Goal: Information Seeking & Learning: Learn about a topic

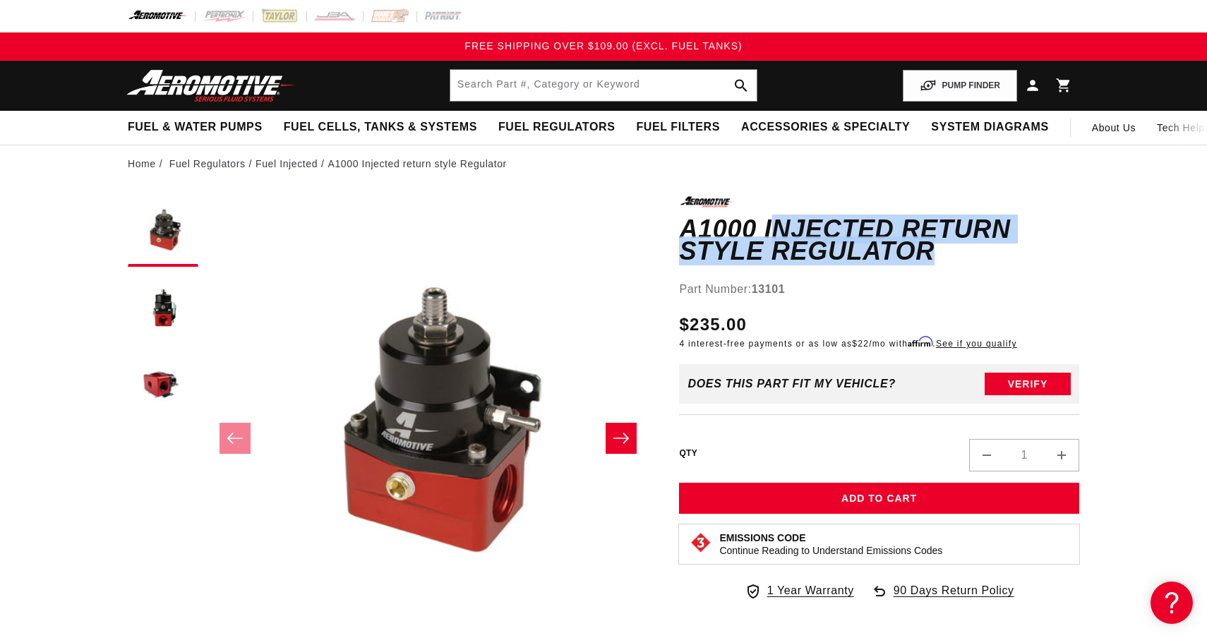
drag, startPoint x: 749, startPoint y: 233, endPoint x: 885, endPoint y: 257, distance: 138.4
click at [885, 257] on h1 "A1000 Injected return style Regulator" at bounding box center [879, 240] width 400 height 44
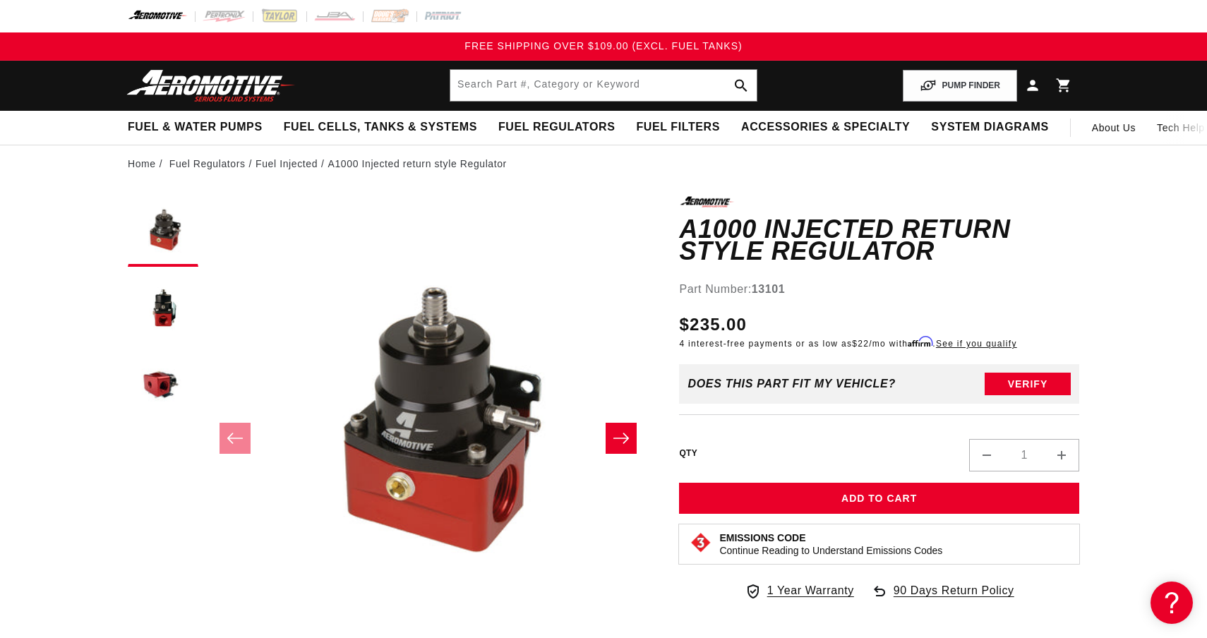
click at [885, 257] on h1 "A1000 Injected return style Regulator" at bounding box center [879, 240] width 400 height 44
click at [618, 436] on icon "Slide right" at bounding box center [621, 438] width 17 height 14
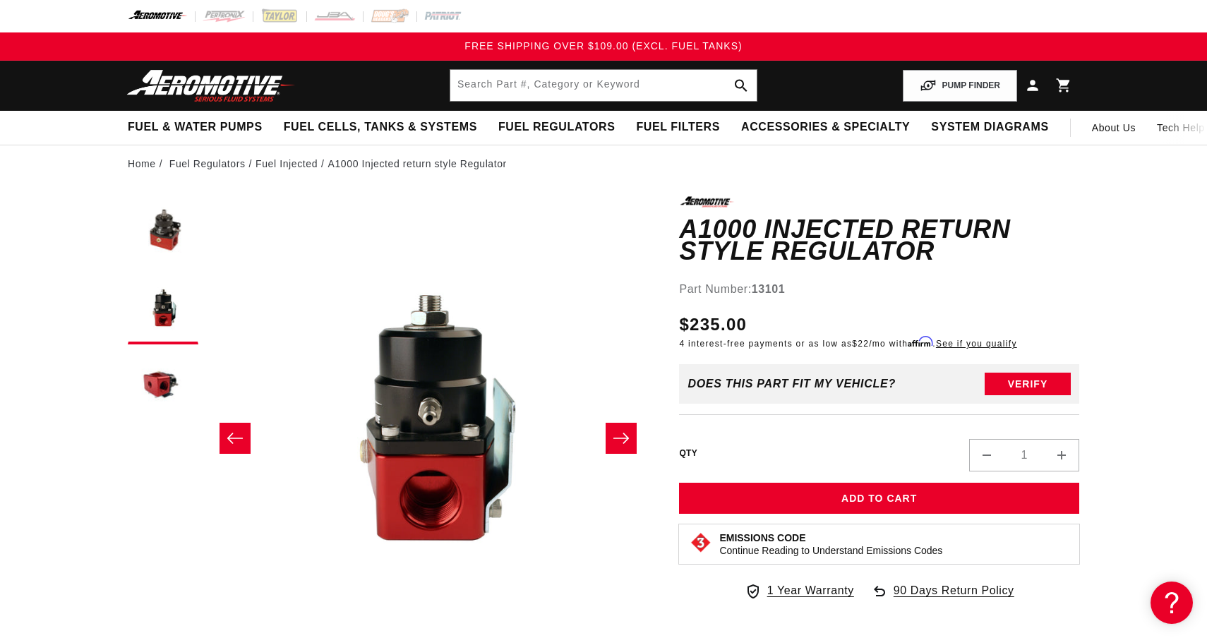
click at [618, 436] on icon "Slide right" at bounding box center [621, 438] width 17 height 14
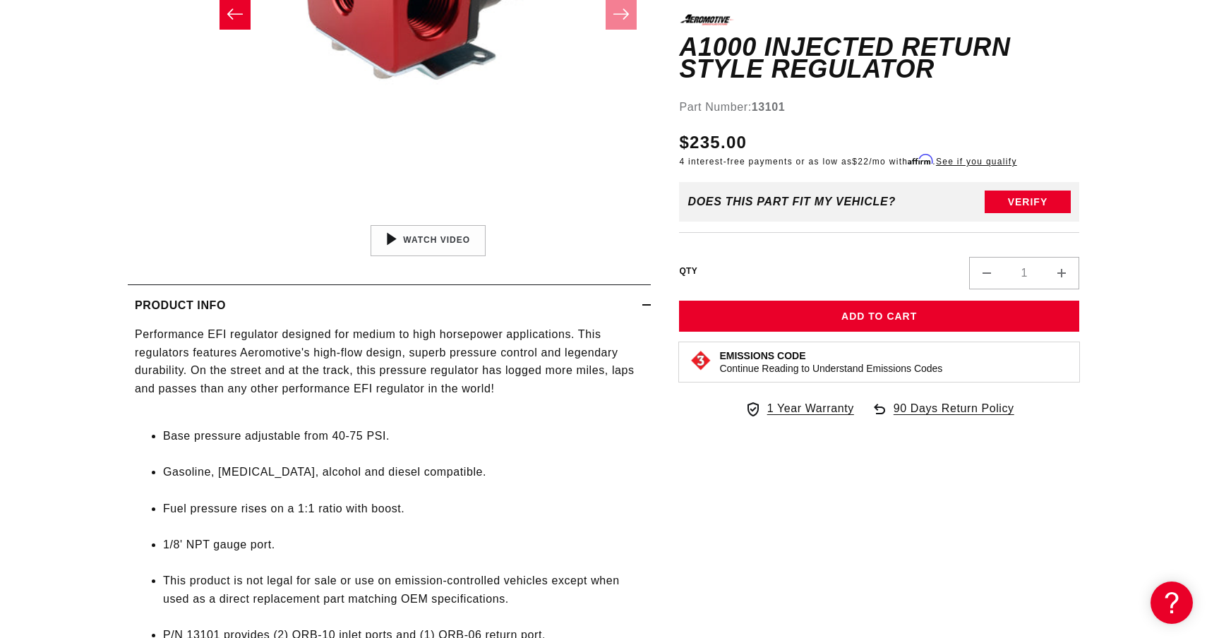
scroll to position [426, 0]
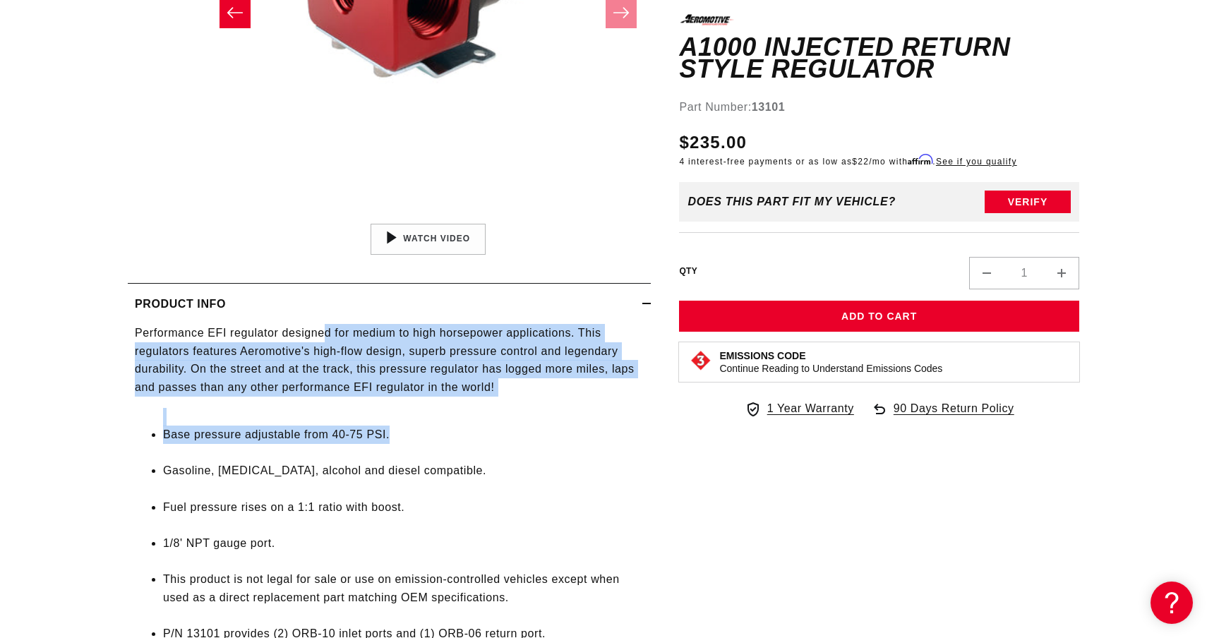
drag, startPoint x: 321, startPoint y: 327, endPoint x: 419, endPoint y: 433, distance: 145.4
click at [419, 433] on div "Performance EFI regulator designed for medium to high horsepower applications. …" at bounding box center [389, 492] width 523 height 337
click at [419, 433] on li "Base pressure adjustable from 40-75 PSI." at bounding box center [403, 435] width 481 height 18
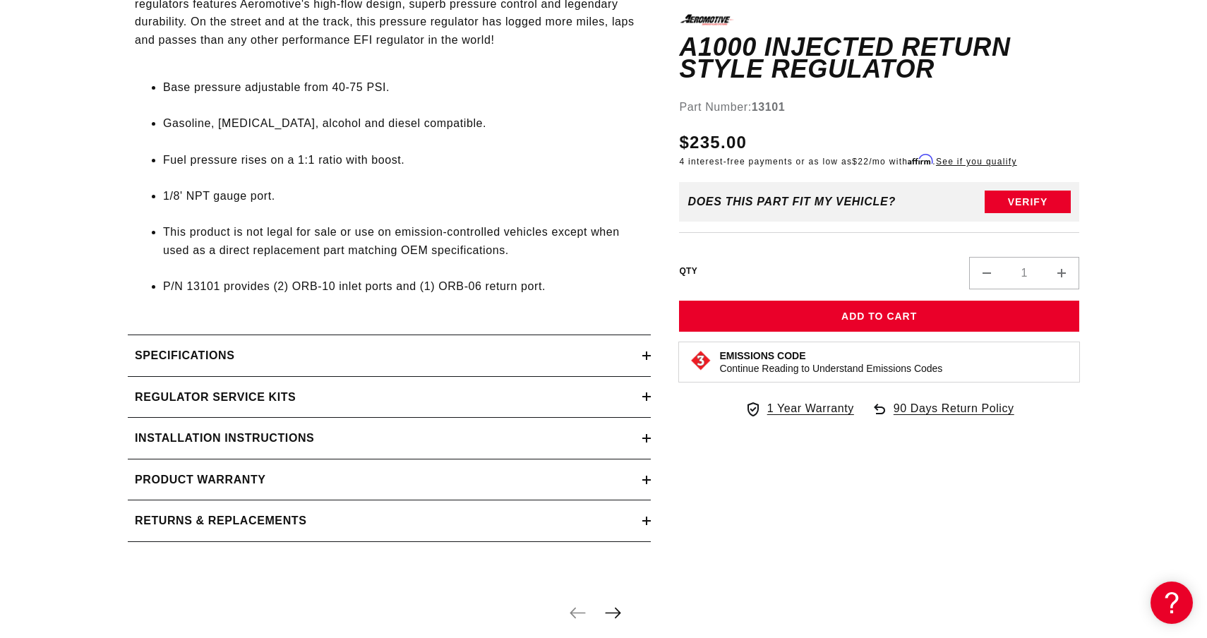
scroll to position [775, 0]
click at [349, 363] on div "Specifications" at bounding box center [385, 354] width 515 height 18
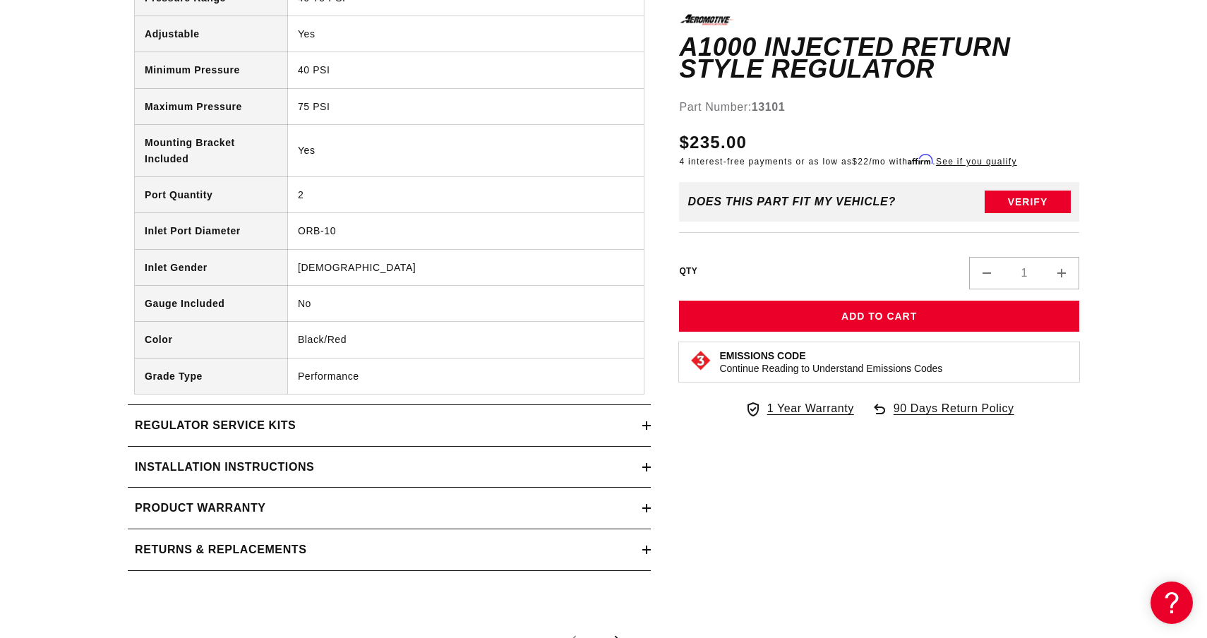
scroll to position [1180, 0]
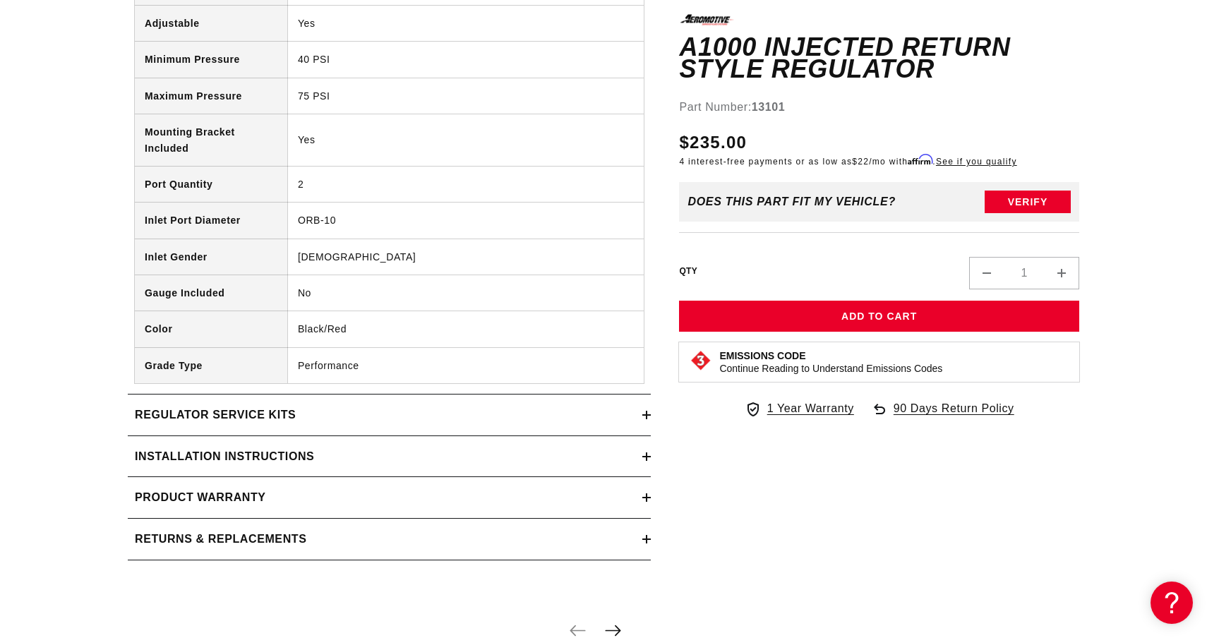
click at [433, 424] on div "Regulator Service Kits" at bounding box center [385, 415] width 515 height 18
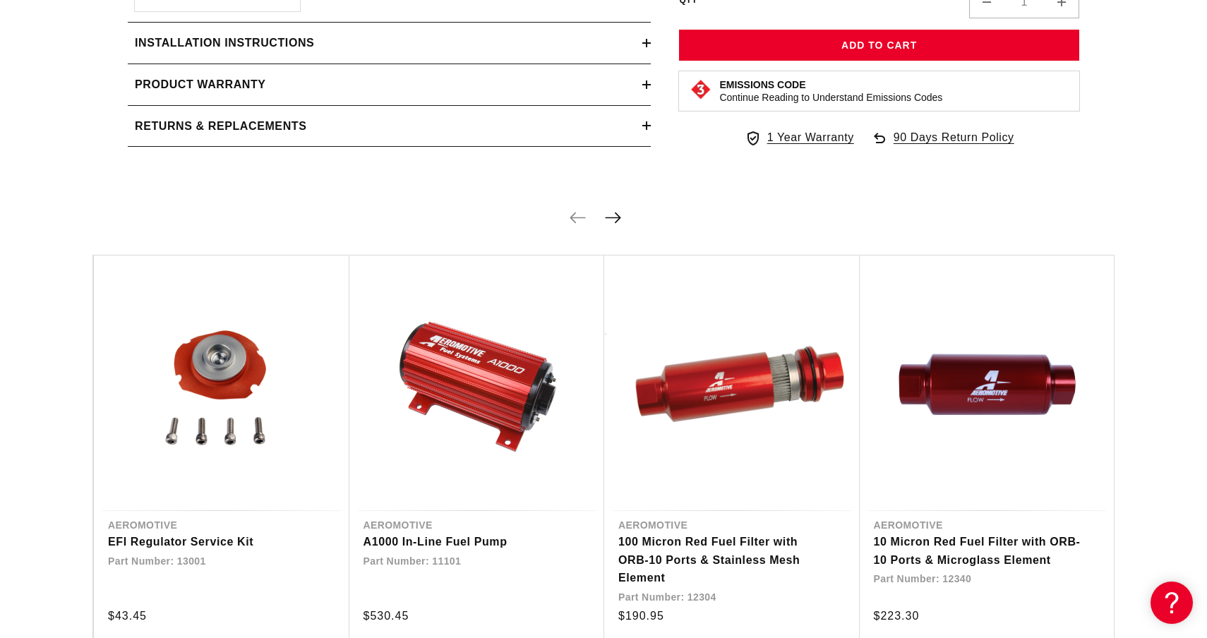
scroll to position [2002, 0]
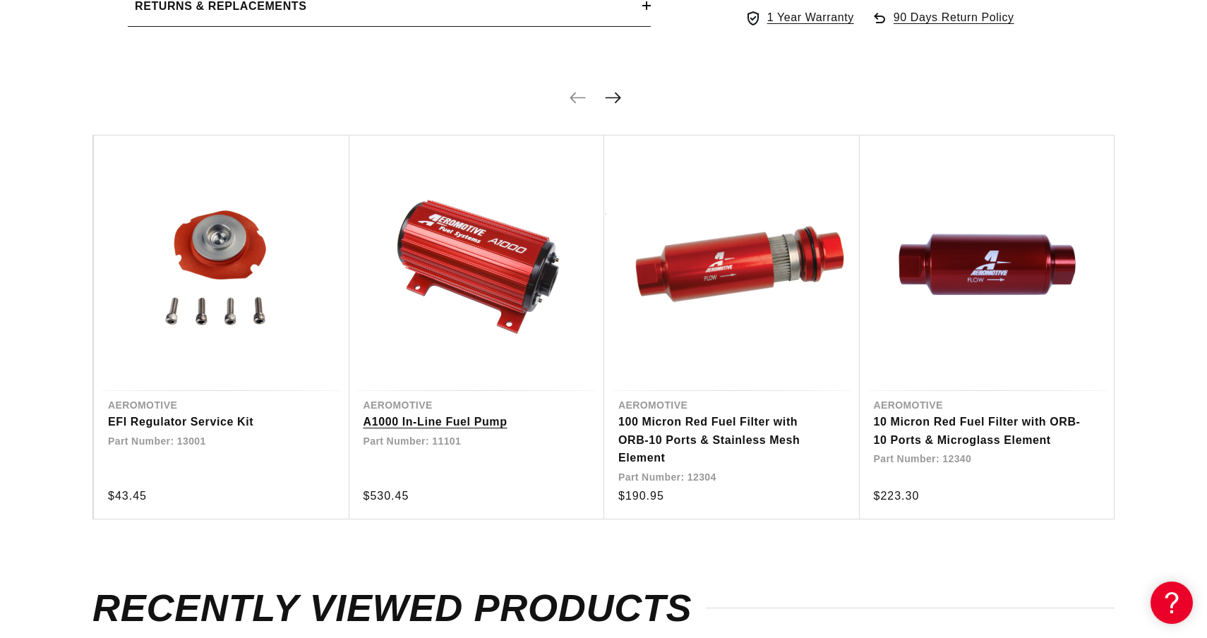
click at [436, 424] on link "A1000 In-Line Fuel Pump" at bounding box center [470, 422] width 213 height 18
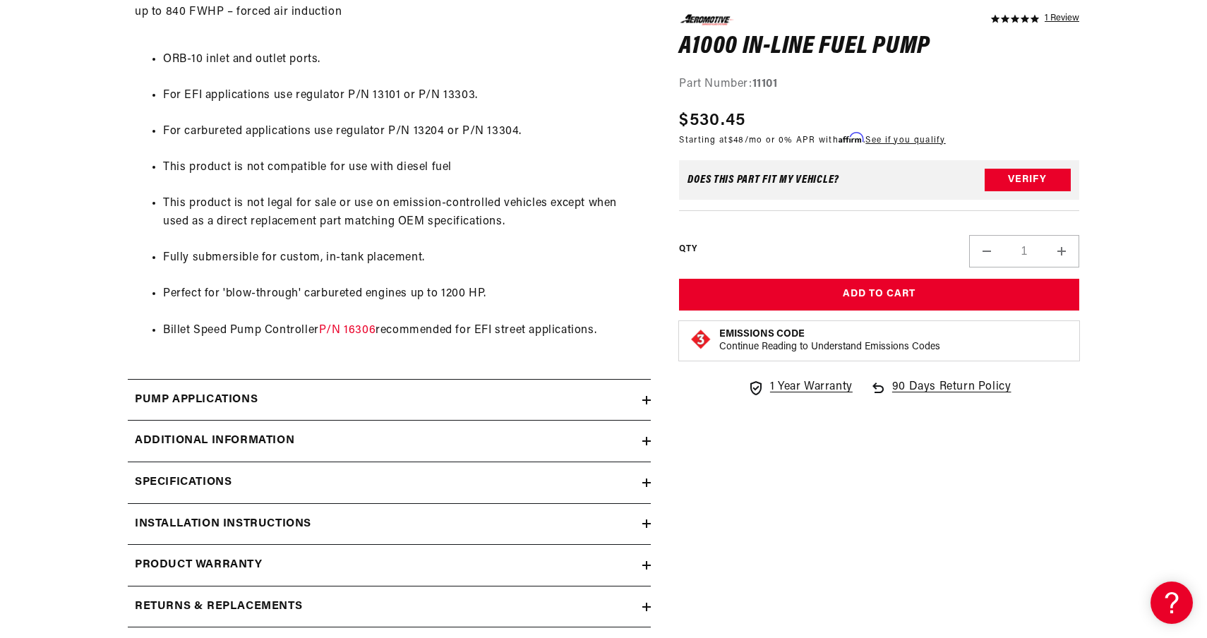
scroll to position [1095, 0]
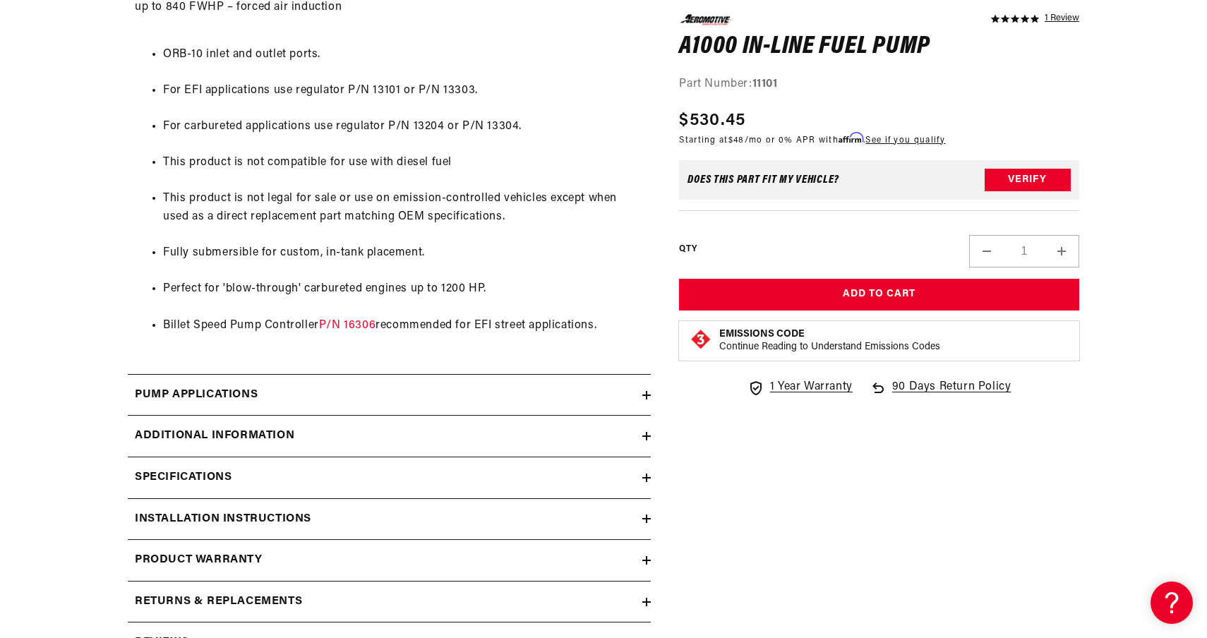
click at [480, 401] on div "Pump Applications" at bounding box center [385, 395] width 515 height 18
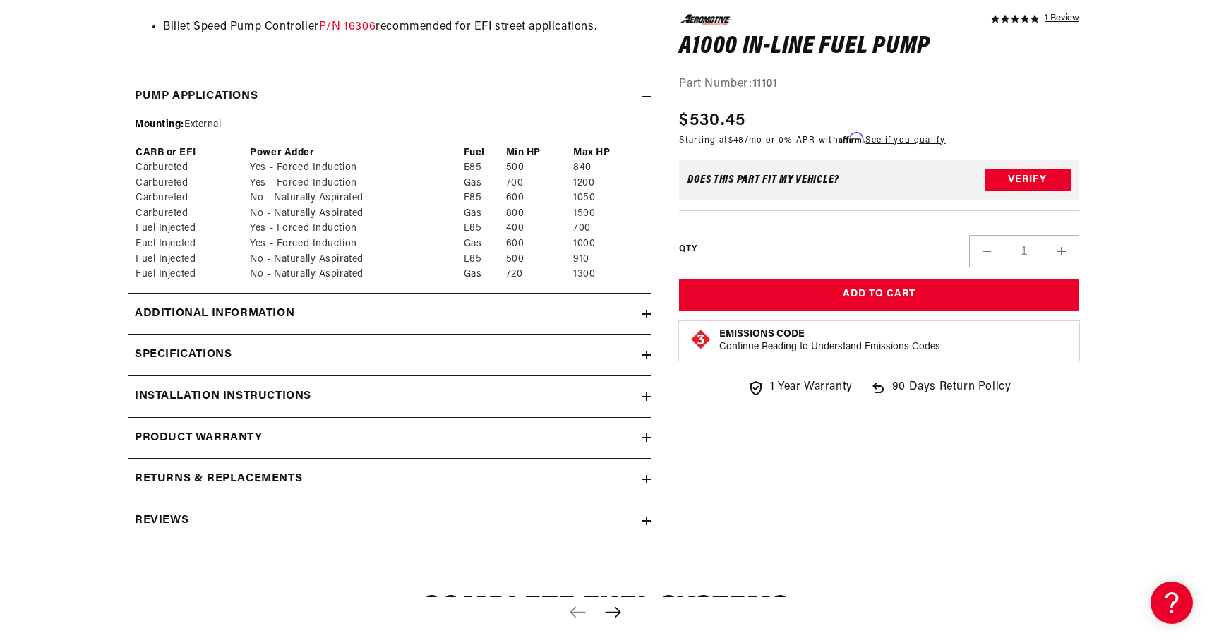
scroll to position [1394, 0]
click at [566, 323] on div "Additional information" at bounding box center [385, 313] width 515 height 18
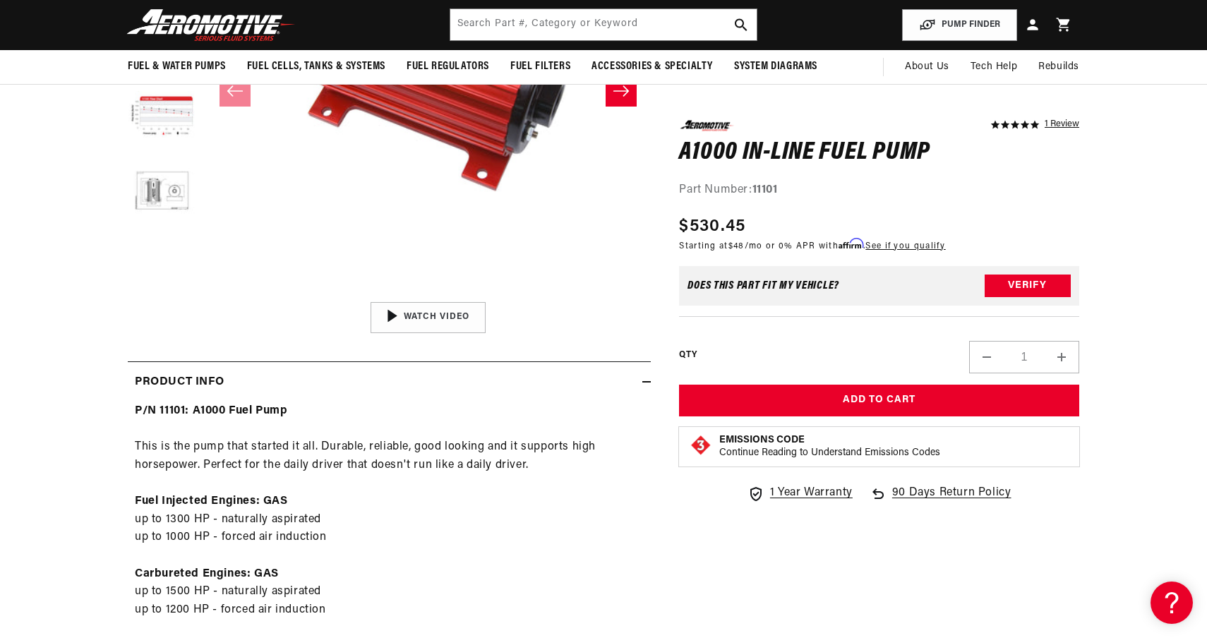
scroll to position [0, 0]
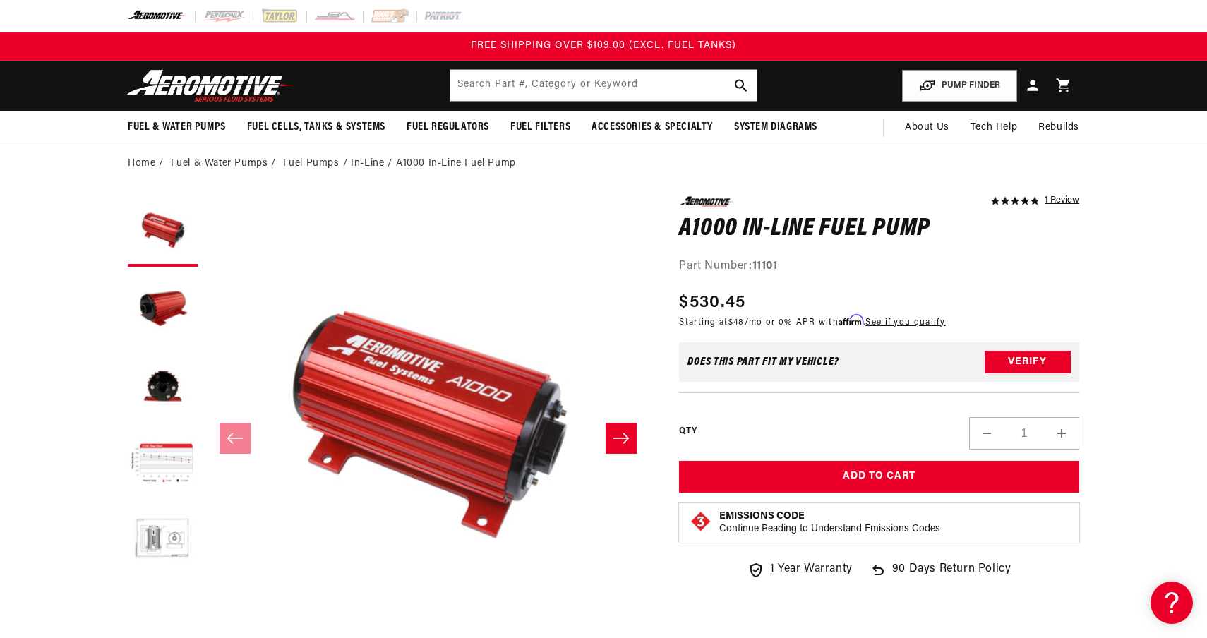
click at [371, 166] on li "In-Line" at bounding box center [373, 164] width 45 height 16
click at [317, 160] on link "Fuel Pumps" at bounding box center [311, 164] width 56 height 16
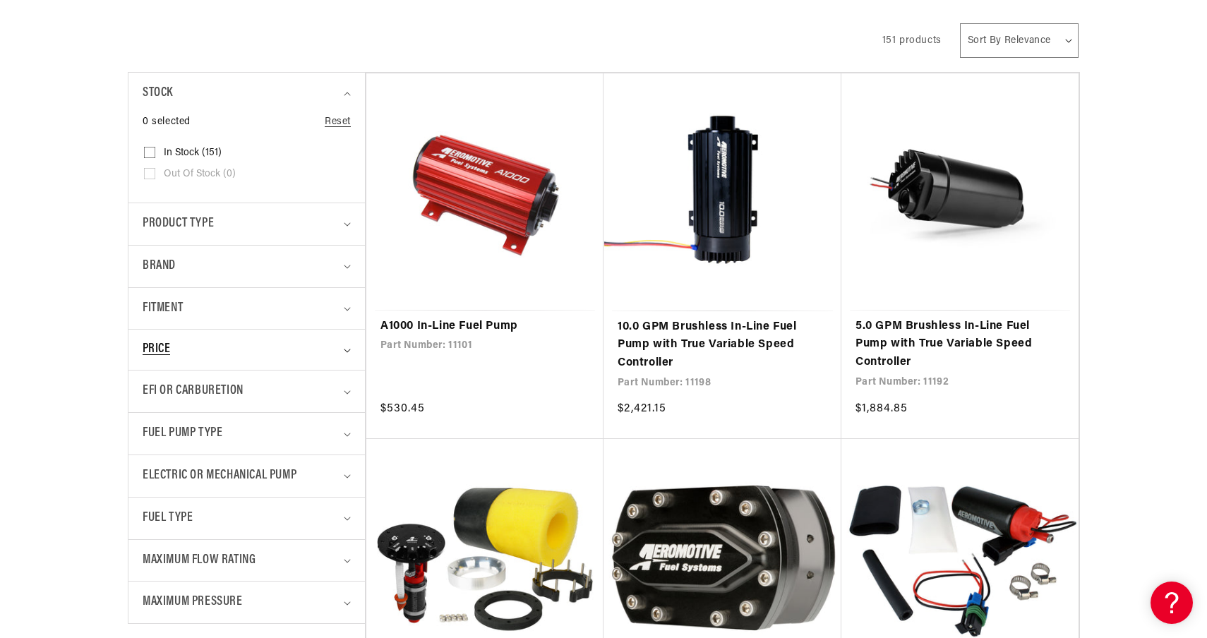
scroll to position [347, 0]
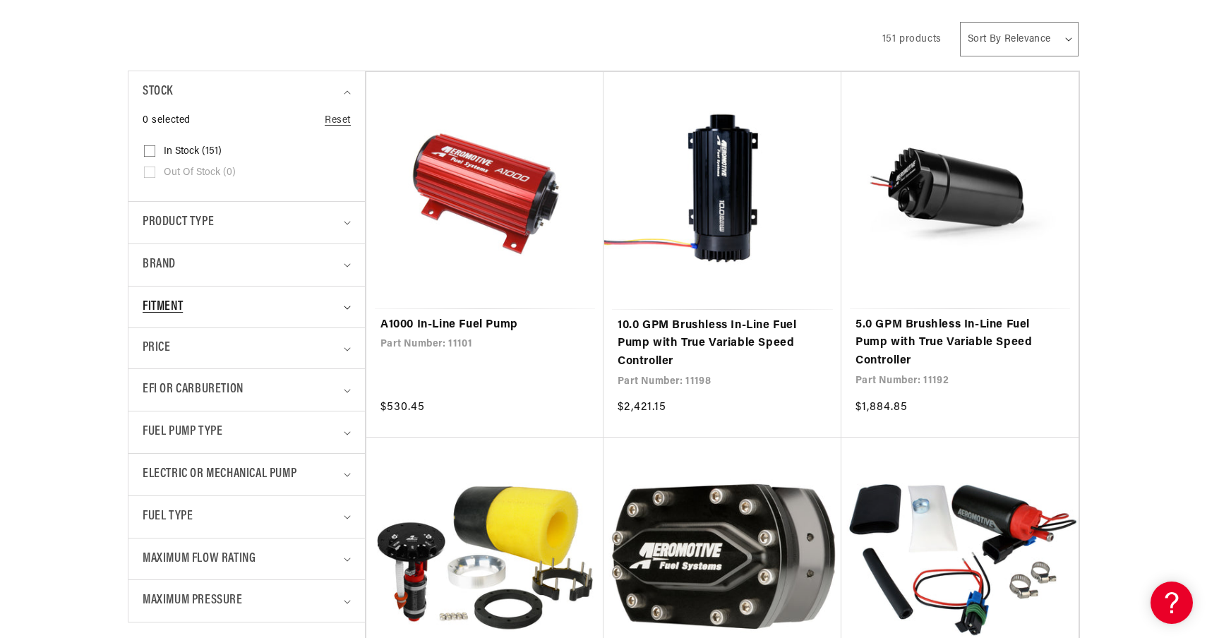
click at [201, 301] on div "Fitment" at bounding box center [241, 307] width 196 height 20
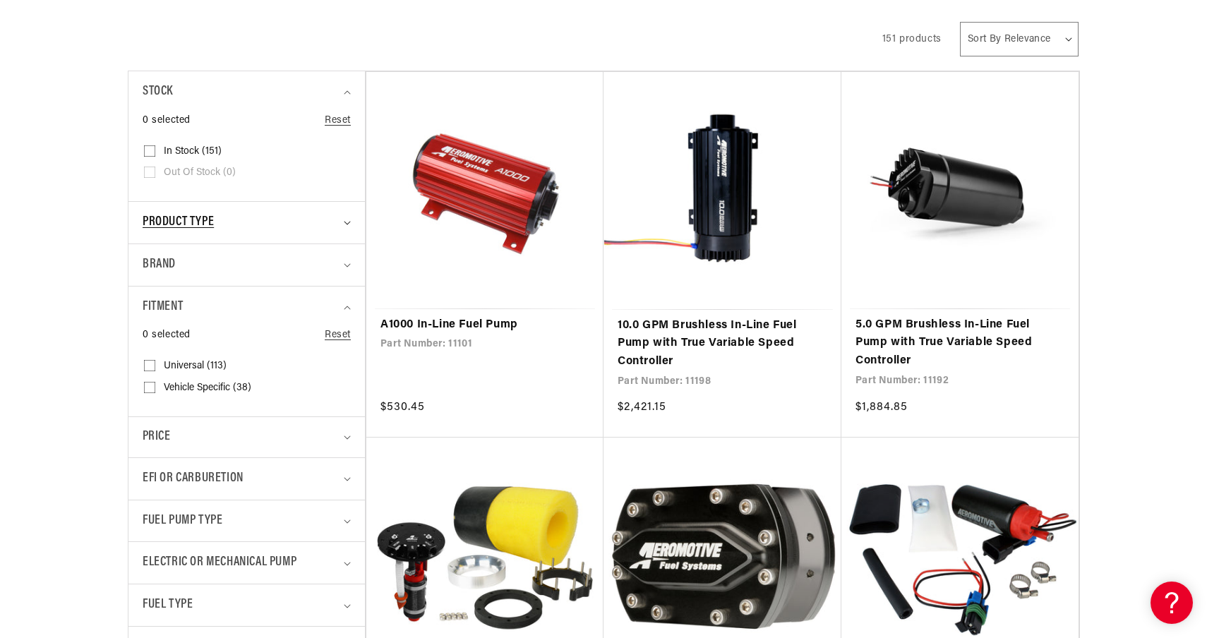
click at [181, 223] on span "Product type" at bounding box center [178, 223] width 71 height 20
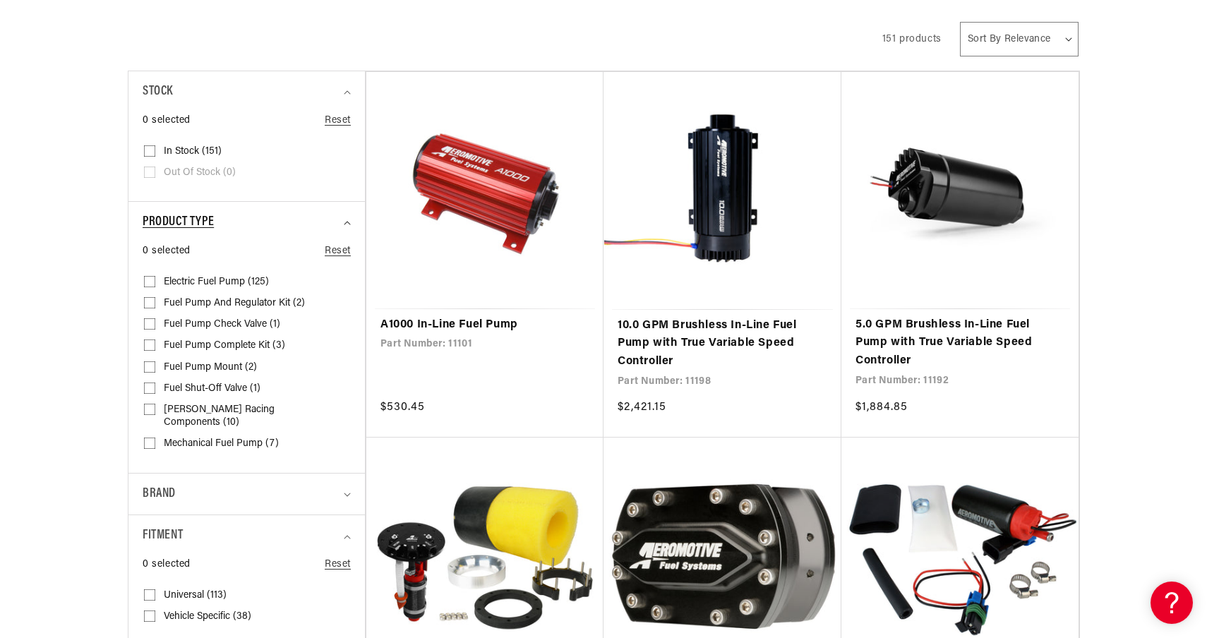
click at [259, 225] on div "Product type" at bounding box center [241, 223] width 196 height 20
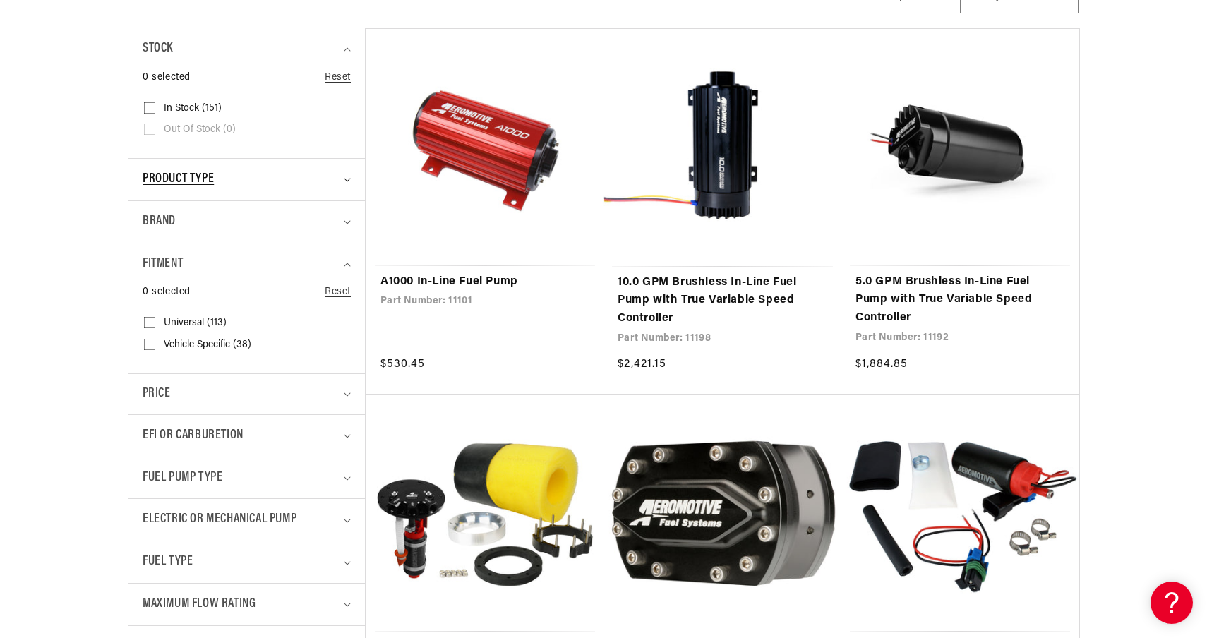
scroll to position [391, 0]
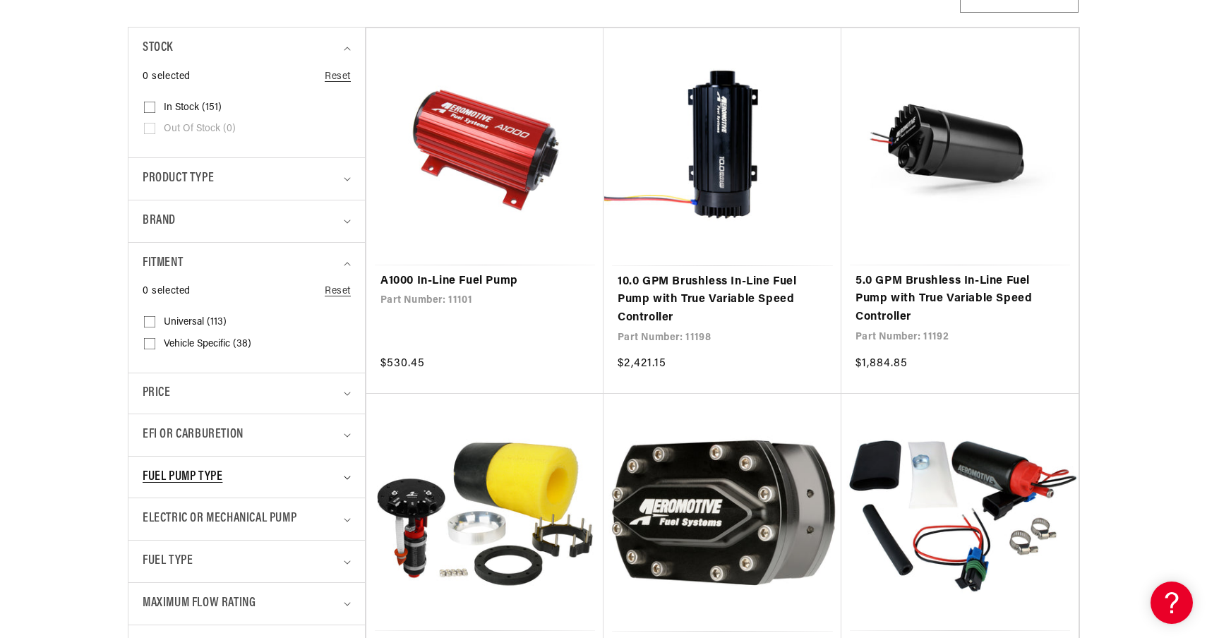
click at [251, 472] on div "Fuel Pump Type" at bounding box center [241, 477] width 196 height 20
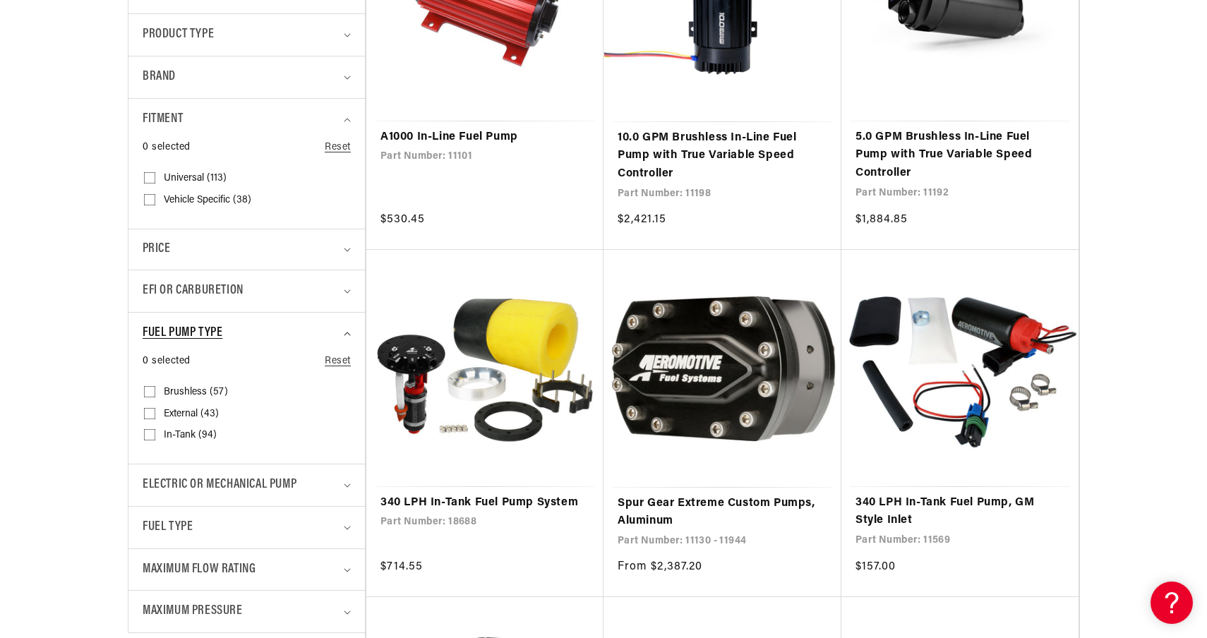
scroll to position [540, 0]
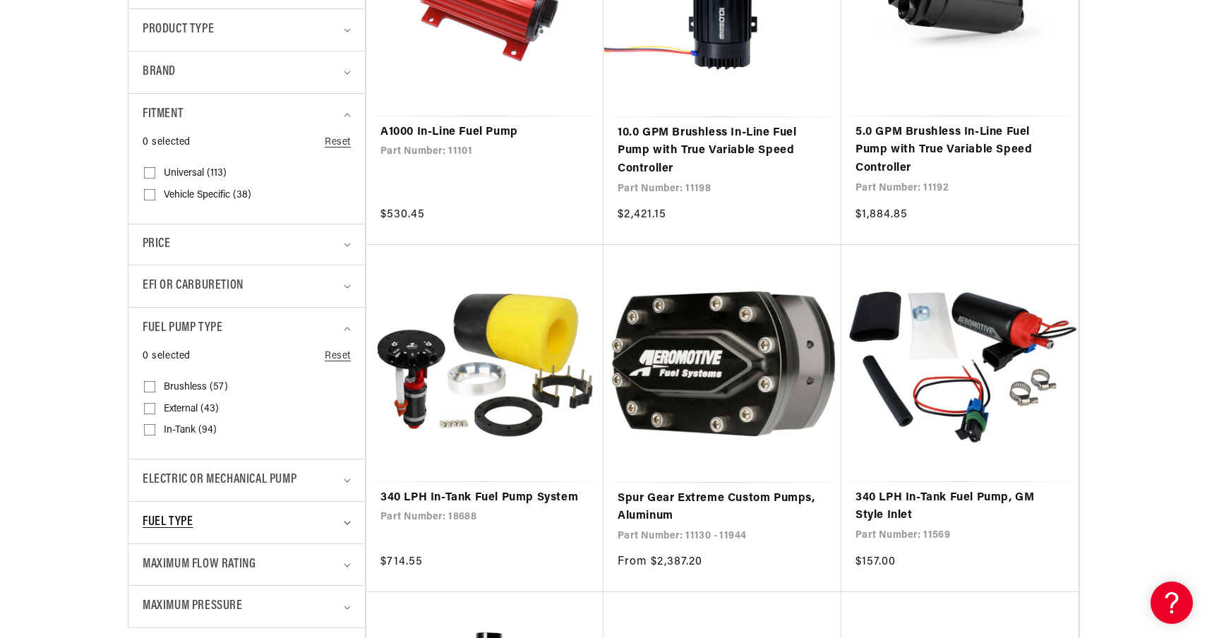
click at [263, 508] on summary "Fuel Type" at bounding box center [247, 523] width 208 height 42
click at [315, 485] on div "Electric or Mechanical Pump" at bounding box center [241, 480] width 196 height 20
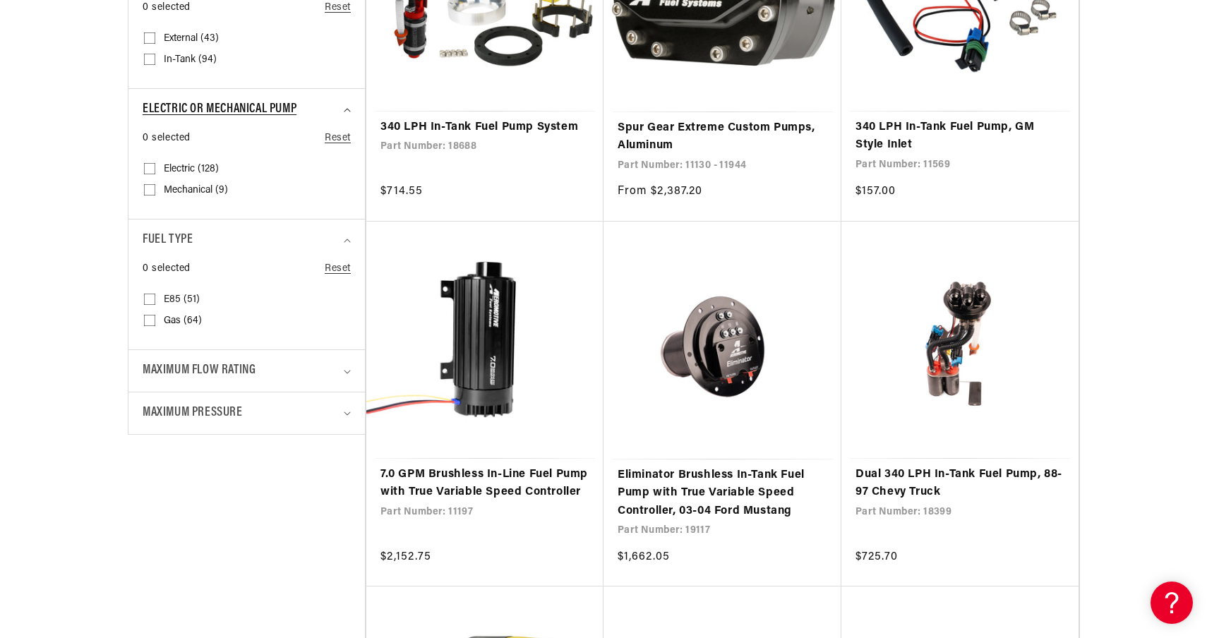
scroll to position [916, 0]
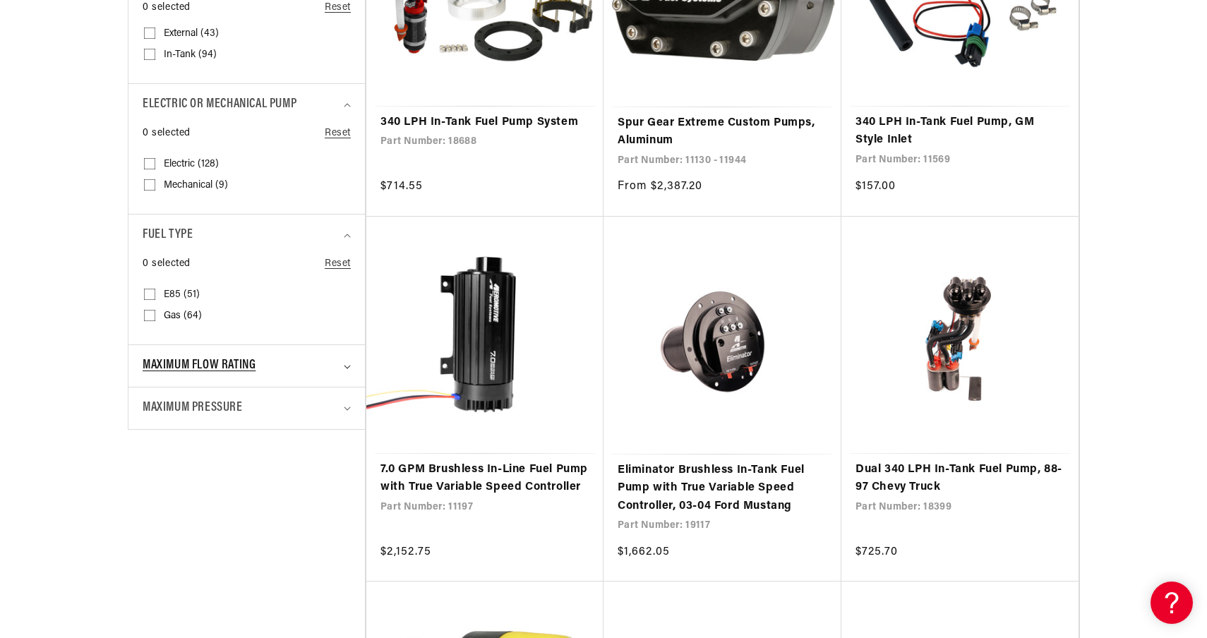
click at [302, 366] on div "Maximum Flow Rating" at bounding box center [241, 366] width 196 height 20
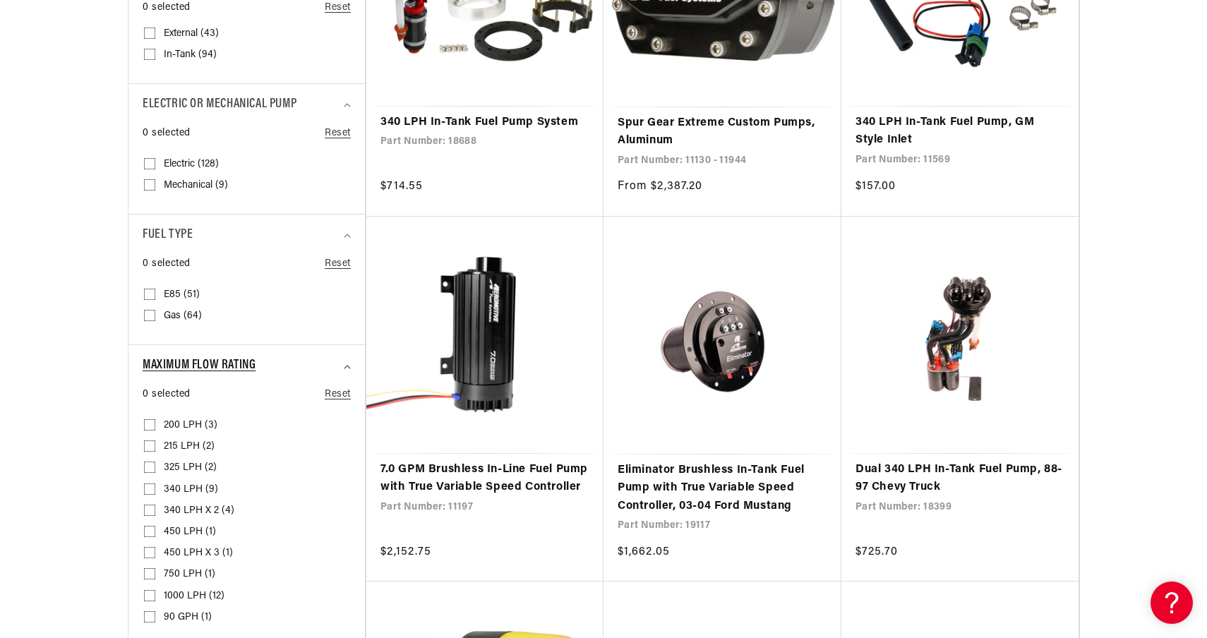
click at [302, 366] on div "Maximum Flow Rating" at bounding box center [241, 366] width 196 height 20
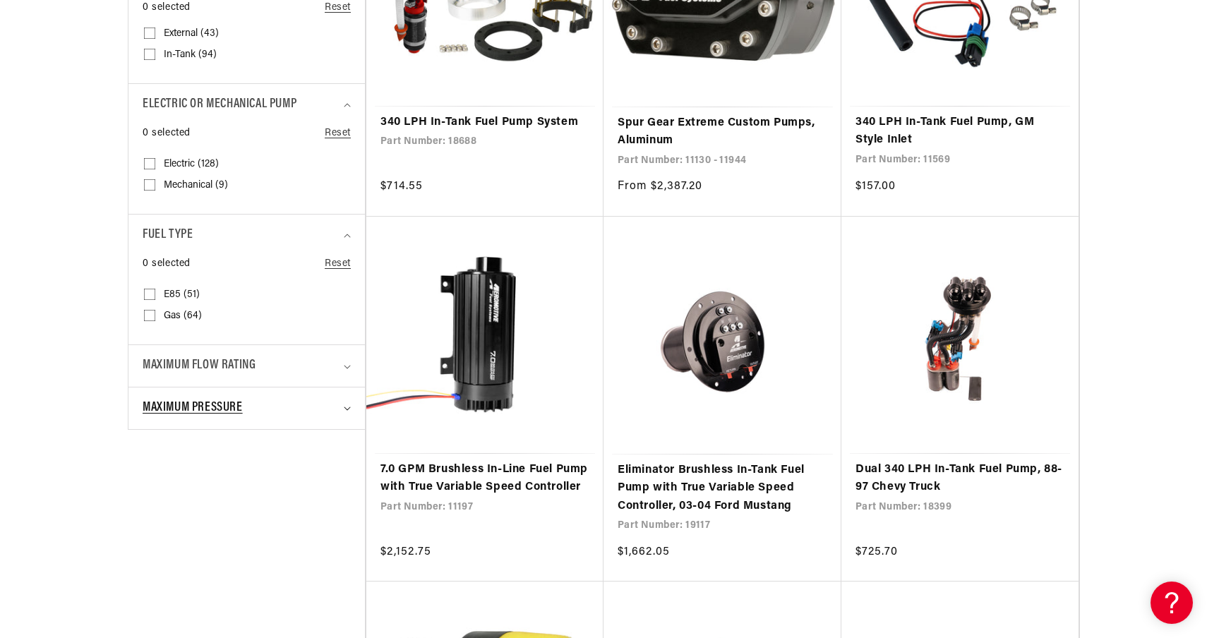
click at [290, 399] on summary "Maximum Pressure" at bounding box center [247, 409] width 208 height 42
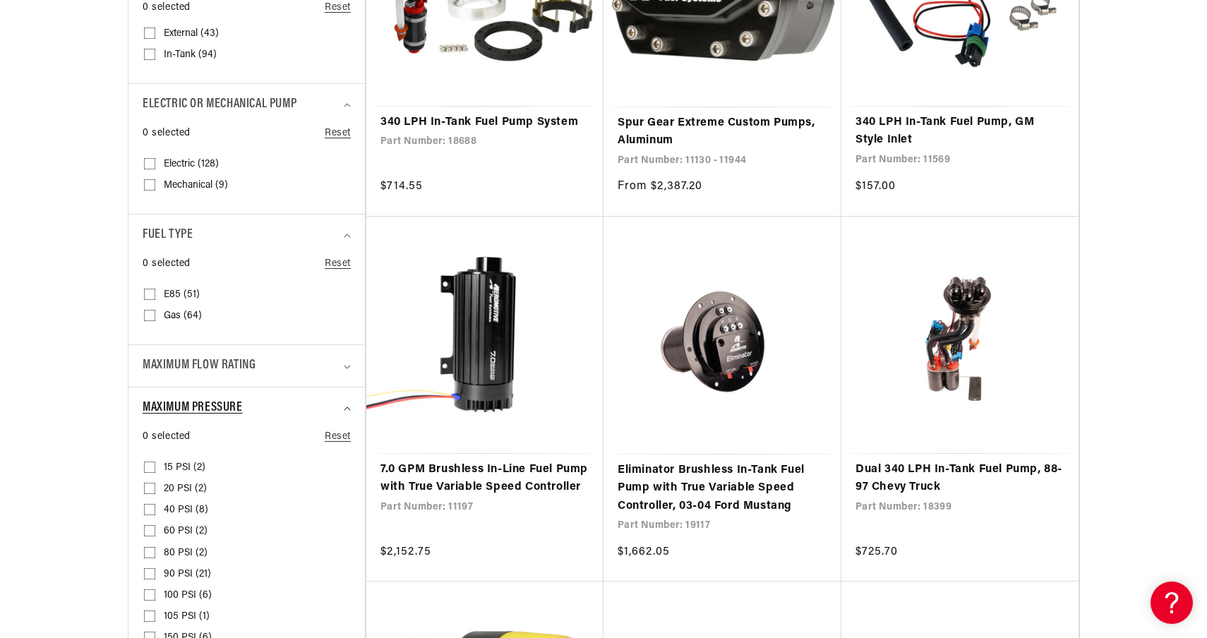
click at [290, 399] on summary "Maximum Pressure" at bounding box center [247, 409] width 208 height 42
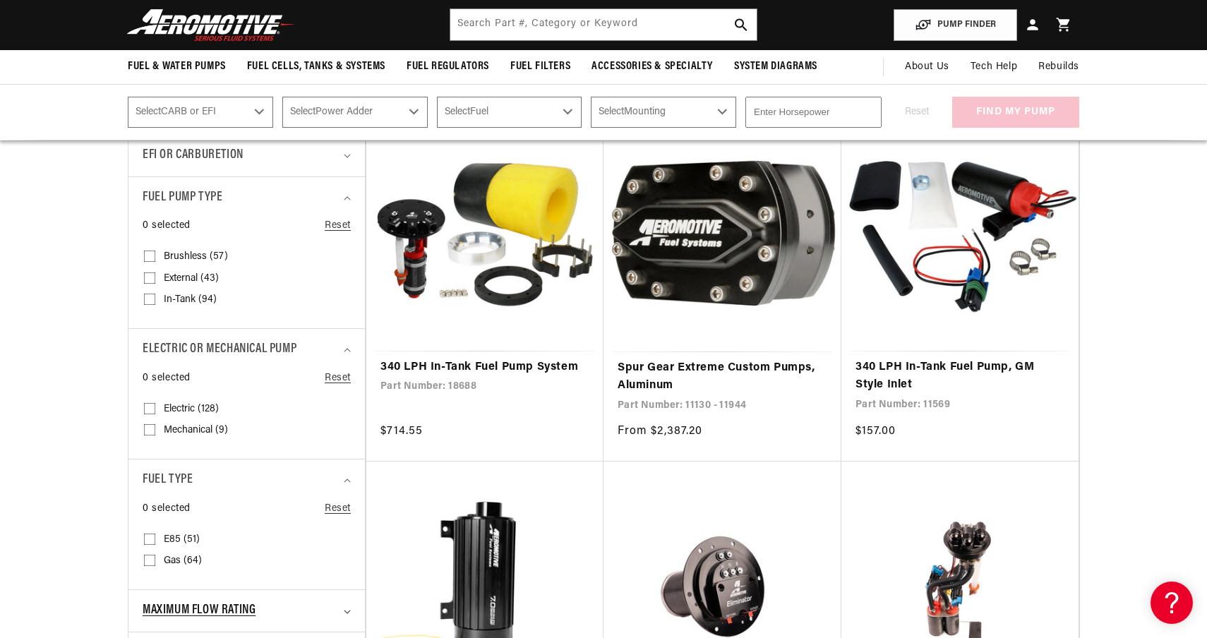
scroll to position [608, 0]
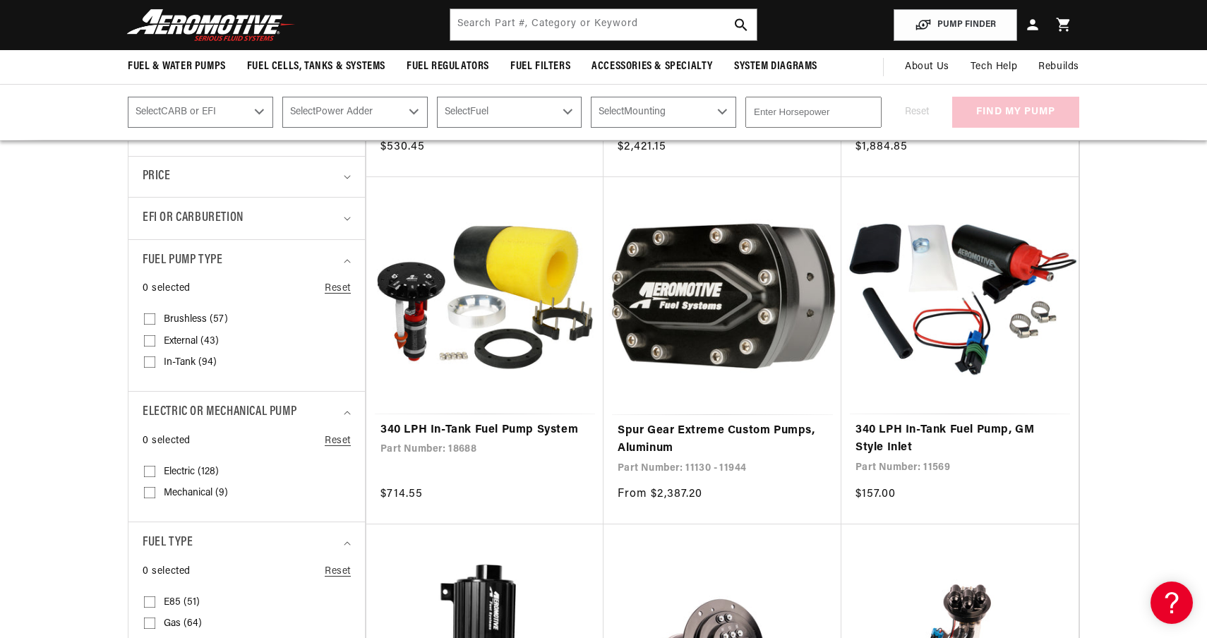
click at [155, 340] on input "External (43) External (43 products)" at bounding box center [149, 343] width 11 height 11
checkbox input "true"
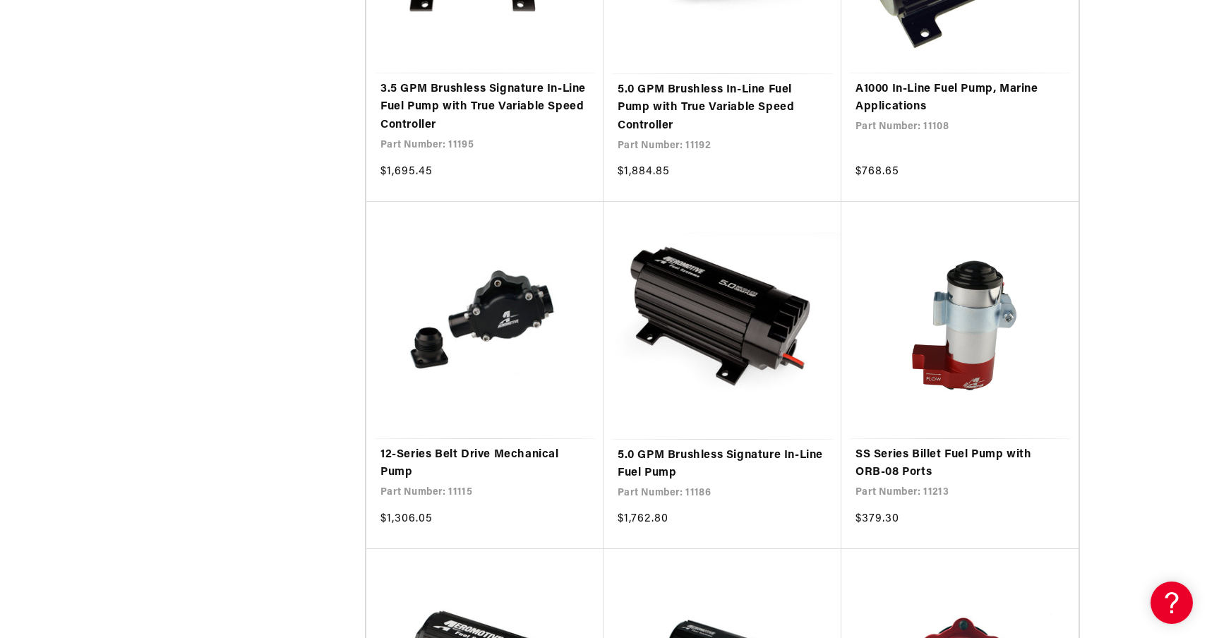
scroll to position [1649, 0]
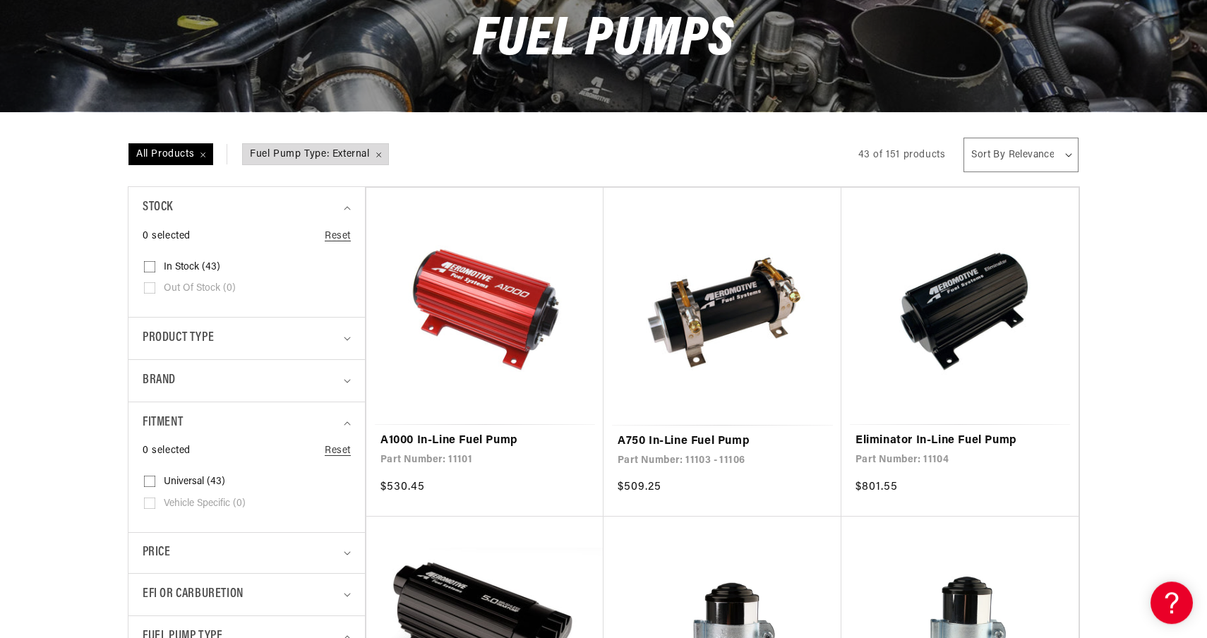
scroll to position [253, 0]
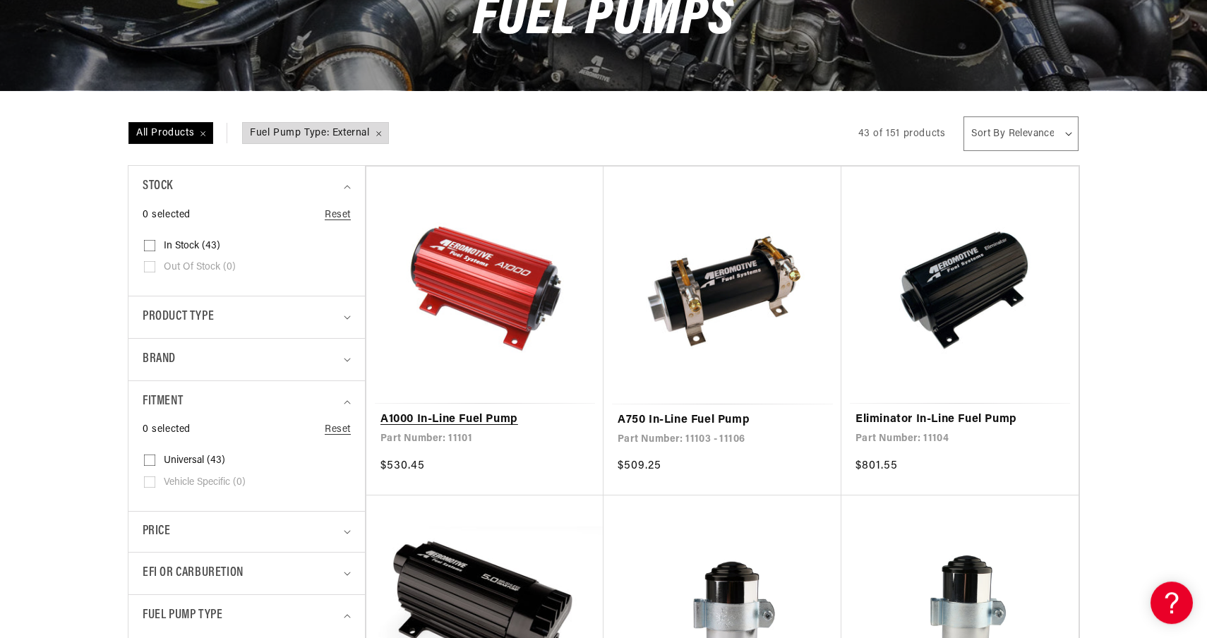
click at [469, 411] on link "A1000 In-Line Fuel Pump" at bounding box center [485, 420] width 209 height 18
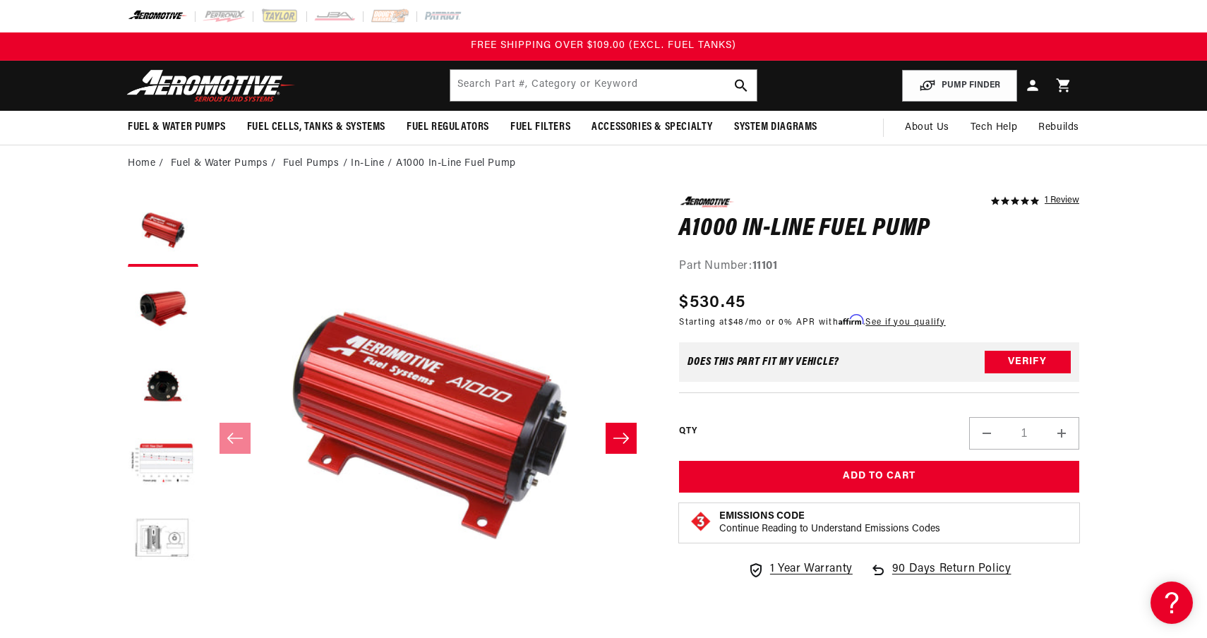
click at [624, 438] on icon "Slide right" at bounding box center [621, 438] width 17 height 14
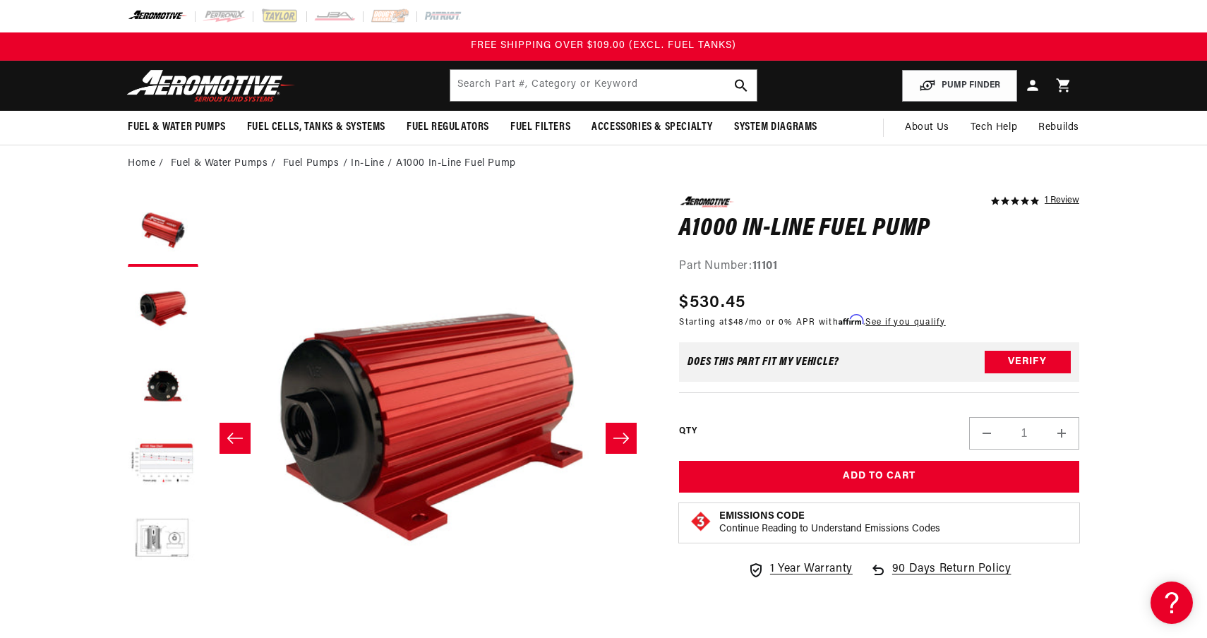
click at [624, 438] on icon "Slide right" at bounding box center [621, 438] width 17 height 14
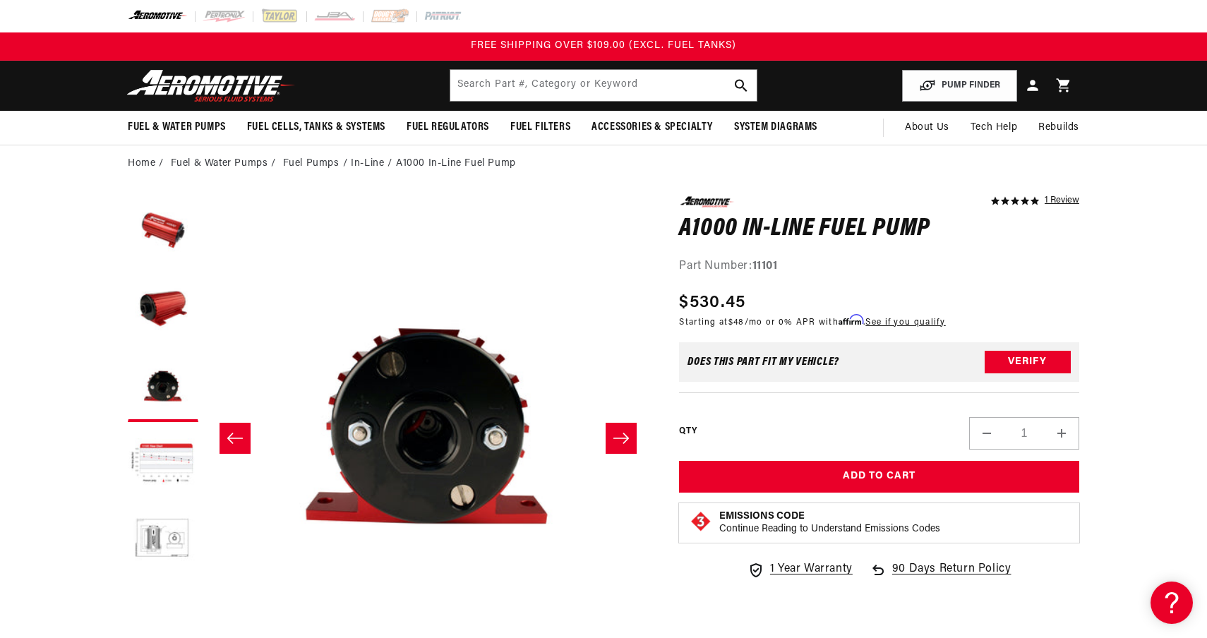
click at [624, 438] on icon "Slide right" at bounding box center [621, 438] width 17 height 14
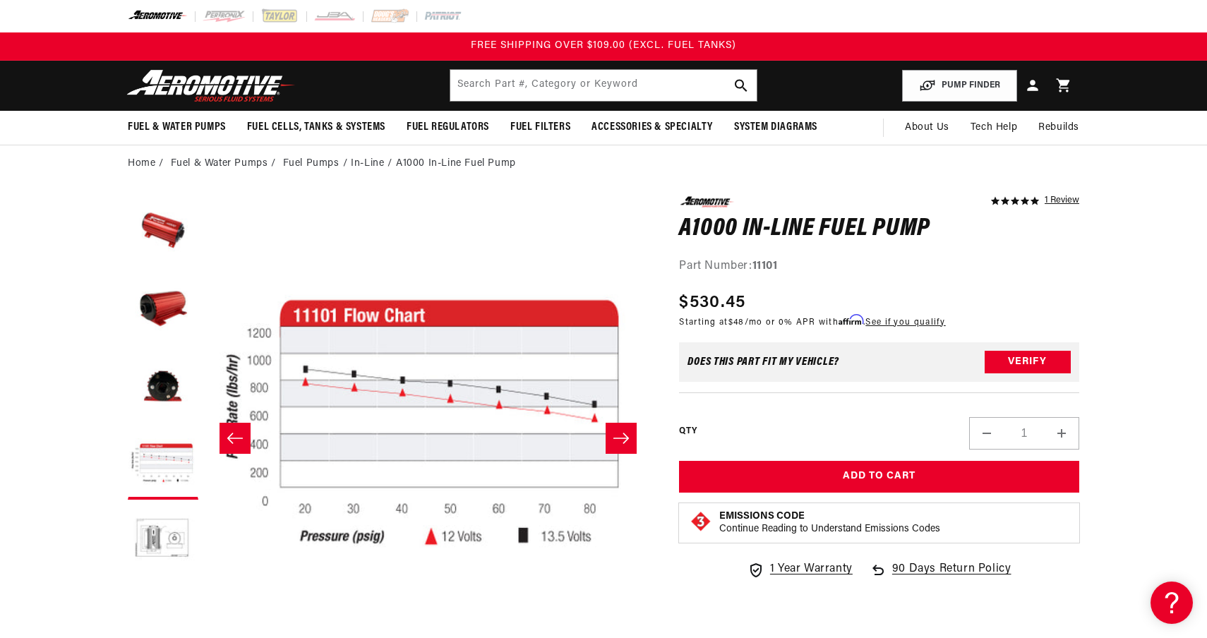
scroll to position [8, 0]
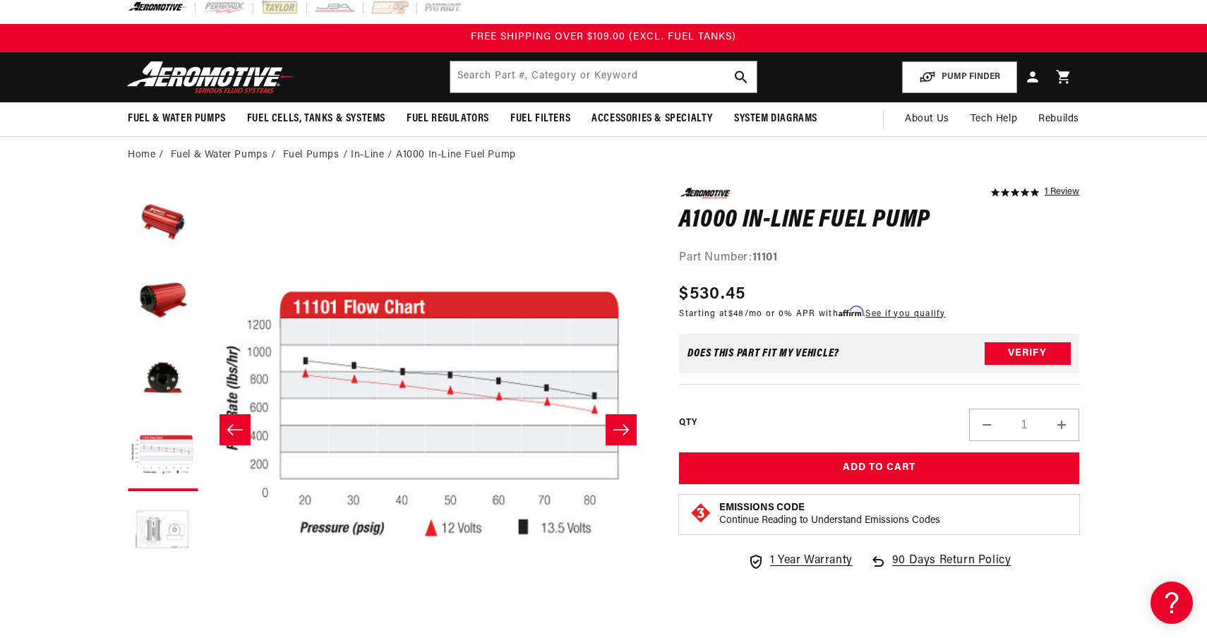
click at [157, 532] on button "Load image 5 in gallery view" at bounding box center [163, 533] width 71 height 71
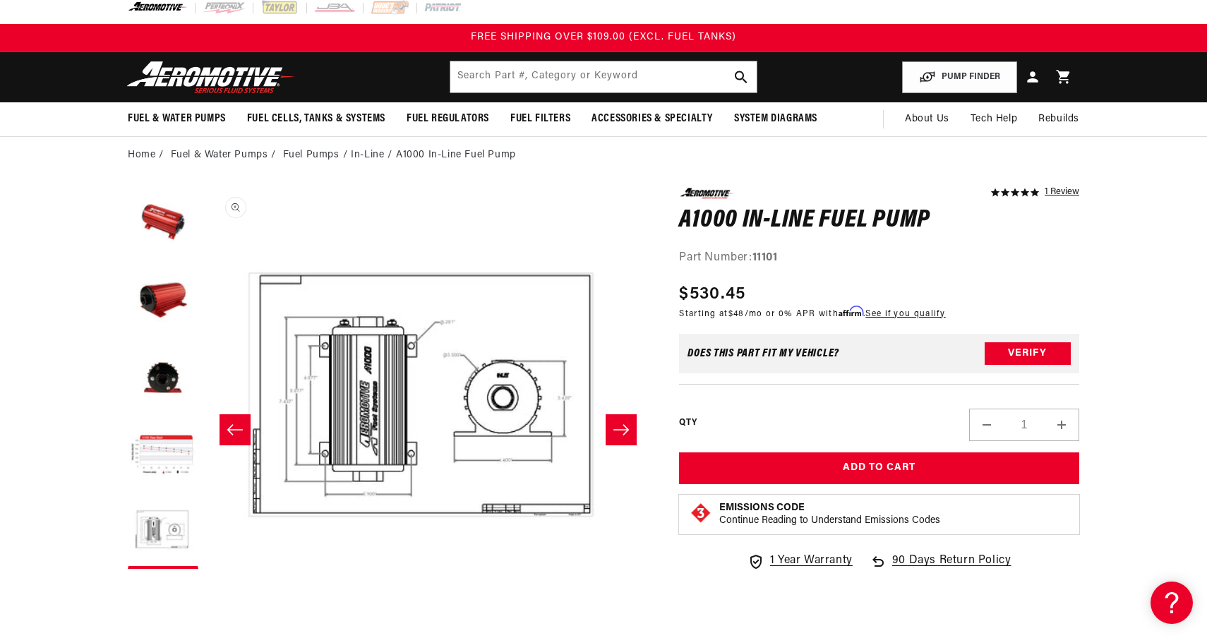
scroll to position [0, 1783]
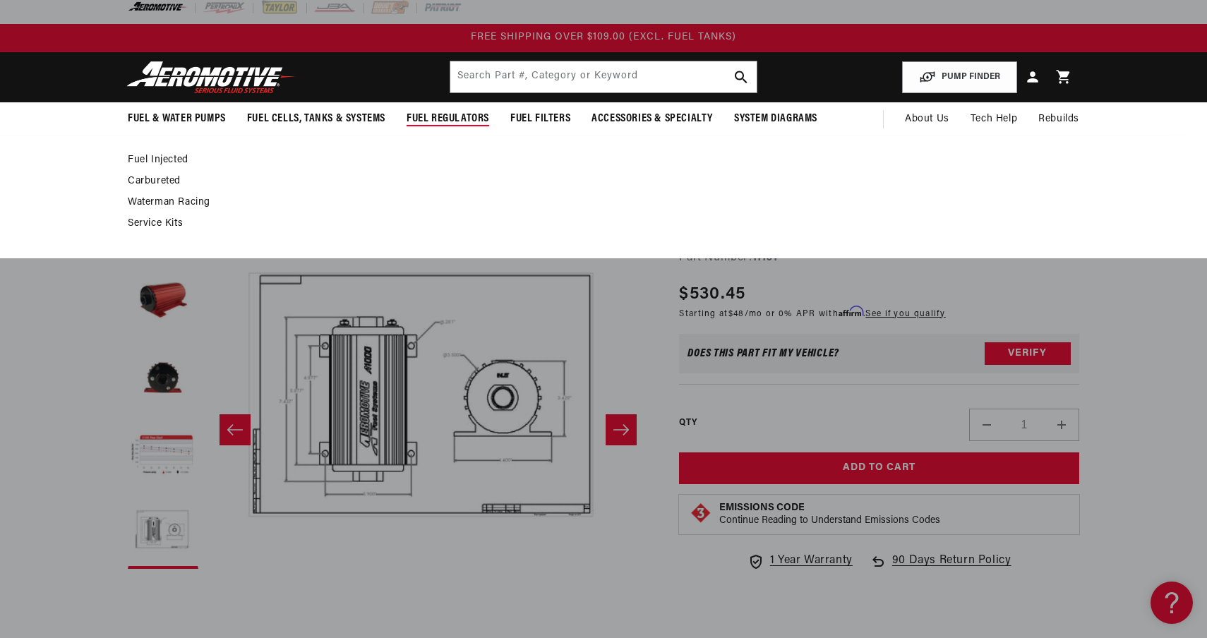
click at [447, 113] on span "Fuel Regulators" at bounding box center [448, 119] width 83 height 15
click at [437, 124] on span "Fuel Regulators" at bounding box center [448, 119] width 83 height 15
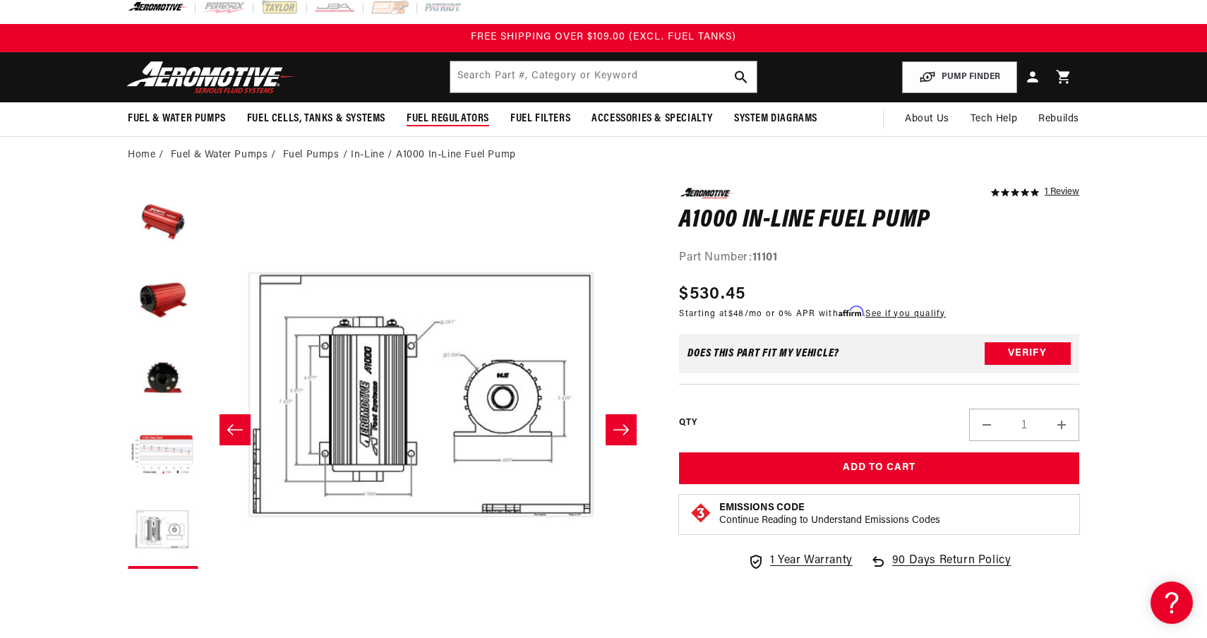
click at [437, 124] on span "Fuel Regulators" at bounding box center [448, 119] width 83 height 15
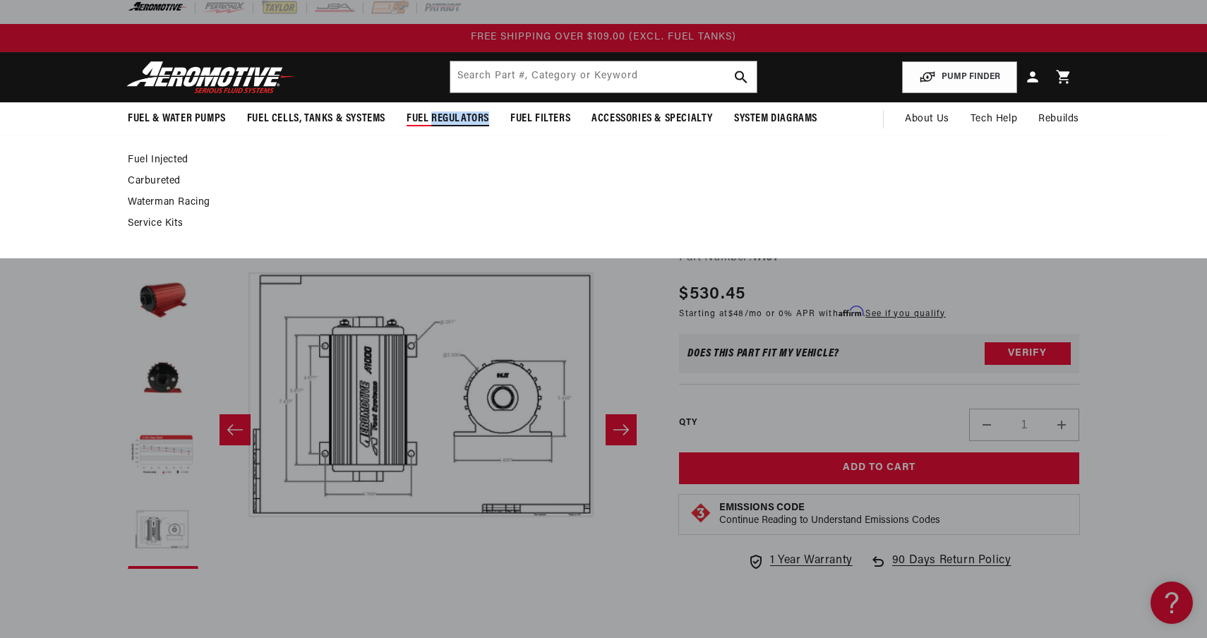
click at [437, 124] on span "Fuel Regulators" at bounding box center [448, 119] width 83 height 15
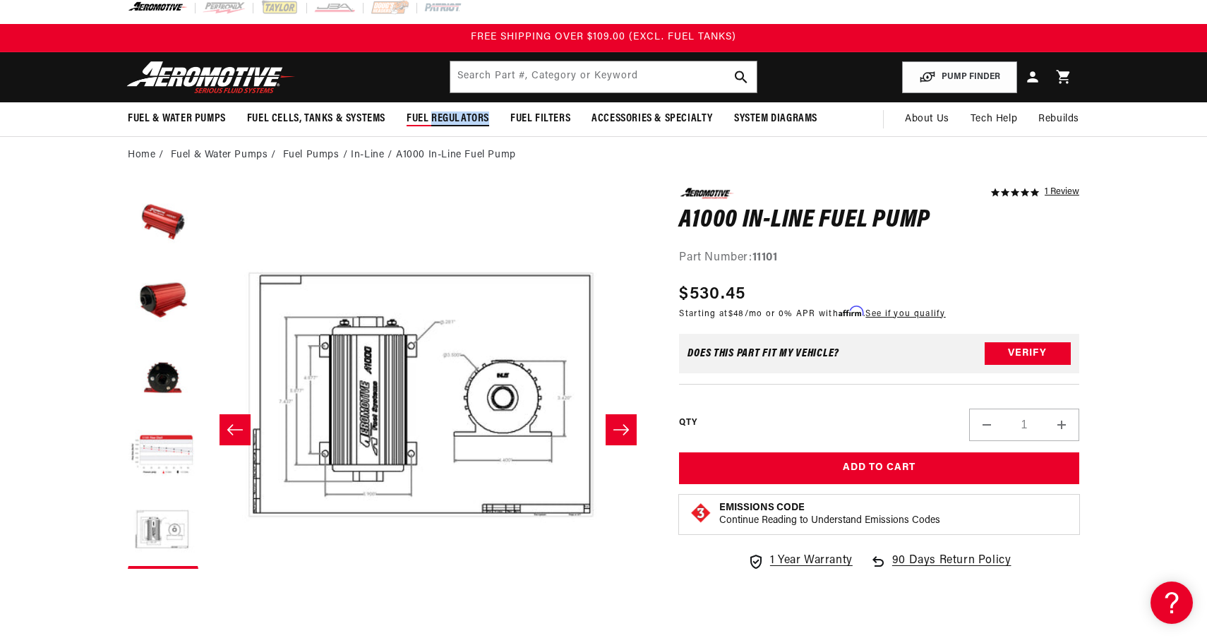
click at [437, 124] on span "Fuel Regulators" at bounding box center [448, 119] width 83 height 15
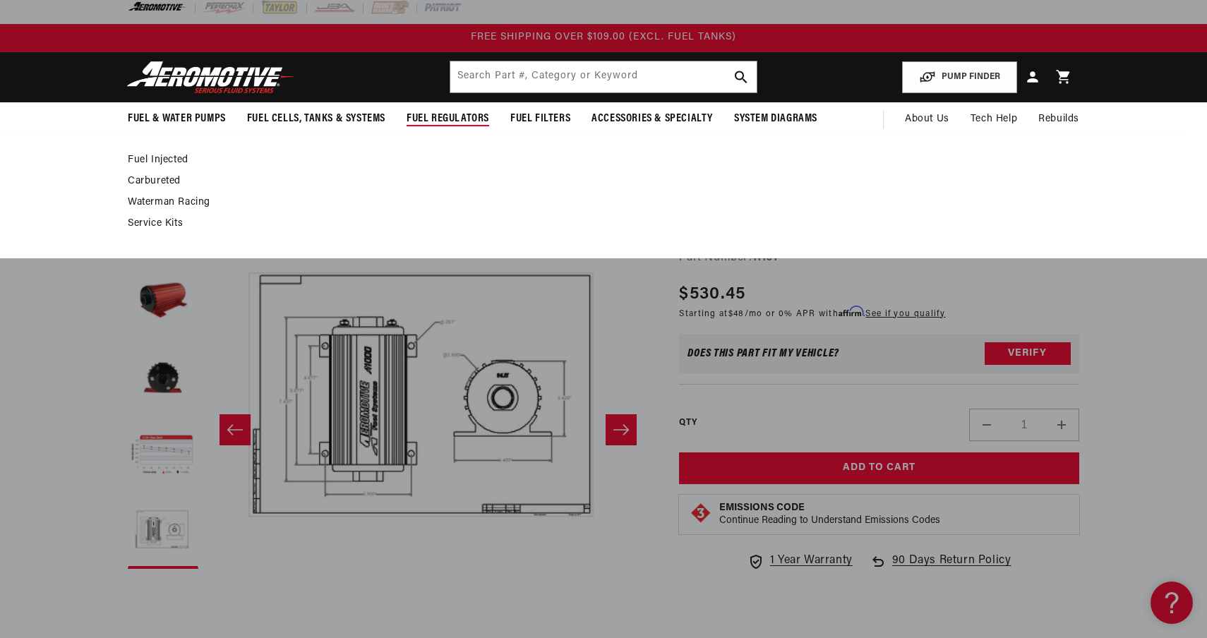
click at [141, 157] on link "Fuel Injected" at bounding box center [597, 160] width 938 height 13
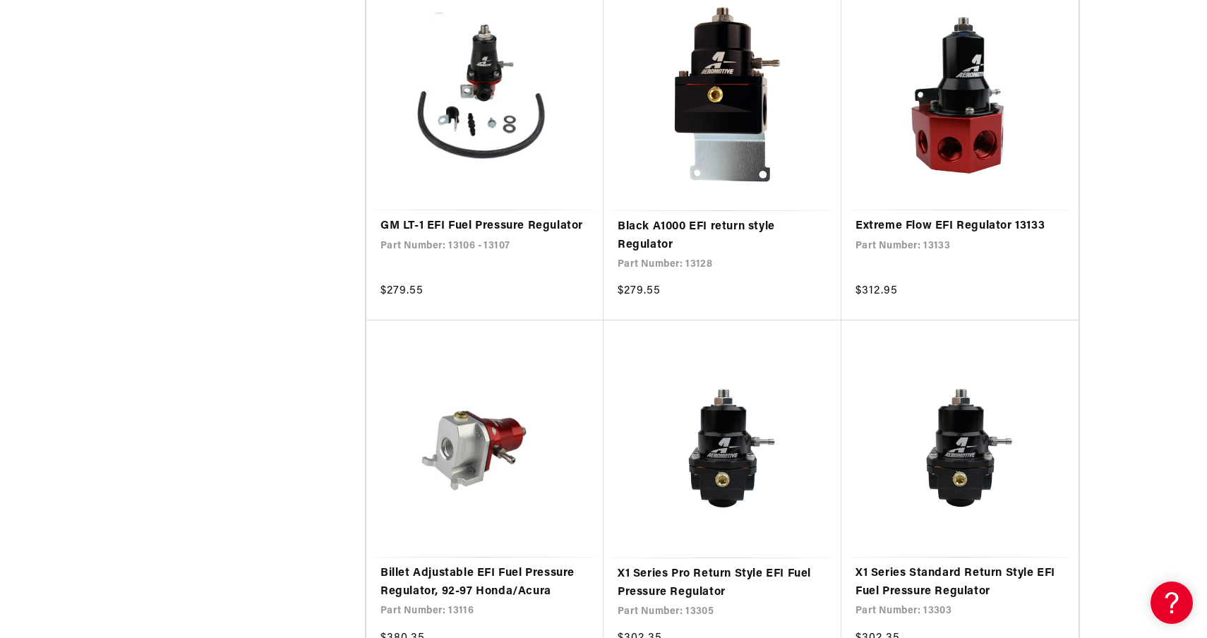
scroll to position [2239, 0]
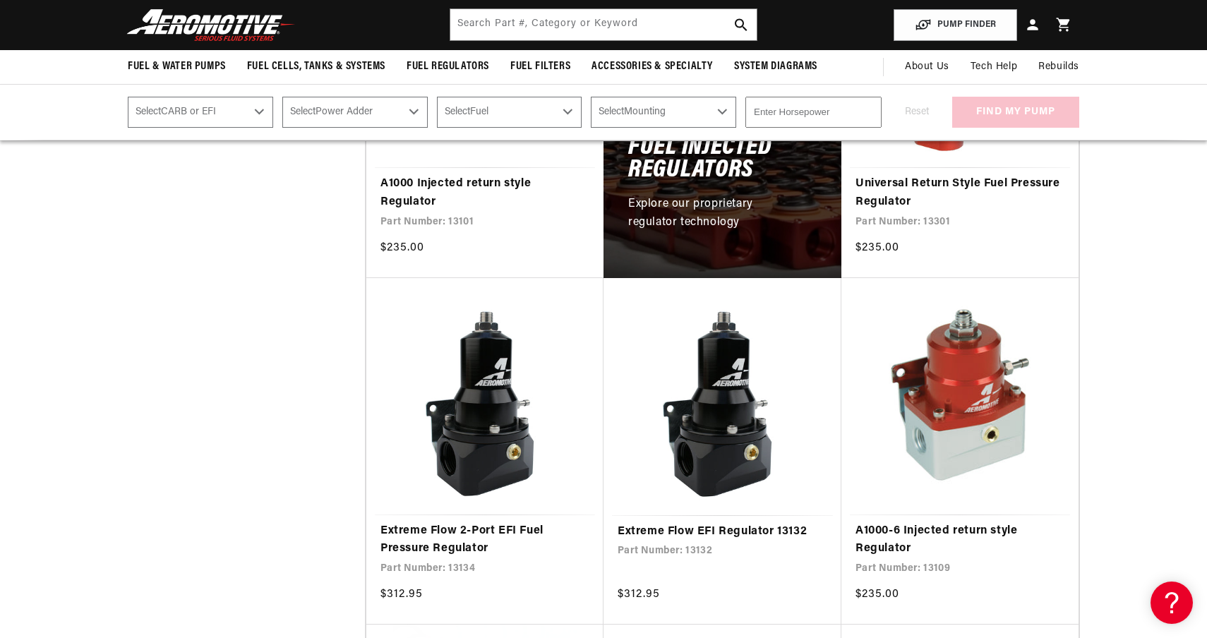
scroll to position [791, 0]
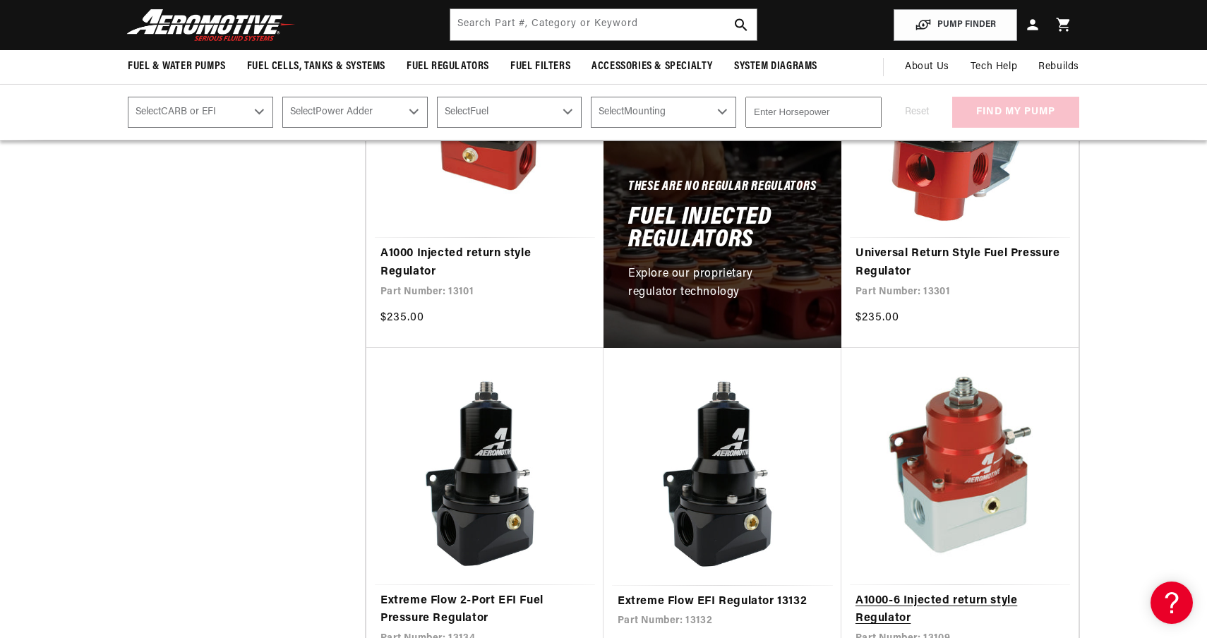
click at [986, 592] on link "A1000-6 Injected return style Regulator" at bounding box center [960, 610] width 209 height 36
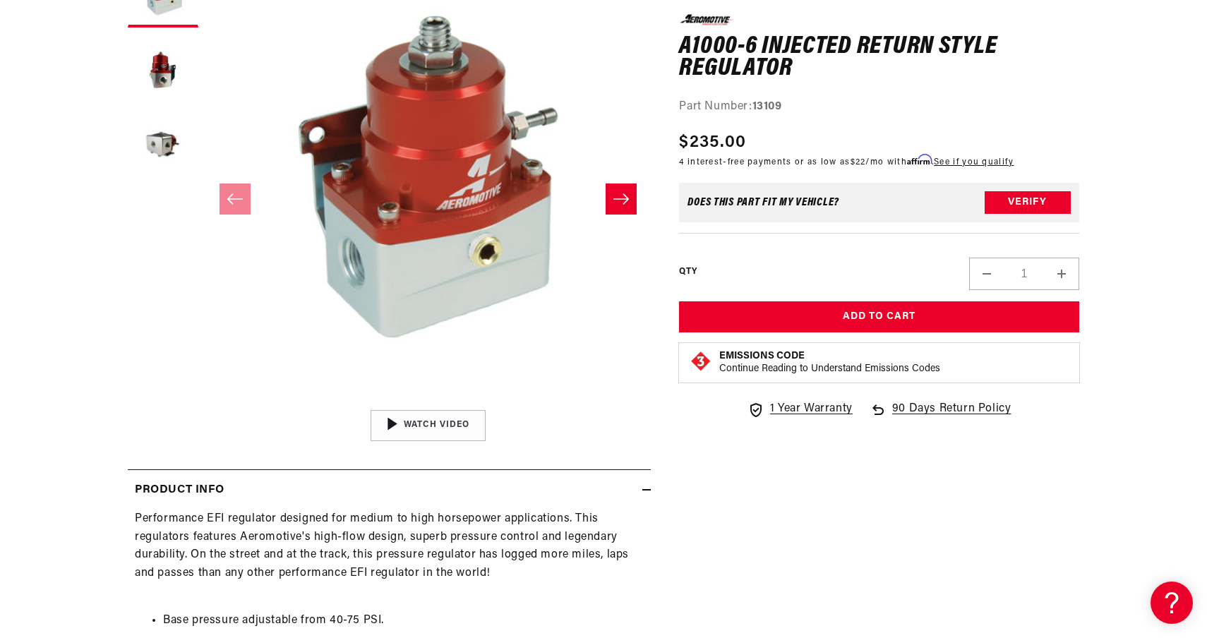
scroll to position [242, 0]
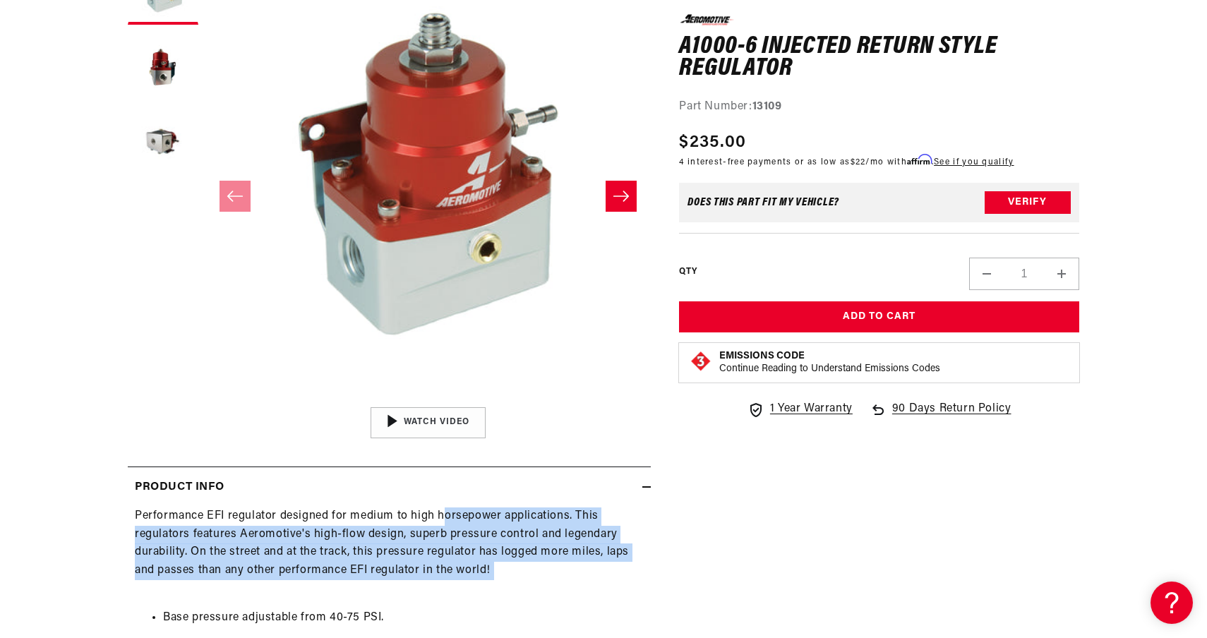
drag, startPoint x: 444, startPoint y: 525, endPoint x: 503, endPoint y: 592, distance: 89.6
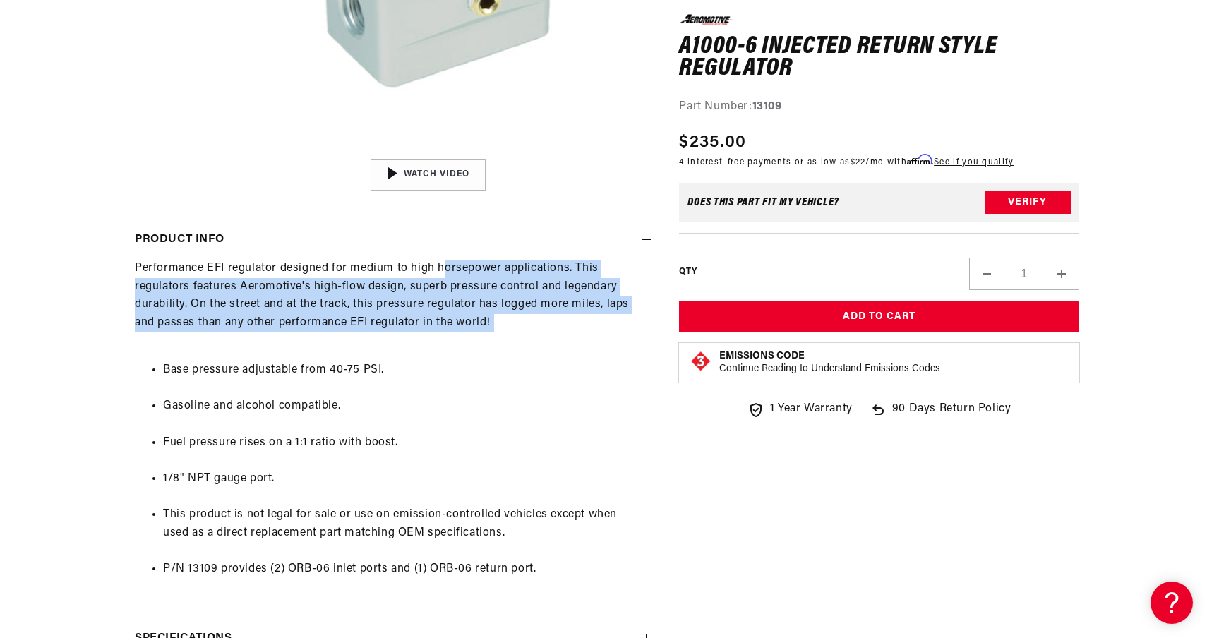
scroll to position [491, 0]
click at [517, 330] on div "Performance EFI regulator designed for medium to high horsepower applications. …" at bounding box center [389, 426] width 523 height 337
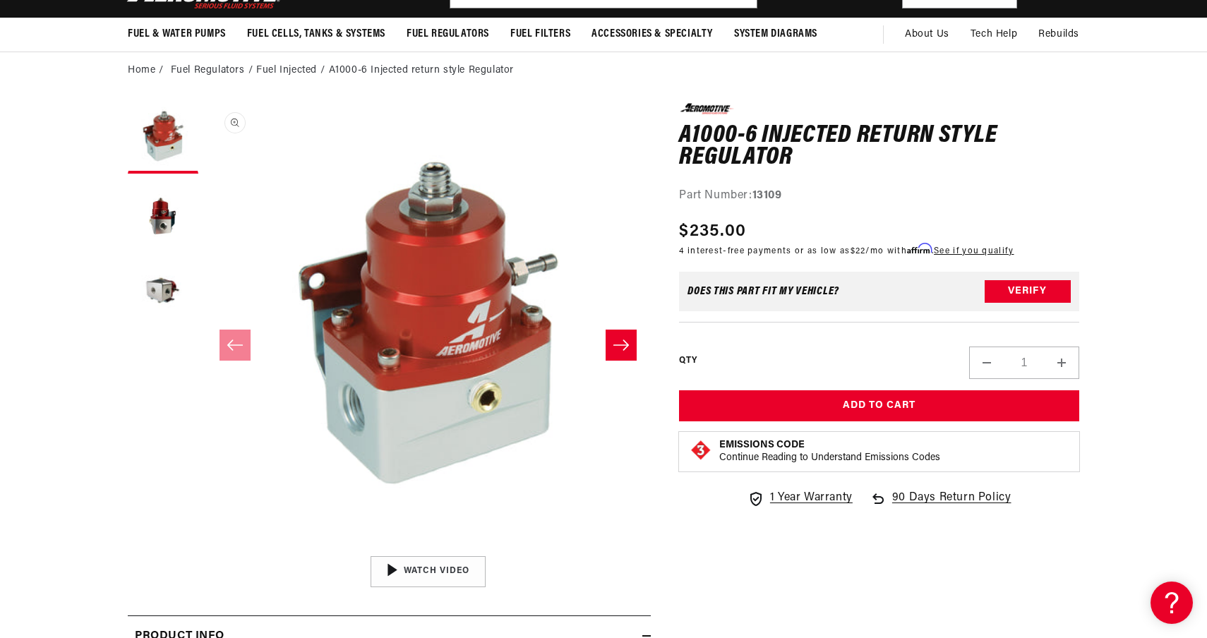
scroll to position [0, 0]
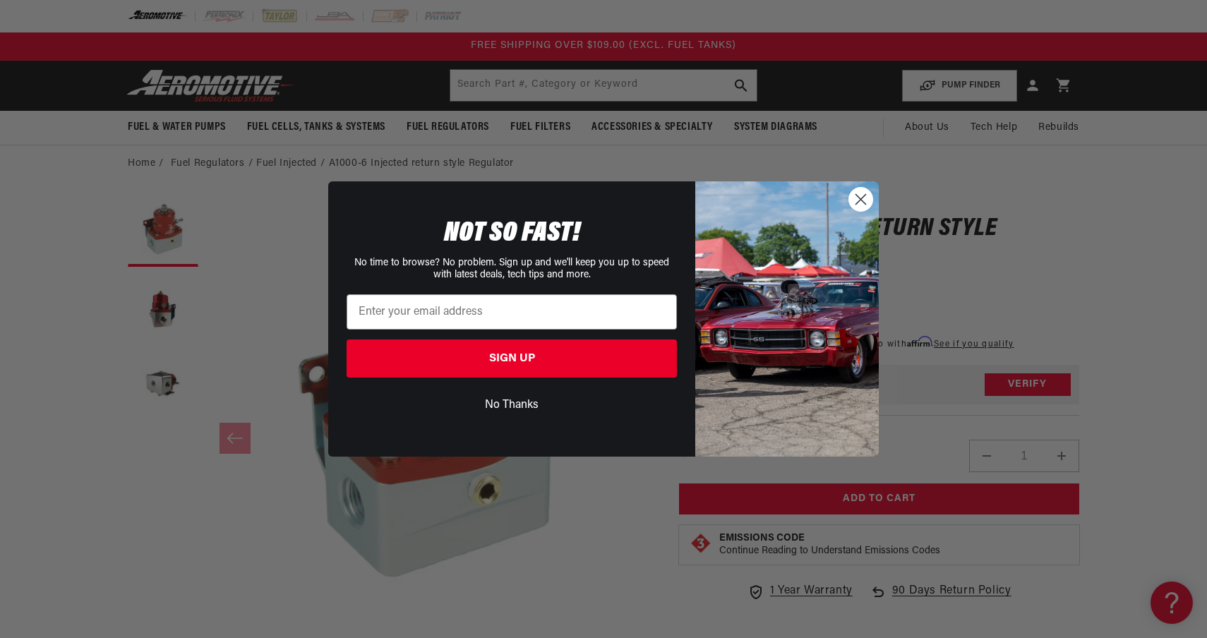
click at [864, 203] on circle "Close dialog" at bounding box center [860, 199] width 23 height 23
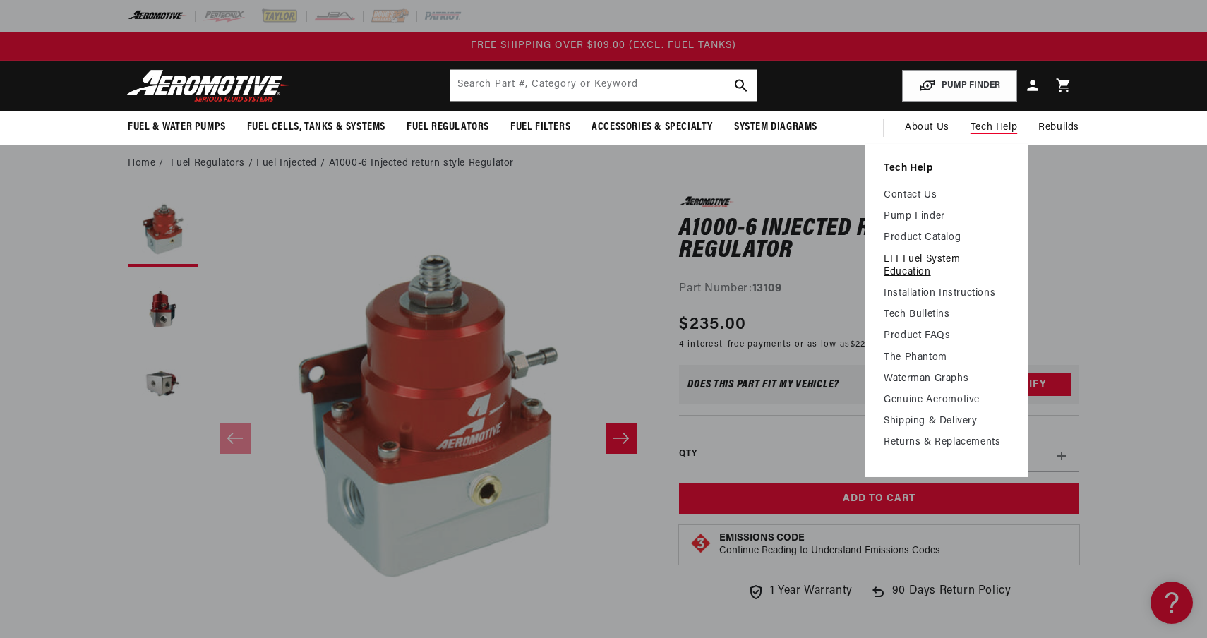
click at [927, 262] on link "EFI Fuel System Education" at bounding box center [947, 265] width 126 height 25
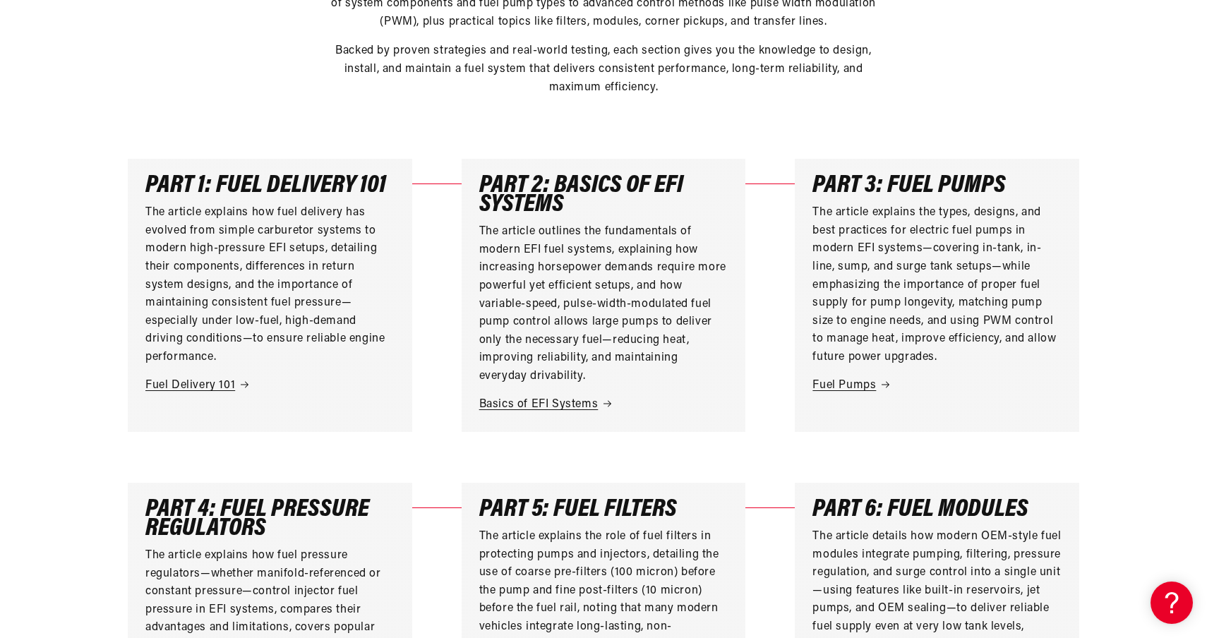
scroll to position [349, 0]
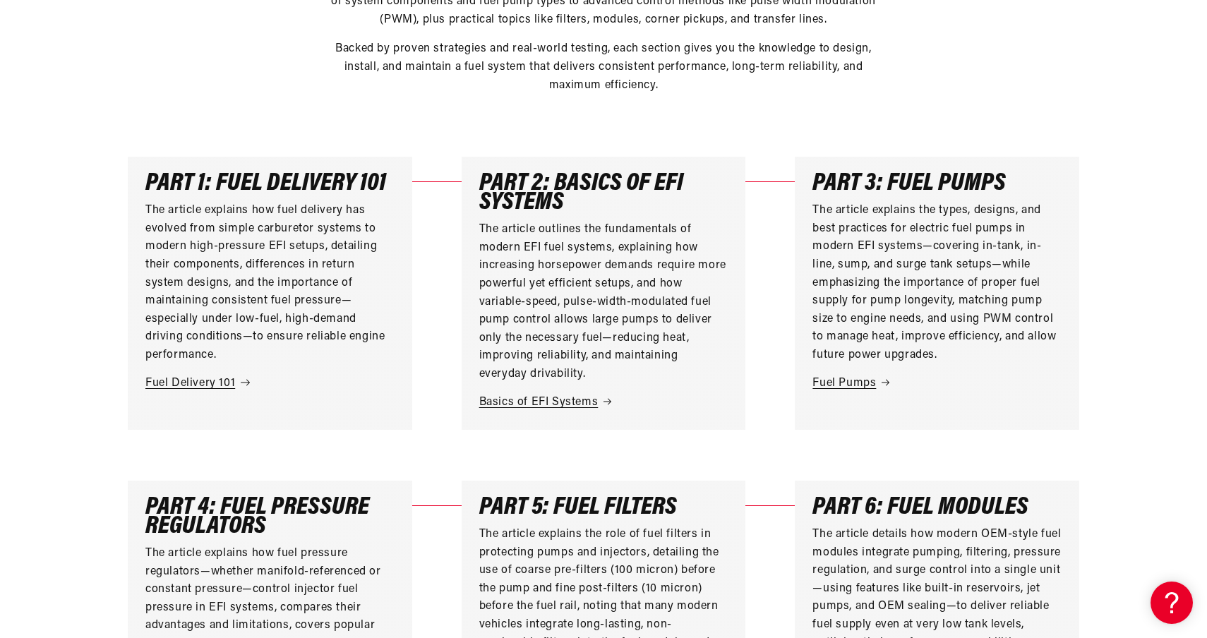
click at [224, 388] on link "Fuel Delivery 101" at bounding box center [269, 384] width 249 height 18
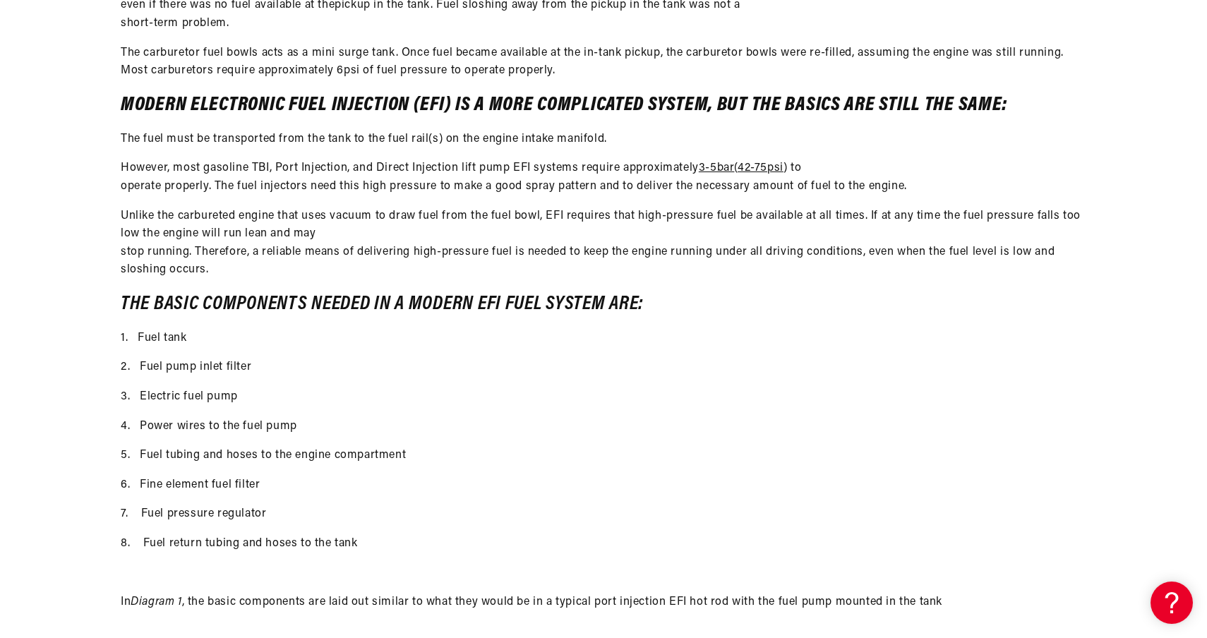
scroll to position [410, 0]
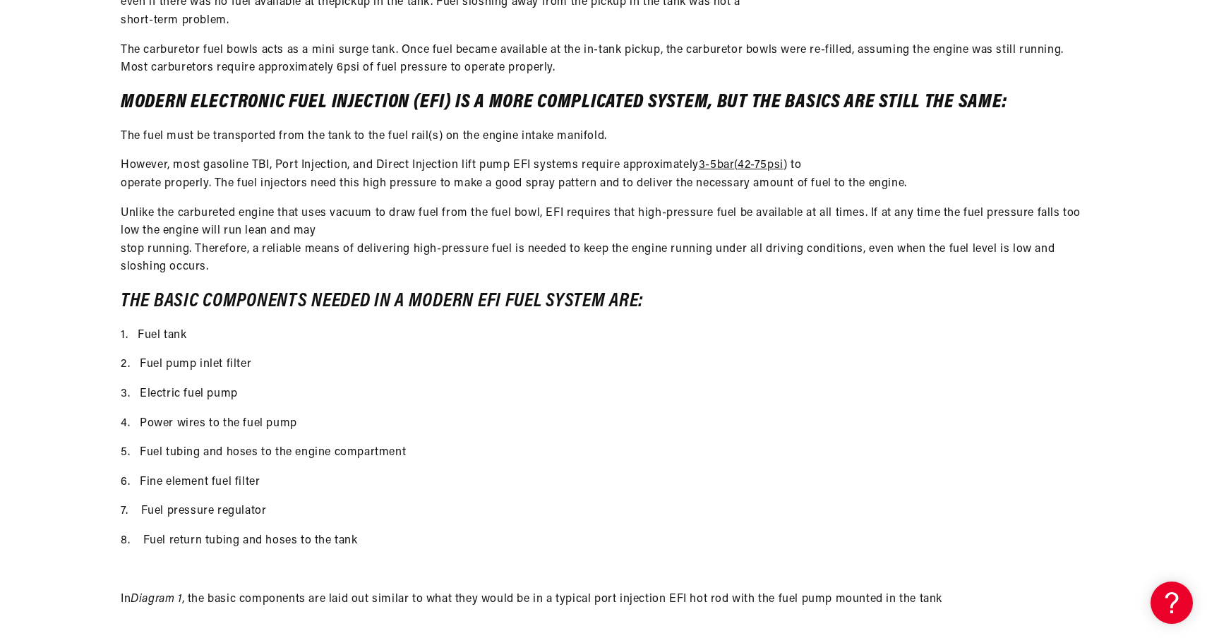
click at [150, 368] on p "2. Fuel pump inlet filter" at bounding box center [604, 365] width 966 height 18
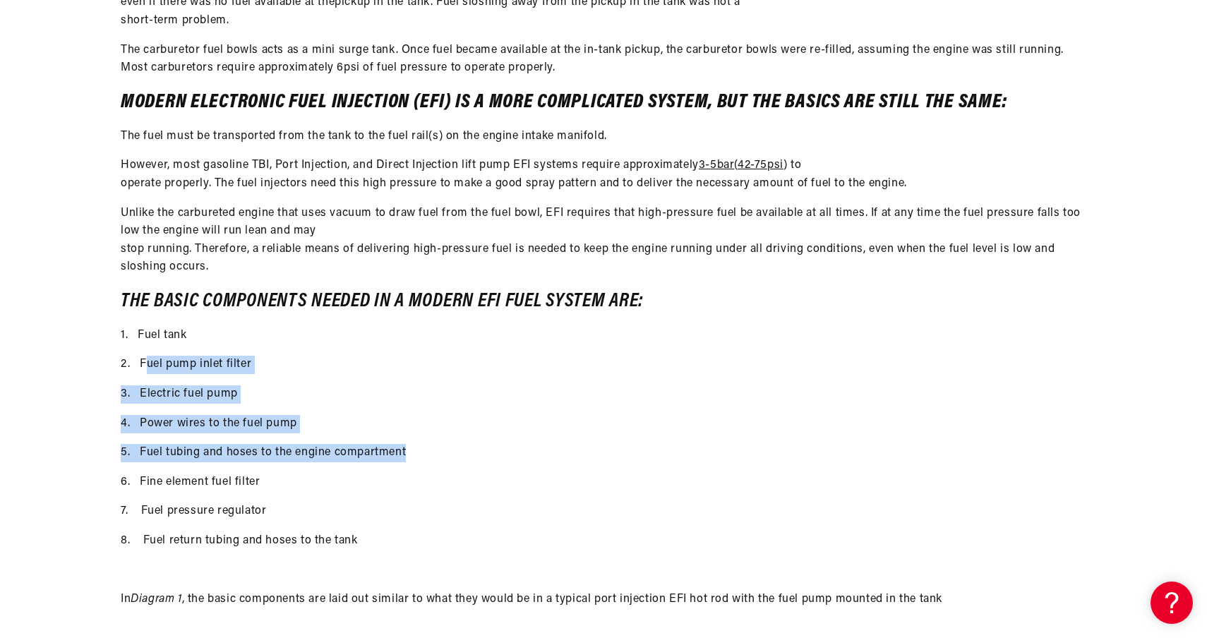
drag, startPoint x: 150, startPoint y: 371, endPoint x: 282, endPoint y: 462, distance: 160.8
click at [282, 462] on div "When carburetors were the primary means of metering fuel to the engine, the fue…" at bounding box center [604, 242] width 966 height 731
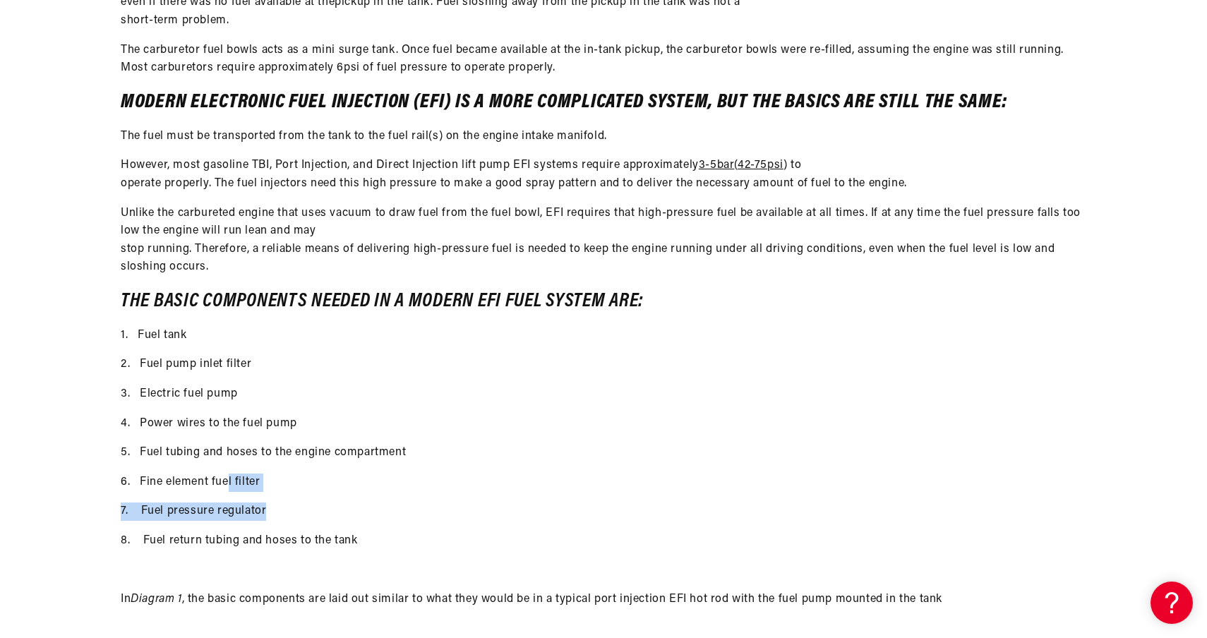
drag, startPoint x: 227, startPoint y: 481, endPoint x: 347, endPoint y: 512, distance: 123.8
click at [347, 512] on div "When carburetors were the primary means of metering fuel to the engine, the fue…" at bounding box center [604, 242] width 966 height 731
click at [347, 512] on p "7. Fuel pressure regulator" at bounding box center [604, 512] width 966 height 18
drag, startPoint x: 237, startPoint y: 539, endPoint x: 467, endPoint y: 555, distance: 230.7
click at [467, 555] on div "When carburetors were the primary means of metering fuel to the engine, the fue…" at bounding box center [604, 242] width 966 height 731
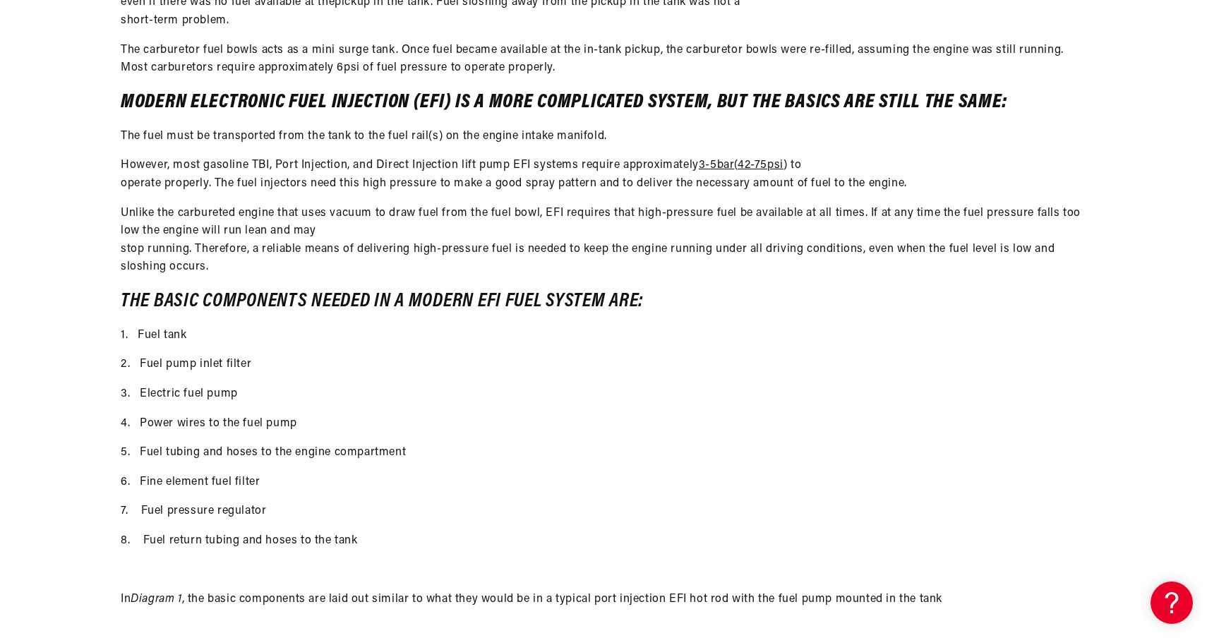
click at [467, 555] on div "When carburetors were the primary means of metering fuel to the engine, the fue…" at bounding box center [604, 242] width 966 height 731
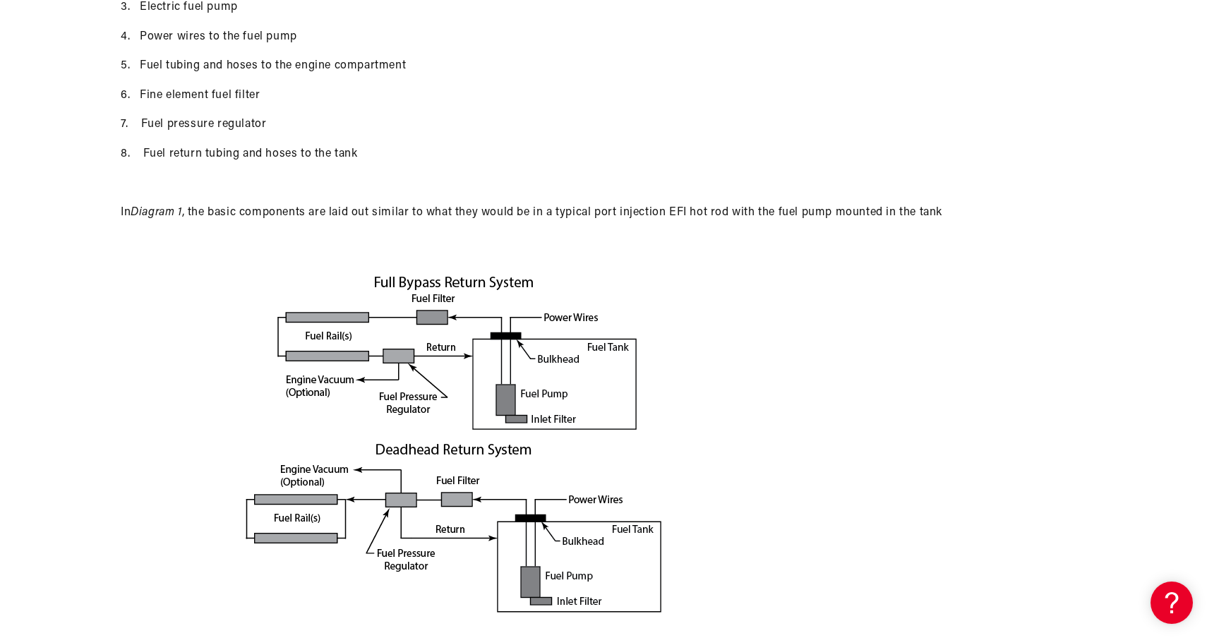
scroll to position [798, 0]
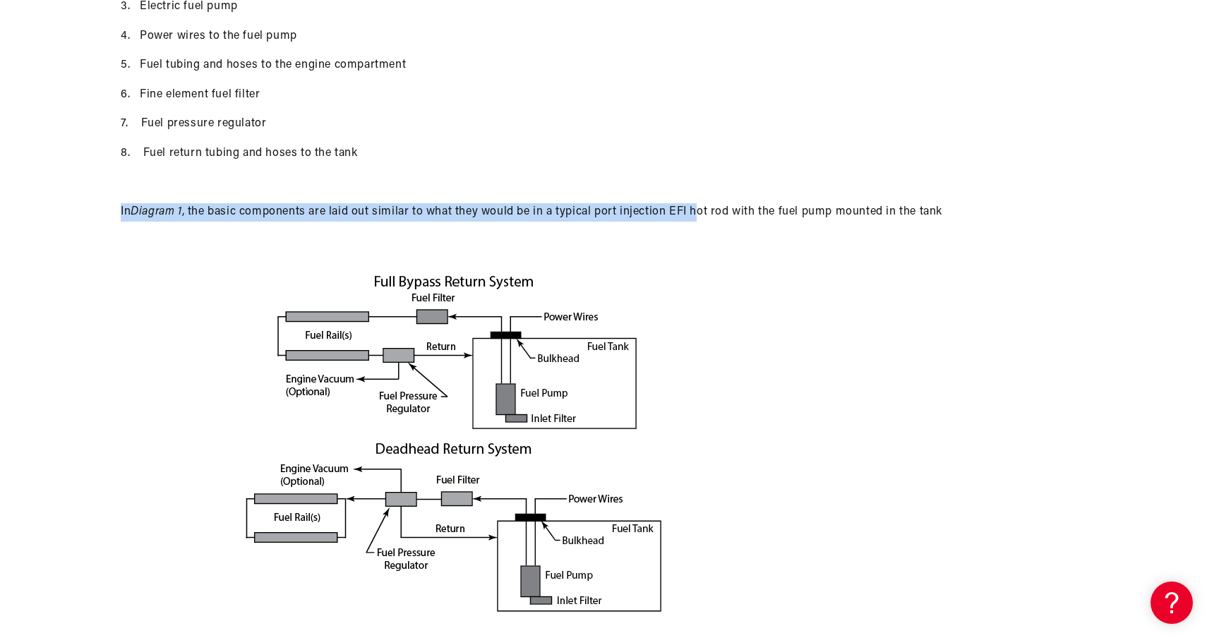
drag, startPoint x: 225, startPoint y: 195, endPoint x: 717, endPoint y: 237, distance: 494.5
click at [700, 216] on p "In Diagram 1 , the basic components are laid out similar to what they would be …" at bounding box center [604, 212] width 966 height 18
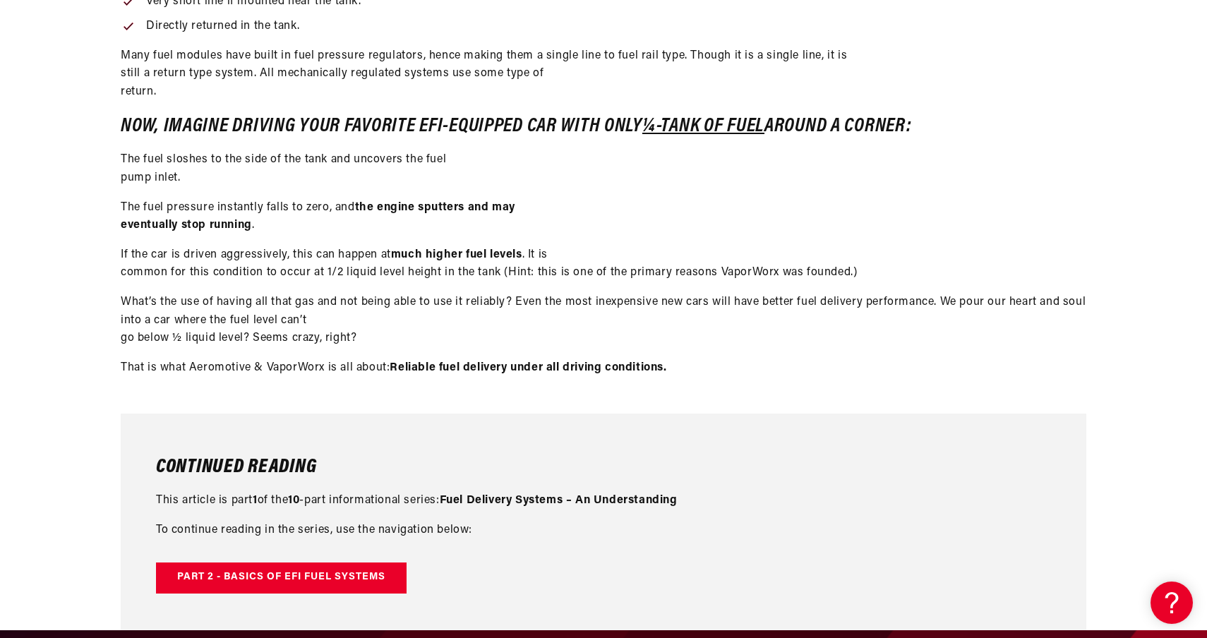
scroll to position [1802, 0]
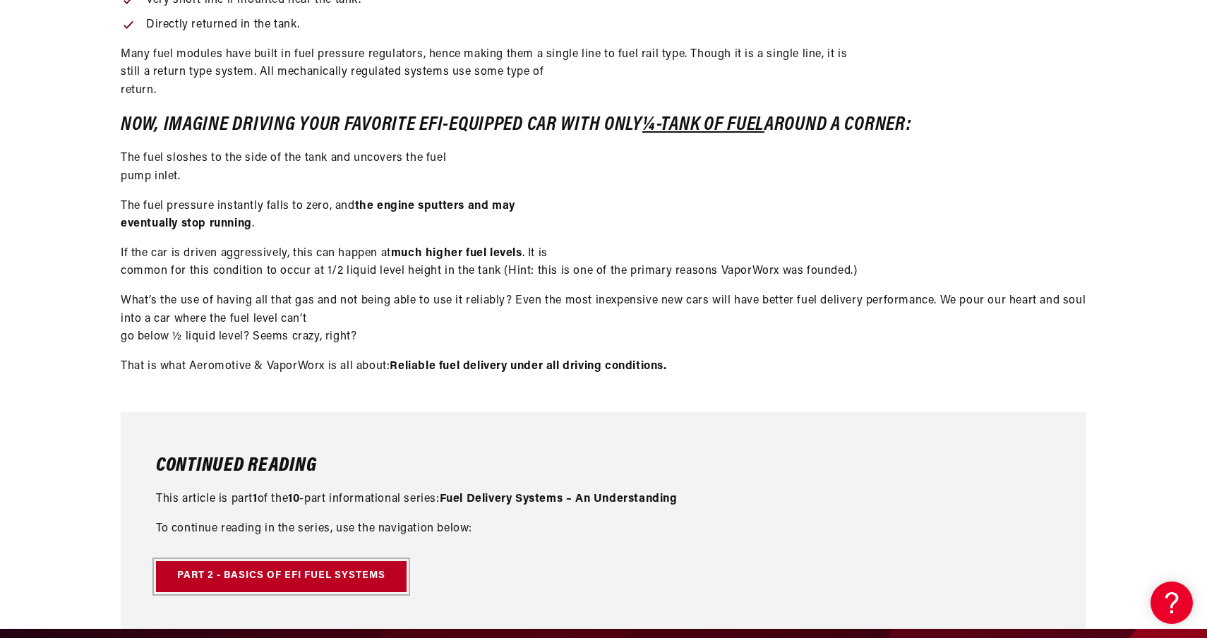
click at [304, 584] on link "Part 2 - Basics of EFI Fuel Systems" at bounding box center [281, 577] width 251 height 32
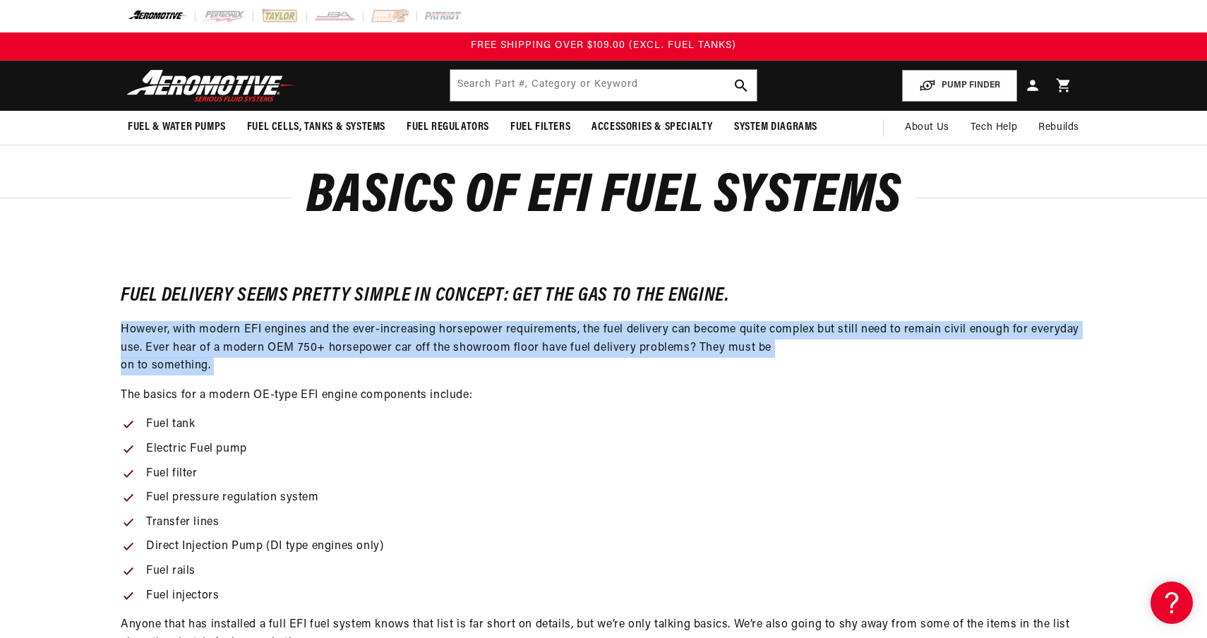
drag, startPoint x: 236, startPoint y: 314, endPoint x: 309, endPoint y: 382, distance: 99.4
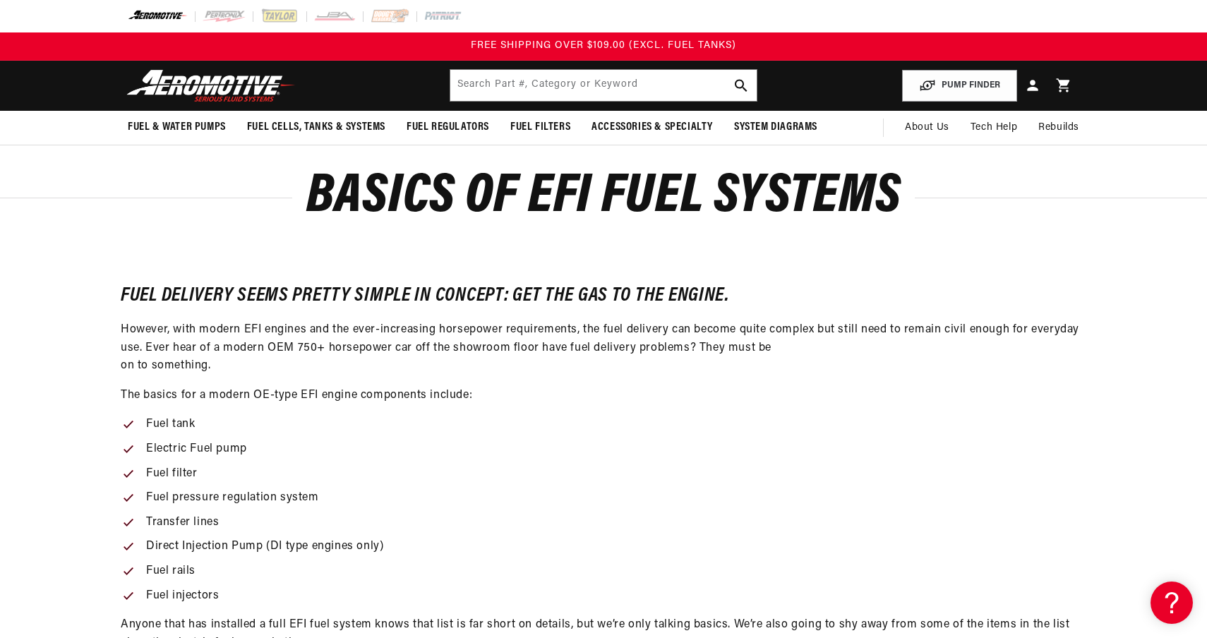
drag, startPoint x: 261, startPoint y: 331, endPoint x: 263, endPoint y: 373, distance: 41.7
click at [263, 373] on p "However, with modern EFI engines and the ever-increasing horsepower requirement…" at bounding box center [604, 348] width 966 height 54
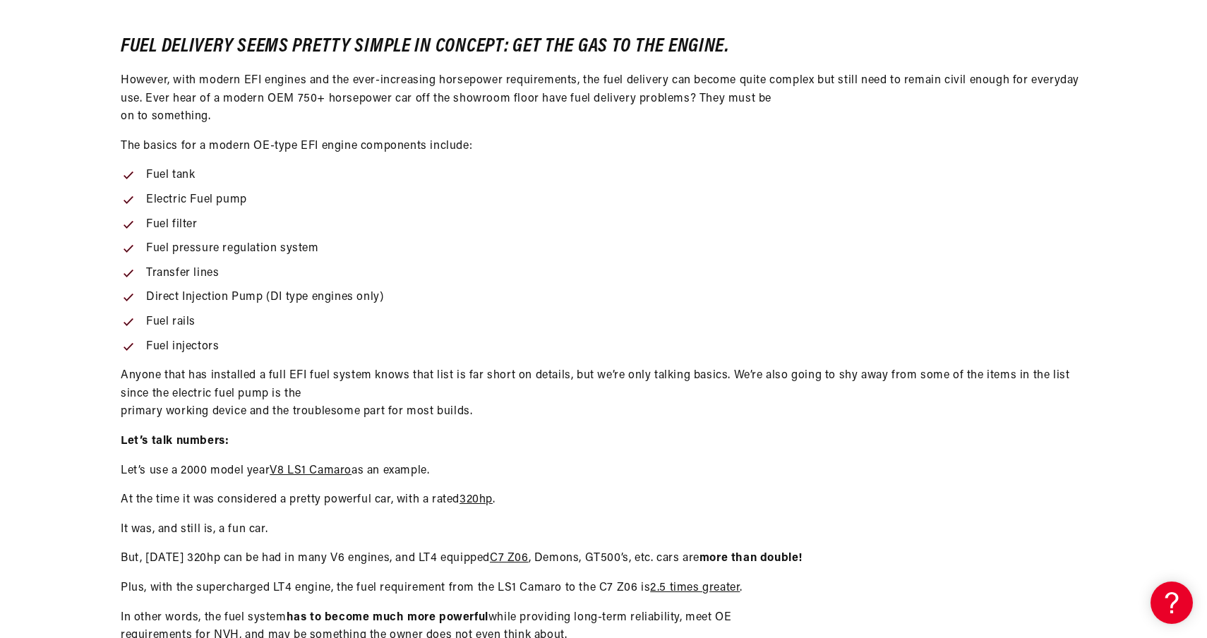
scroll to position [251, 0]
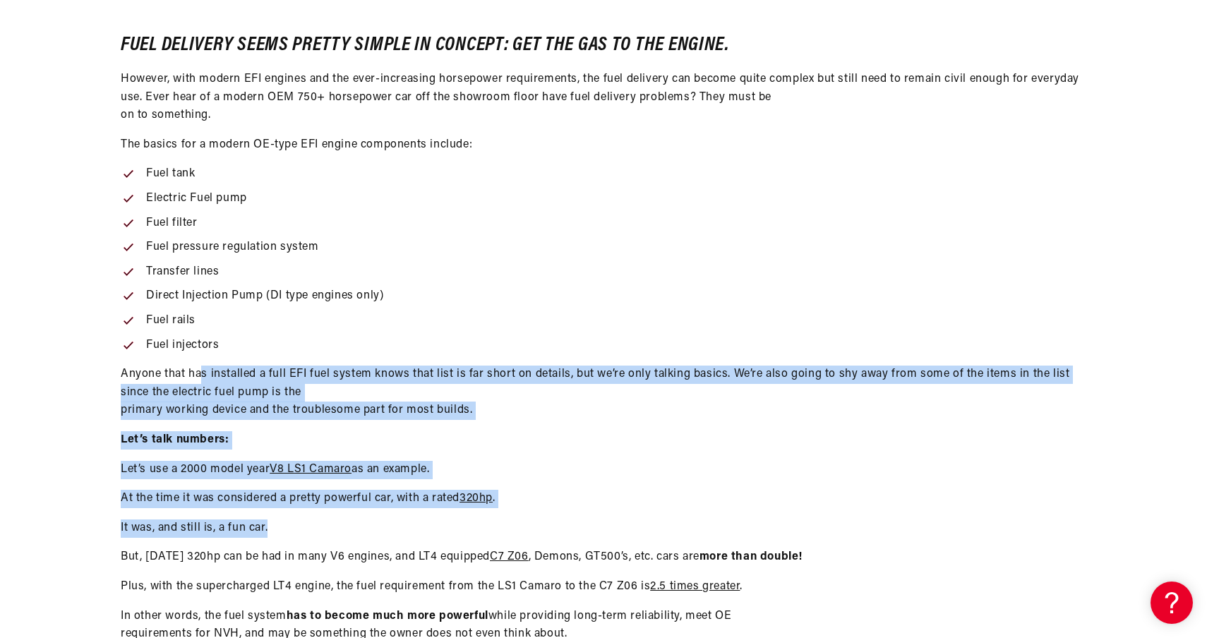
drag, startPoint x: 203, startPoint y: 368, endPoint x: 419, endPoint y: 532, distance: 271.1
click at [419, 532] on div "Fuel delivery seems pretty simple in concept: get the gas to the engine. Howeve…" at bounding box center [604, 576] width 966 height 1079
click at [419, 532] on p "It was, and still is, a fun car." at bounding box center [604, 529] width 966 height 18
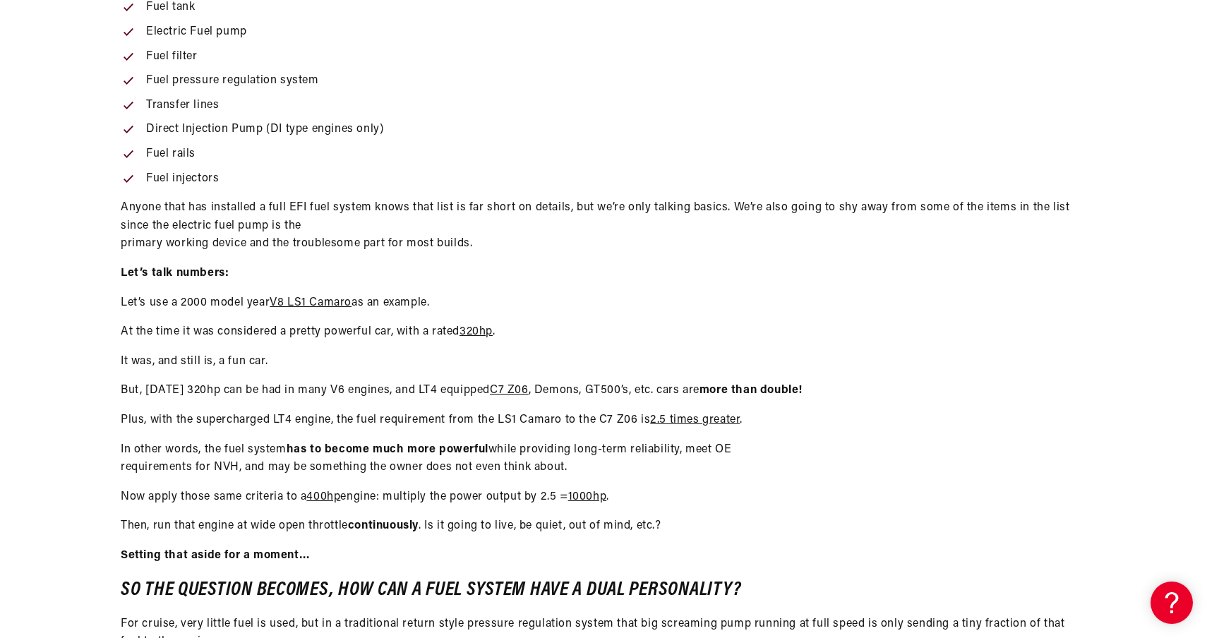
scroll to position [422, 0]
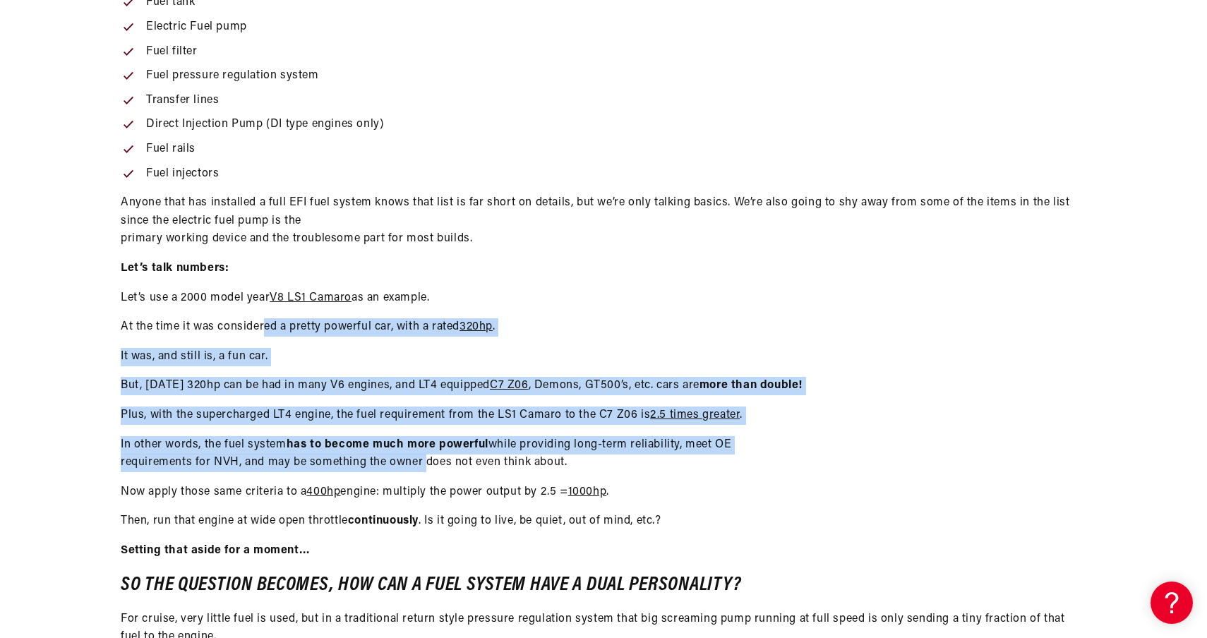
drag, startPoint x: 265, startPoint y: 325, endPoint x: 421, endPoint y: 455, distance: 202.5
click at [428, 460] on div "Fuel delivery seems pretty simple in concept: get the gas to the engine. Howeve…" at bounding box center [604, 404] width 966 height 1079
click at [421, 455] on p "In other words, the fuel system has to become much more powerful while providin…" at bounding box center [604, 454] width 966 height 36
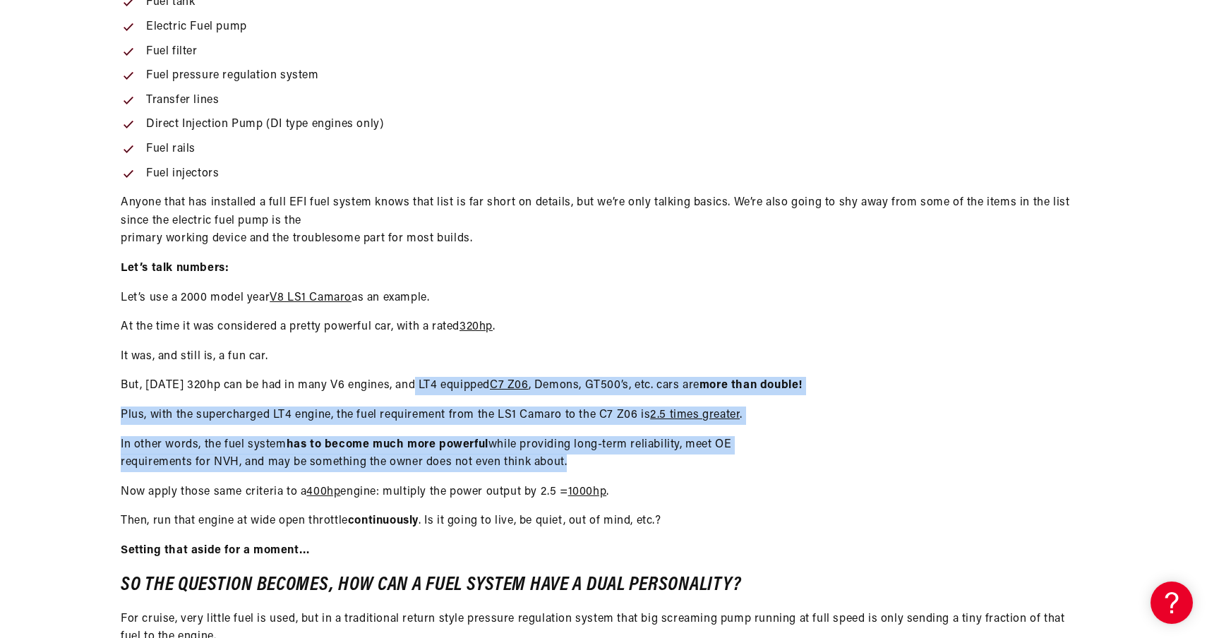
drag, startPoint x: 412, startPoint y: 385, endPoint x: 508, endPoint y: 473, distance: 129.9
click at [508, 473] on div "Fuel delivery seems pretty simple in concept: get the gas to the engine. Howeve…" at bounding box center [604, 404] width 966 height 1079
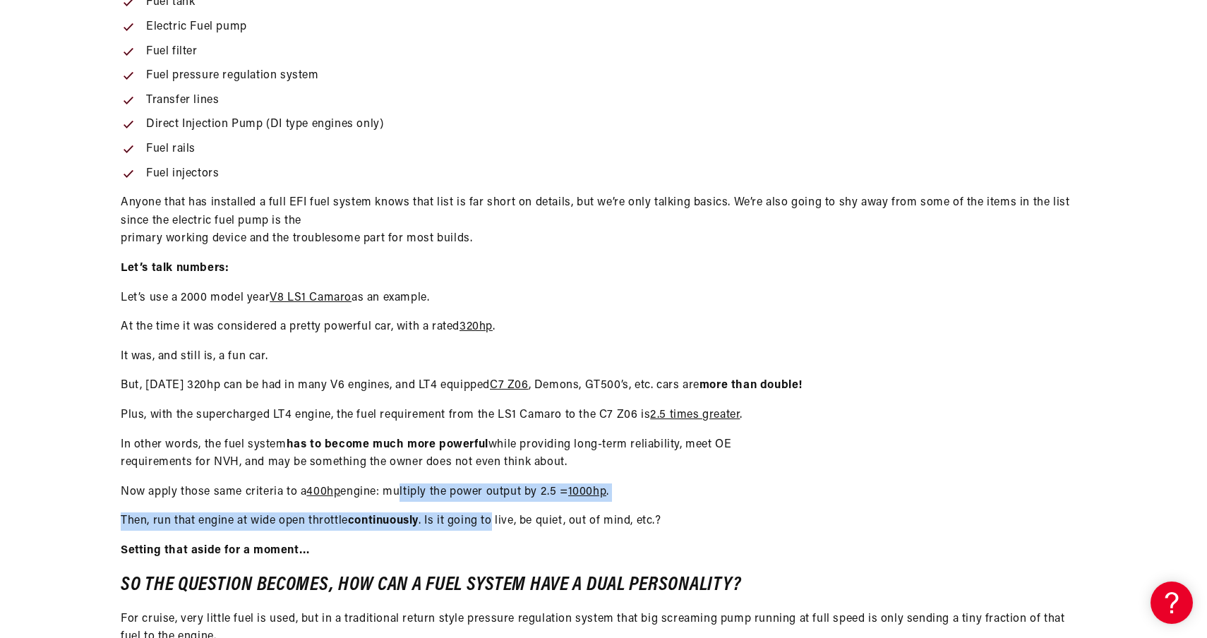
drag, startPoint x: 402, startPoint y: 488, endPoint x: 497, endPoint y: 518, distance: 99.4
click at [497, 518] on div "Fuel delivery seems pretty simple in concept: get the gas to the engine. Howeve…" at bounding box center [604, 404] width 966 height 1079
click at [497, 518] on p "Then, run that engine at wide open throttle continuously . Is it going to live,…" at bounding box center [604, 522] width 966 height 18
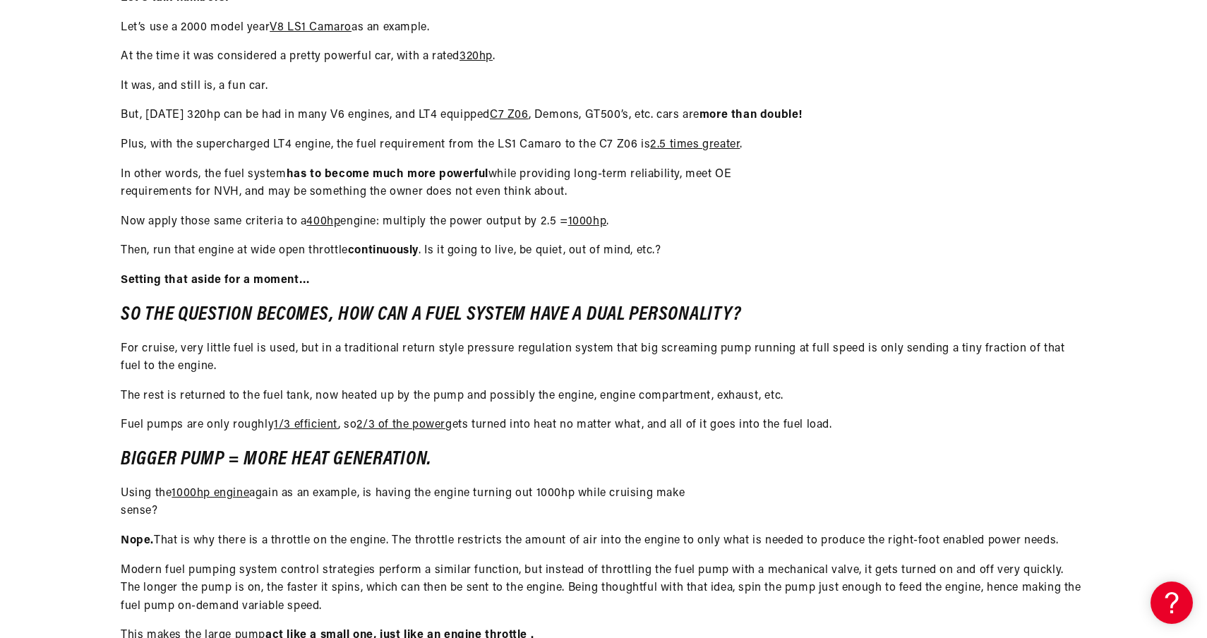
scroll to position [729, 0]
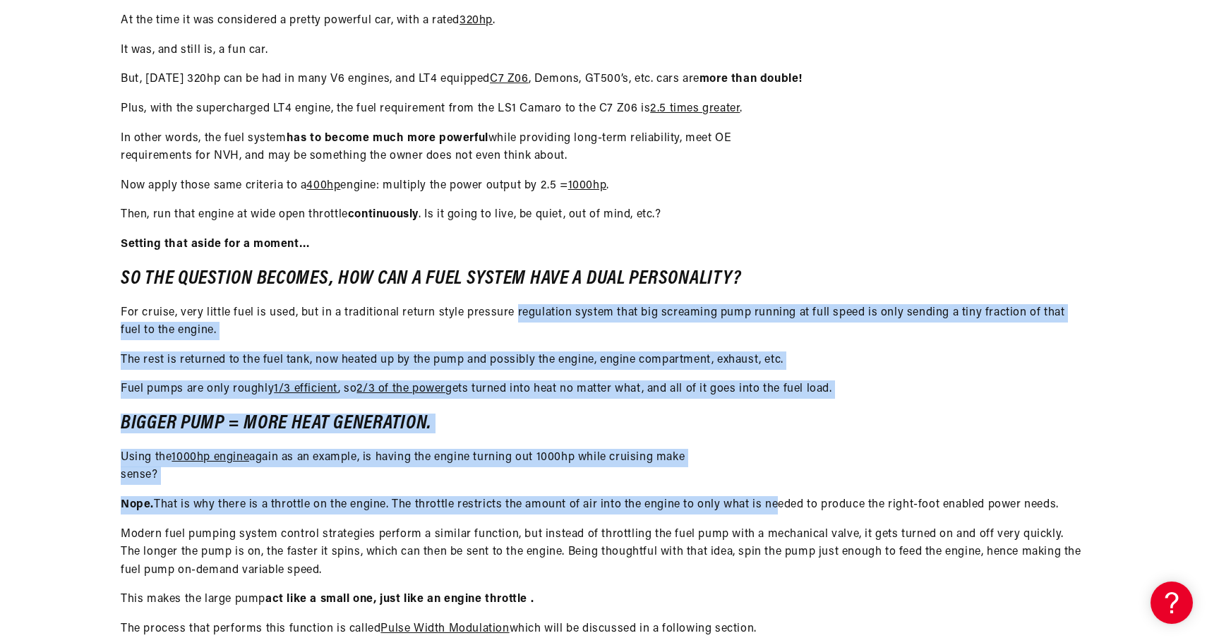
drag, startPoint x: 517, startPoint y: 315, endPoint x: 773, endPoint y: 505, distance: 318.4
click at [773, 505] on div "Fuel delivery seems pretty simple in concept: get the gas to the engine. Howeve…" at bounding box center [604, 98] width 966 height 1079
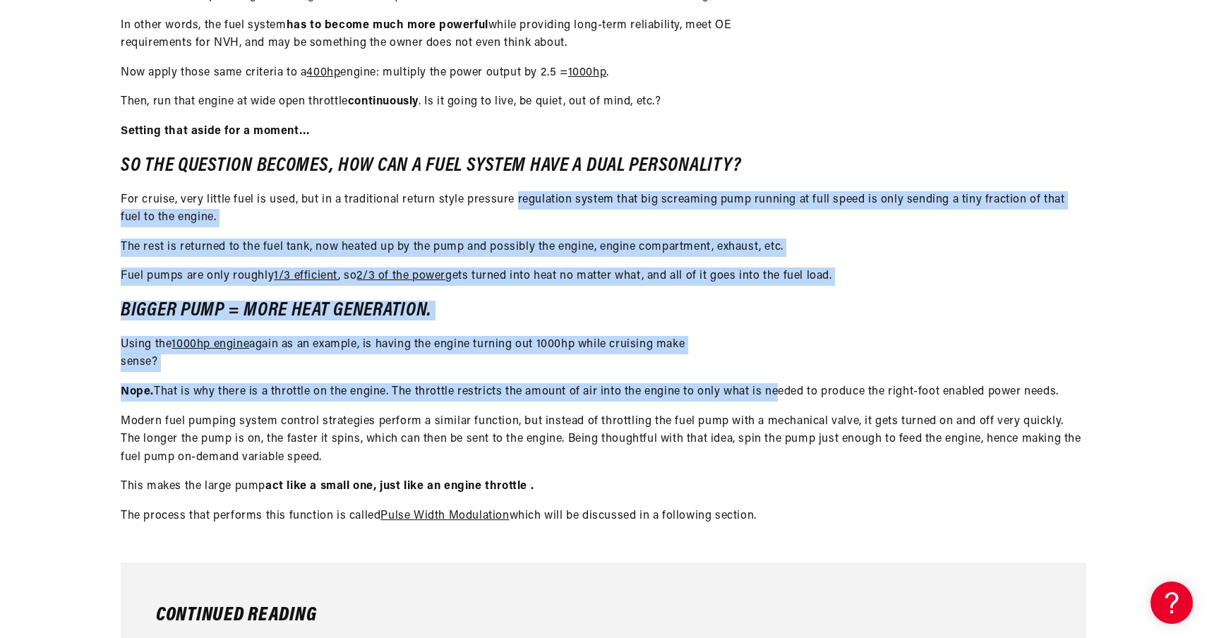
scroll to position [899, 0]
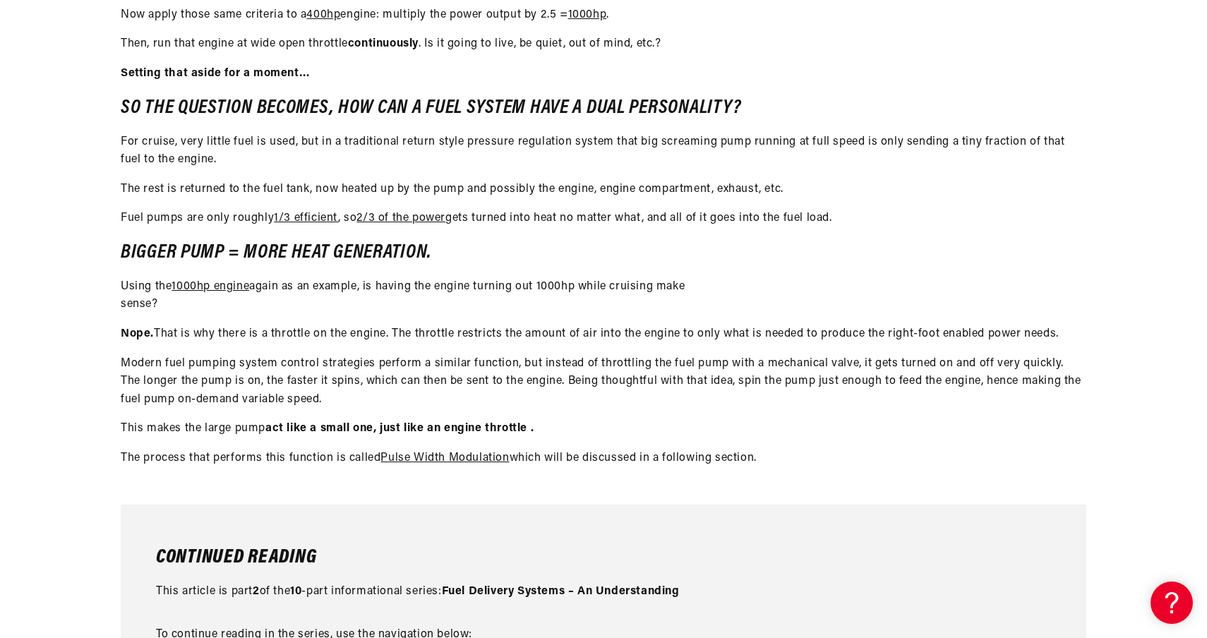
drag, startPoint x: 209, startPoint y: 357, endPoint x: 348, endPoint y: 401, distance: 146.0
click at [348, 401] on p "Modern fuel pumping system control strategies perform a similar function, but i…" at bounding box center [604, 382] width 966 height 54
drag, startPoint x: 348, startPoint y: 401, endPoint x: 431, endPoint y: 496, distance: 126.1
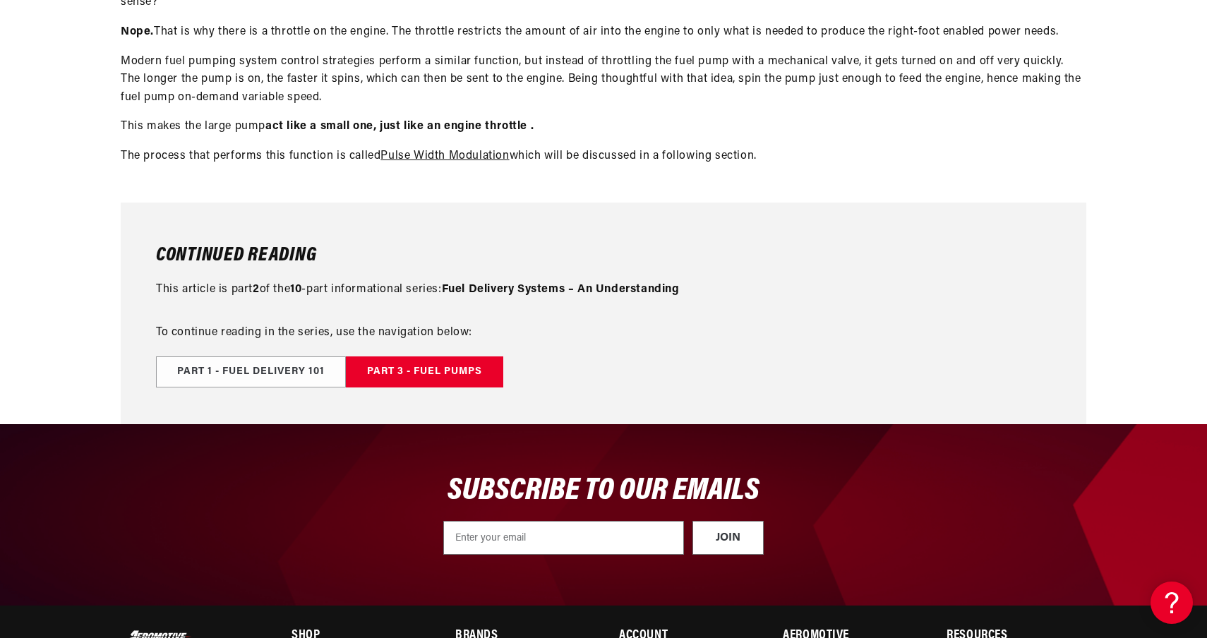
scroll to position [1233, 0]
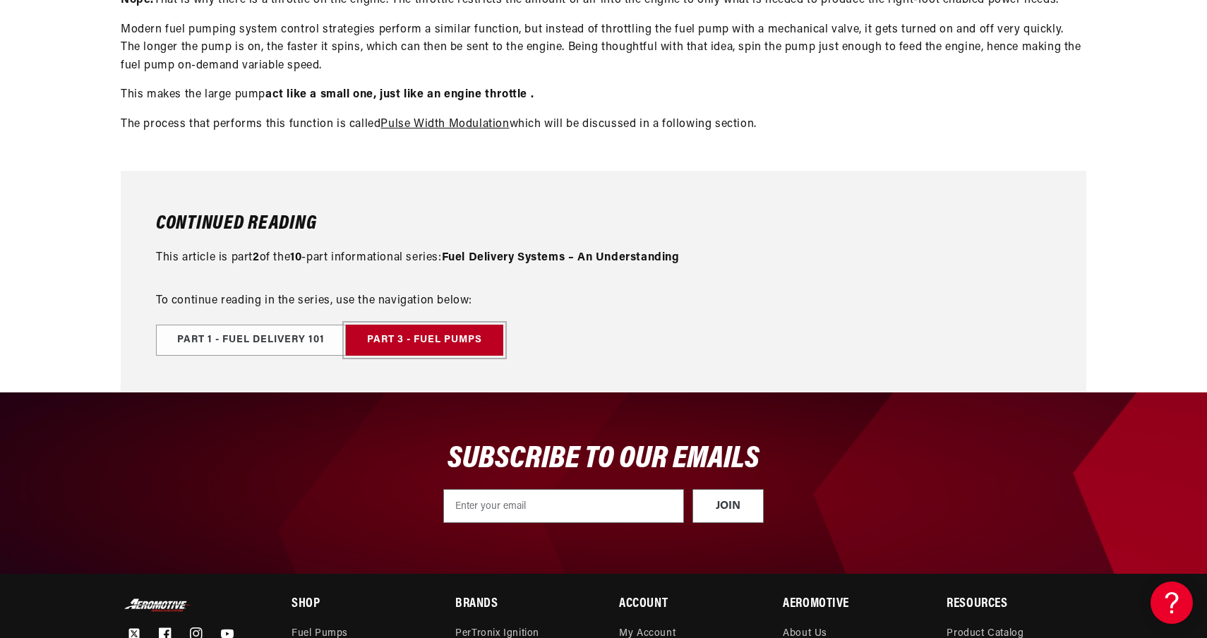
click at [438, 343] on link "Part 3 - Fuel Pumps" at bounding box center [424, 341] width 157 height 32
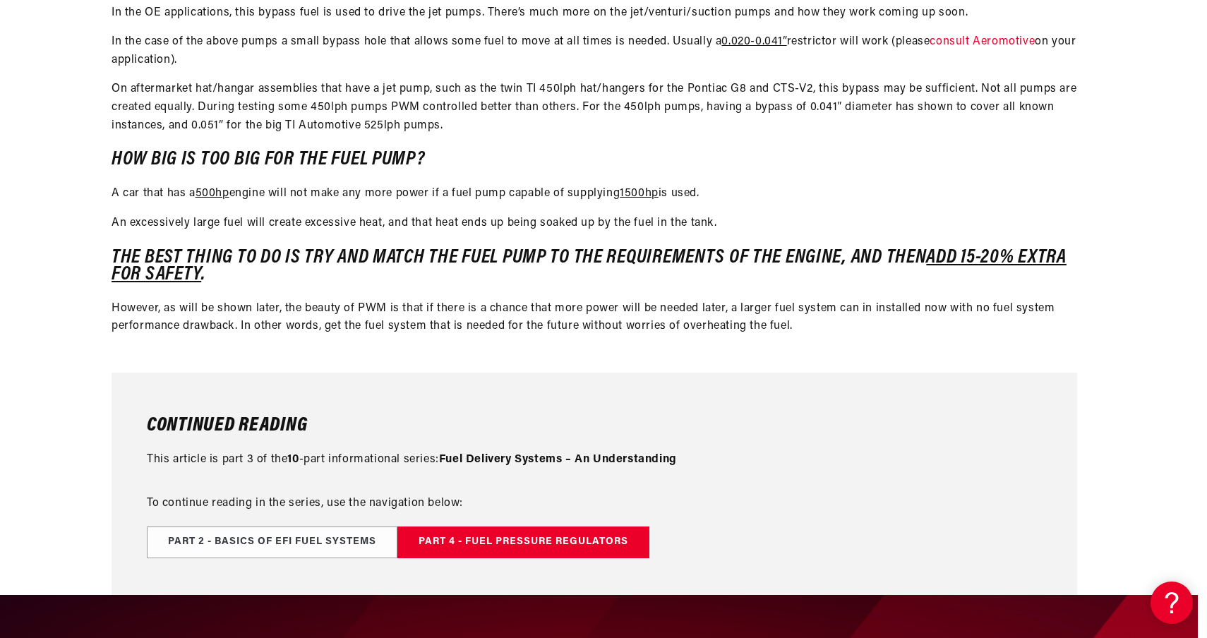
scroll to position [4186, 9]
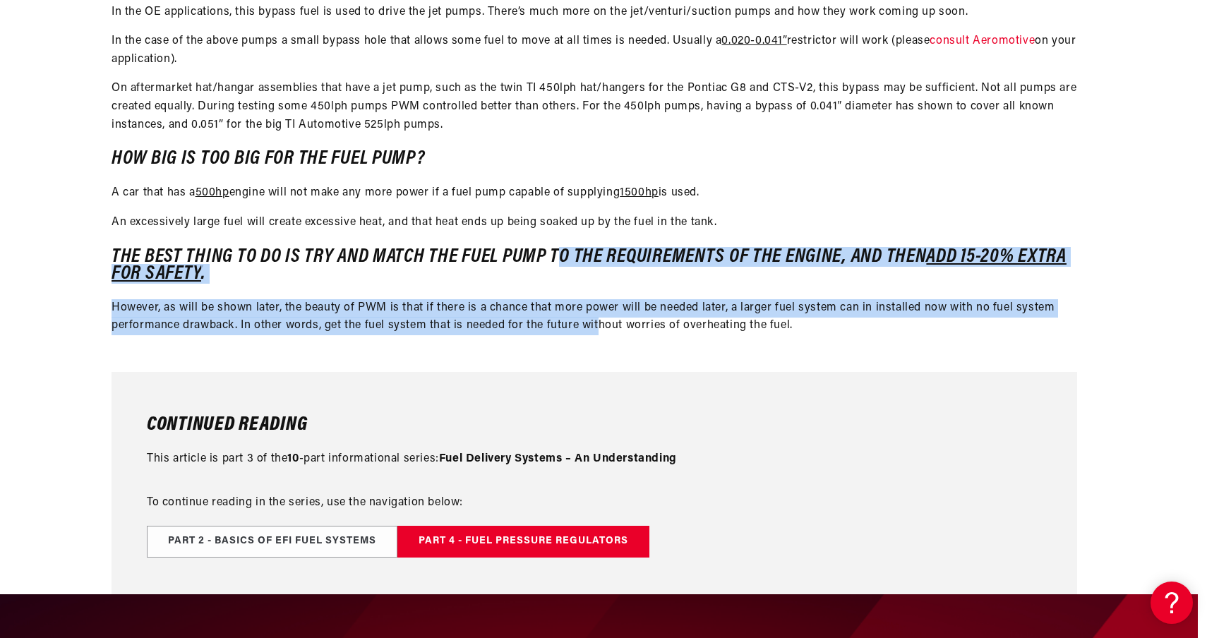
drag, startPoint x: 560, startPoint y: 248, endPoint x: 612, endPoint y: 354, distance: 118.1
click at [612, 354] on div "For PWM to work in a returnless system a small amount of fuel must be bypassed …" at bounding box center [595, 159] width 966 height 426
click at [603, 344] on div "For PWM to work in a returnless system a small amount of fuel must be bypassed …" at bounding box center [595, 159] width 966 height 426
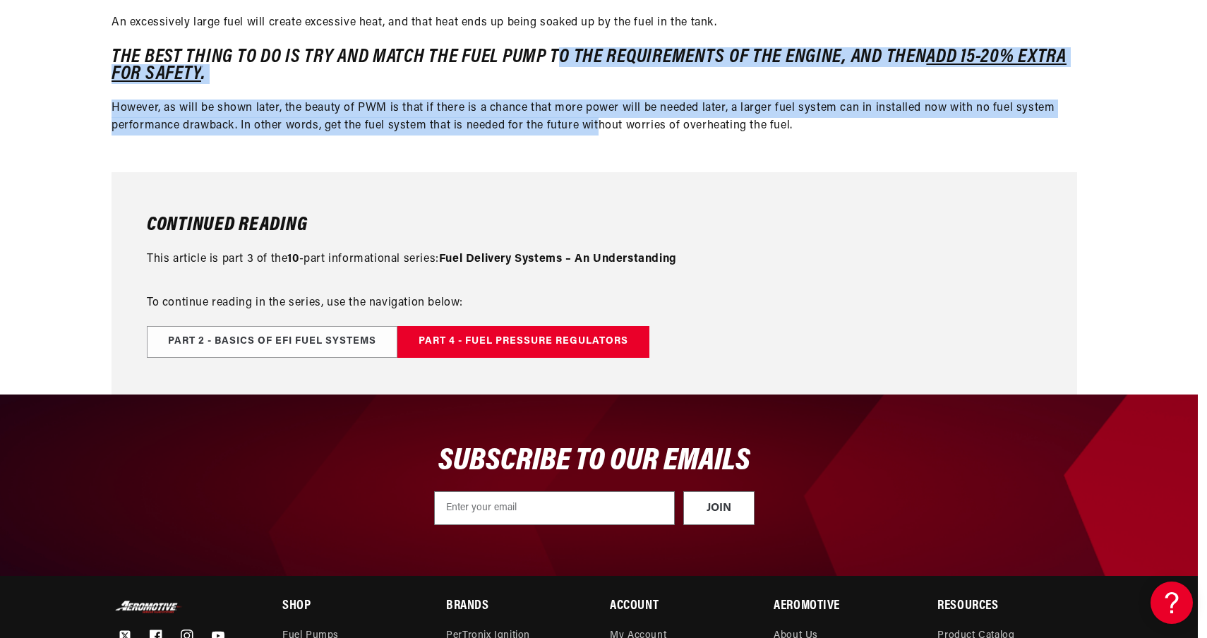
scroll to position [4388, 9]
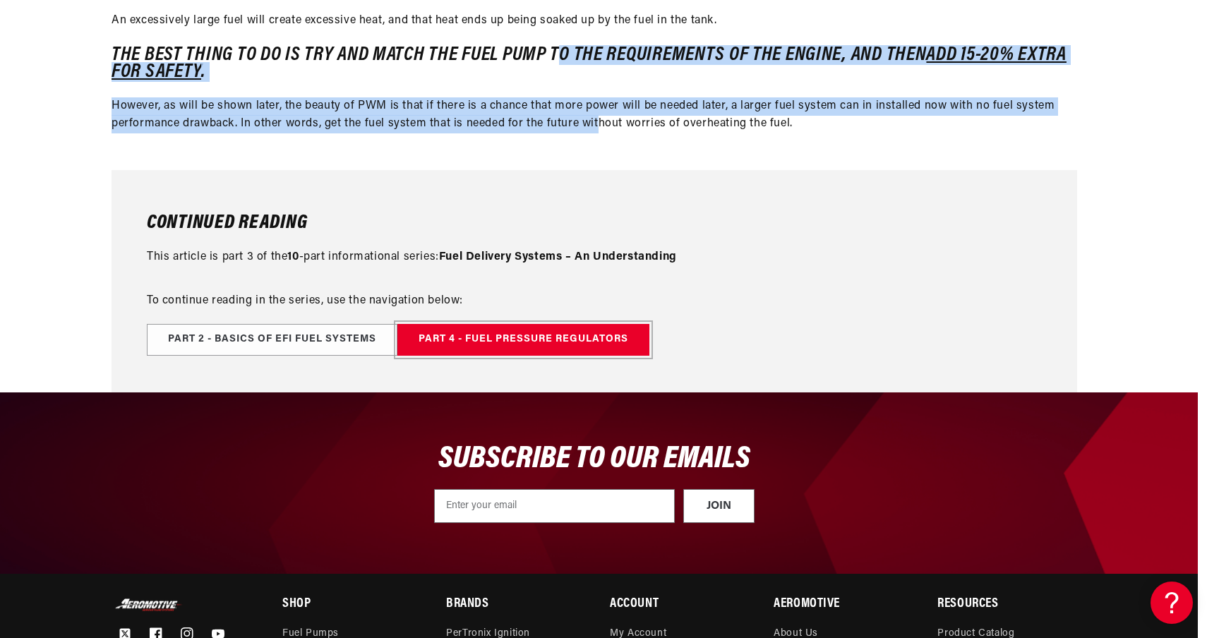
click at [603, 344] on link "Part 4 - Fuel Pressure Regulators" at bounding box center [523, 340] width 252 height 32
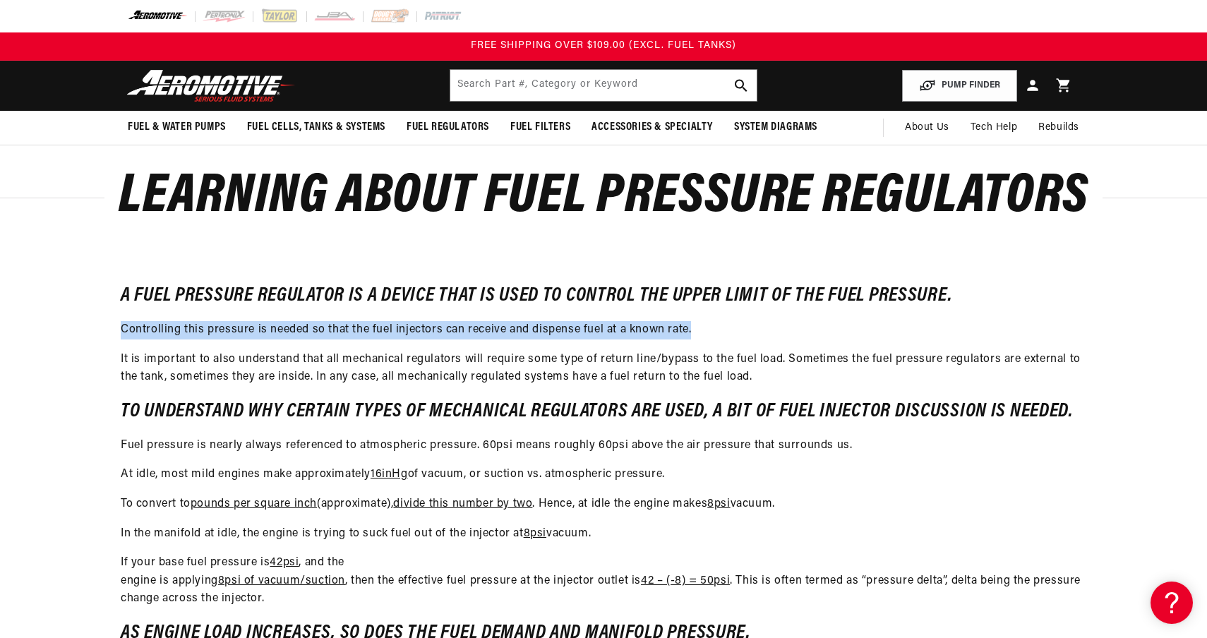
drag, startPoint x: 419, startPoint y: 321, endPoint x: 445, endPoint y: 343, distance: 34.0
click at [445, 343] on div "A fuel pressure regulator is a device that is used to control the upper limit o…" at bounding box center [604, 641] width 966 height 708
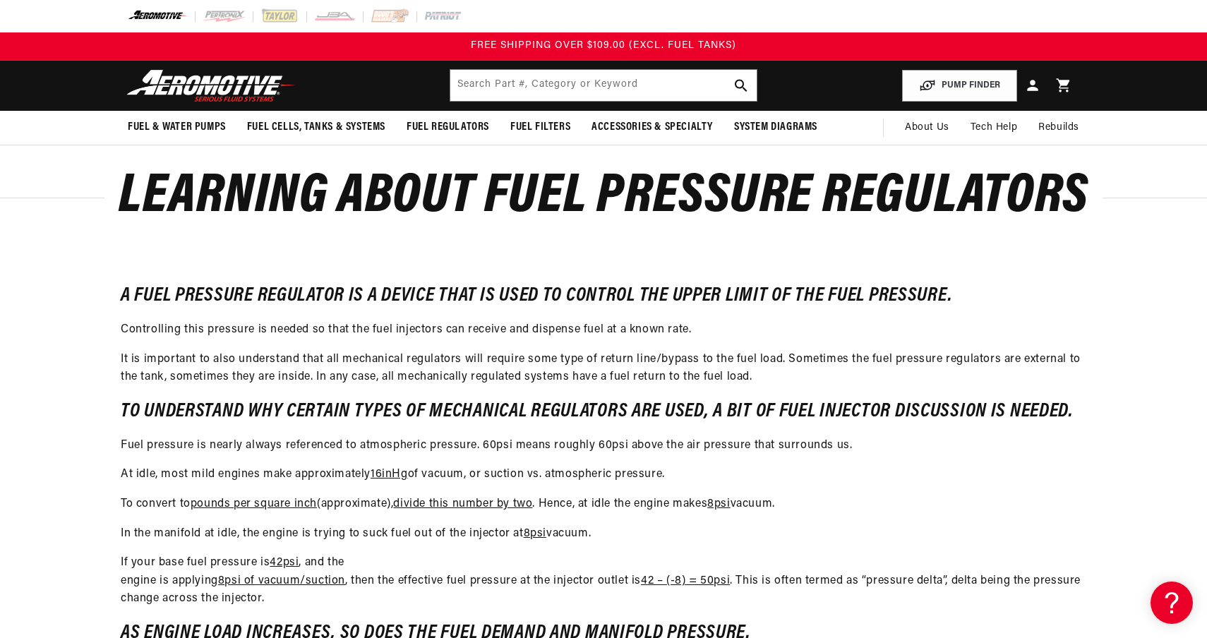
click at [430, 348] on div "A fuel pressure regulator is a device that is used to control the upper limit o…" at bounding box center [604, 641] width 966 height 708
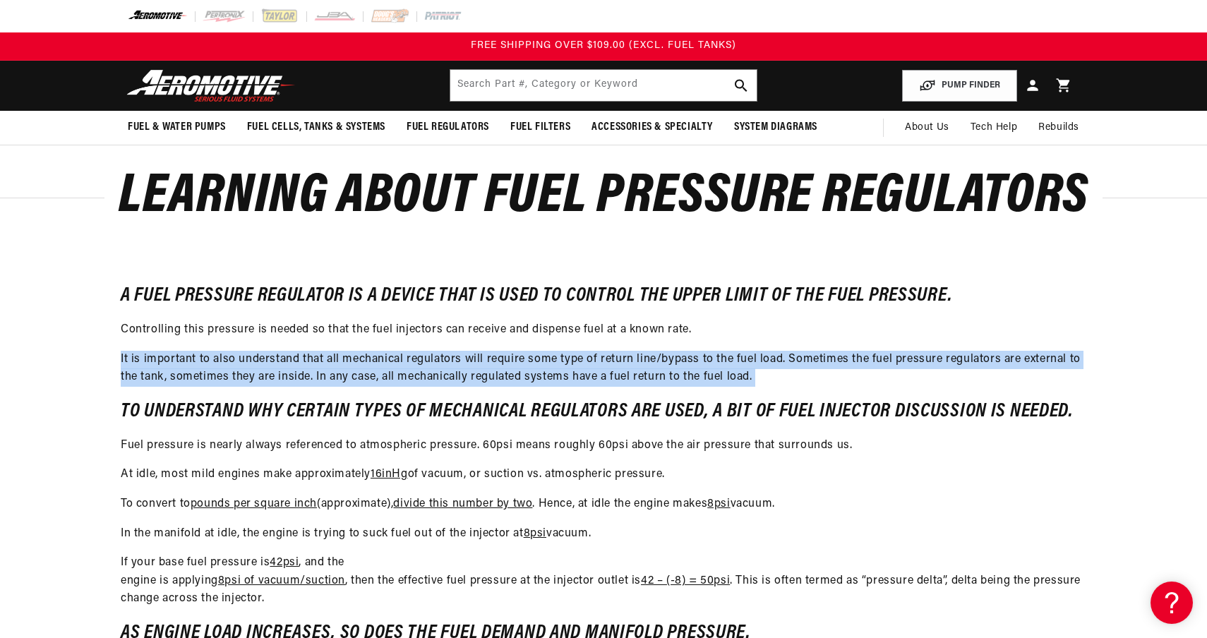
drag, startPoint x: 424, startPoint y: 347, endPoint x: 489, endPoint y: 400, distance: 83.7
click at [489, 400] on div "A fuel pressure regulator is a device that is used to control the upper limit o…" at bounding box center [604, 641] width 966 height 708
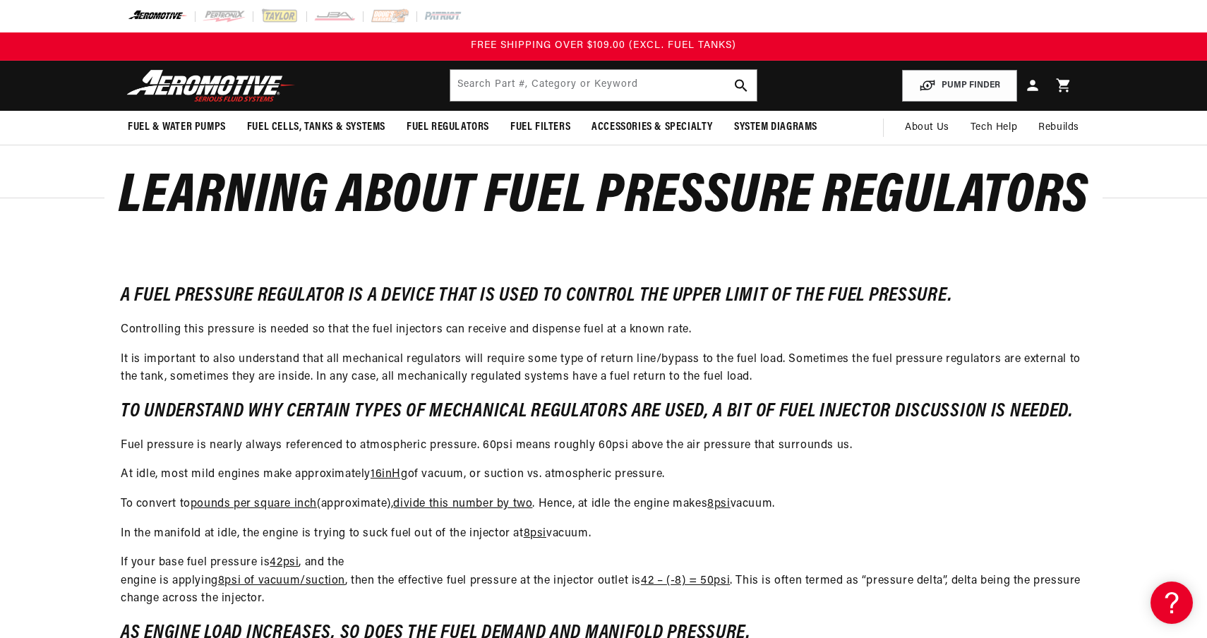
click at [489, 400] on div "A fuel pressure regulator is a device that is used to control the upper limit o…" at bounding box center [604, 641] width 966 height 708
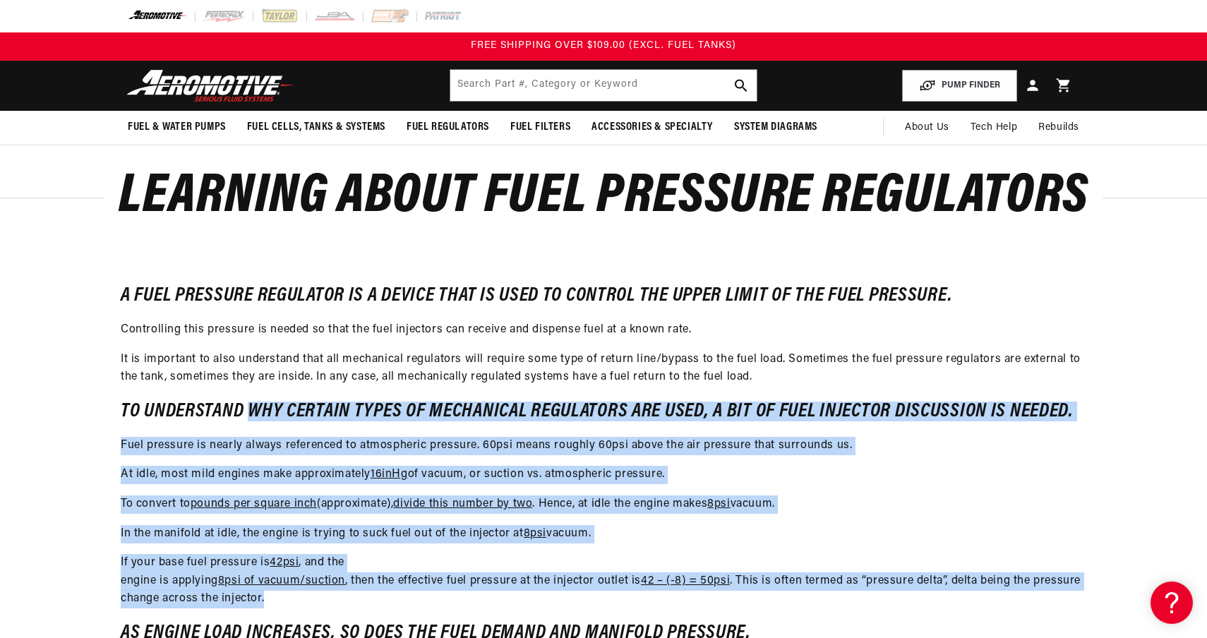
drag, startPoint x: 254, startPoint y: 412, endPoint x: 645, endPoint y: 602, distance: 435.1
click at [645, 602] on div "A fuel pressure regulator is a device that is used to control the upper limit o…" at bounding box center [604, 641] width 966 height 708
click at [645, 602] on p "If your base fuel pressure is 42psi , and the engine is applying 8psi of vacuum…" at bounding box center [604, 581] width 966 height 54
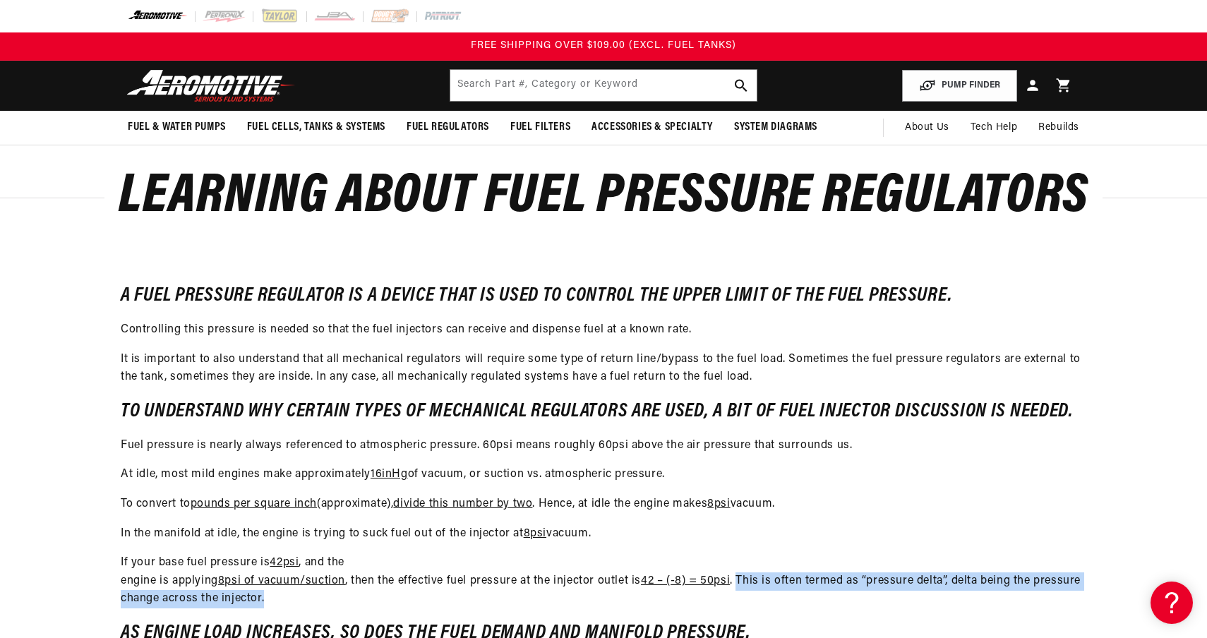
drag, startPoint x: 746, startPoint y: 585, endPoint x: 769, endPoint y: 604, distance: 29.7
click at [769, 604] on p "If your base fuel pressure is 42psi , and the engine is applying 8psi of vacuum…" at bounding box center [604, 581] width 966 height 54
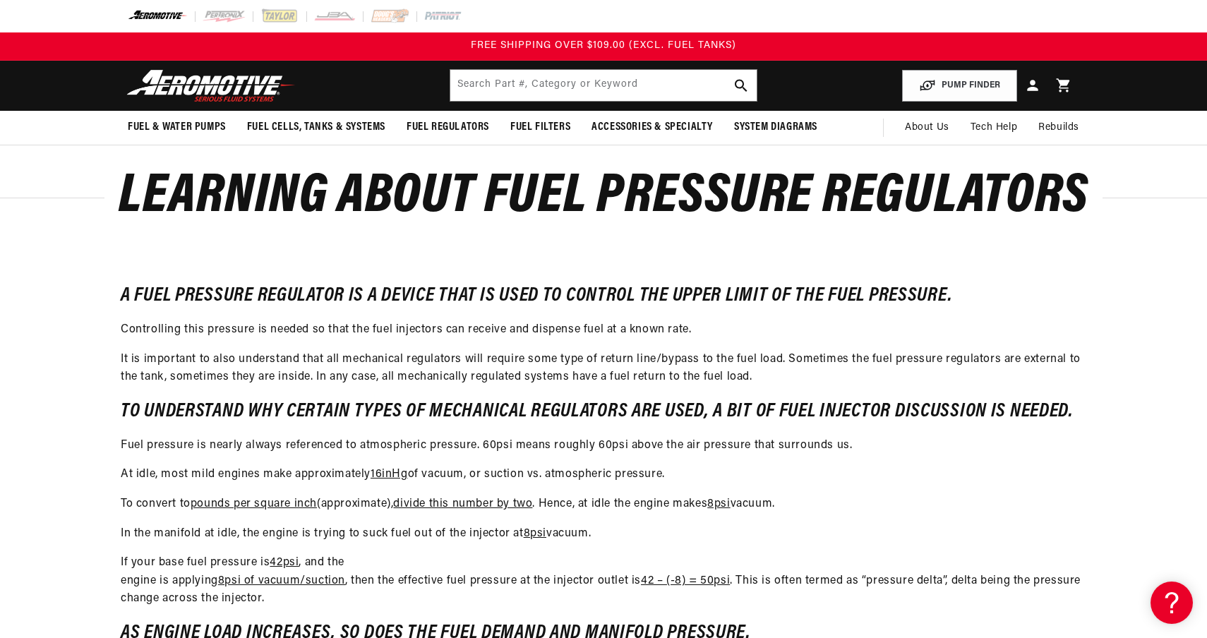
click at [769, 604] on p "If your base fuel pressure is 42psi , and the engine is applying 8psi of vacuum…" at bounding box center [604, 581] width 966 height 54
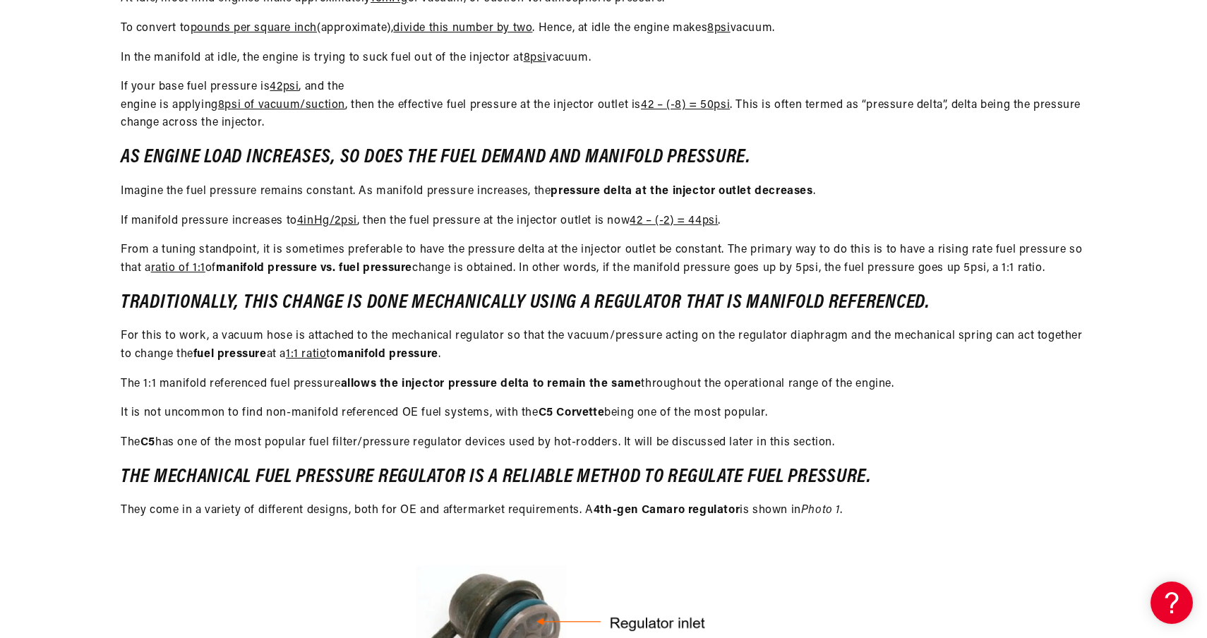
scroll to position [477, 0]
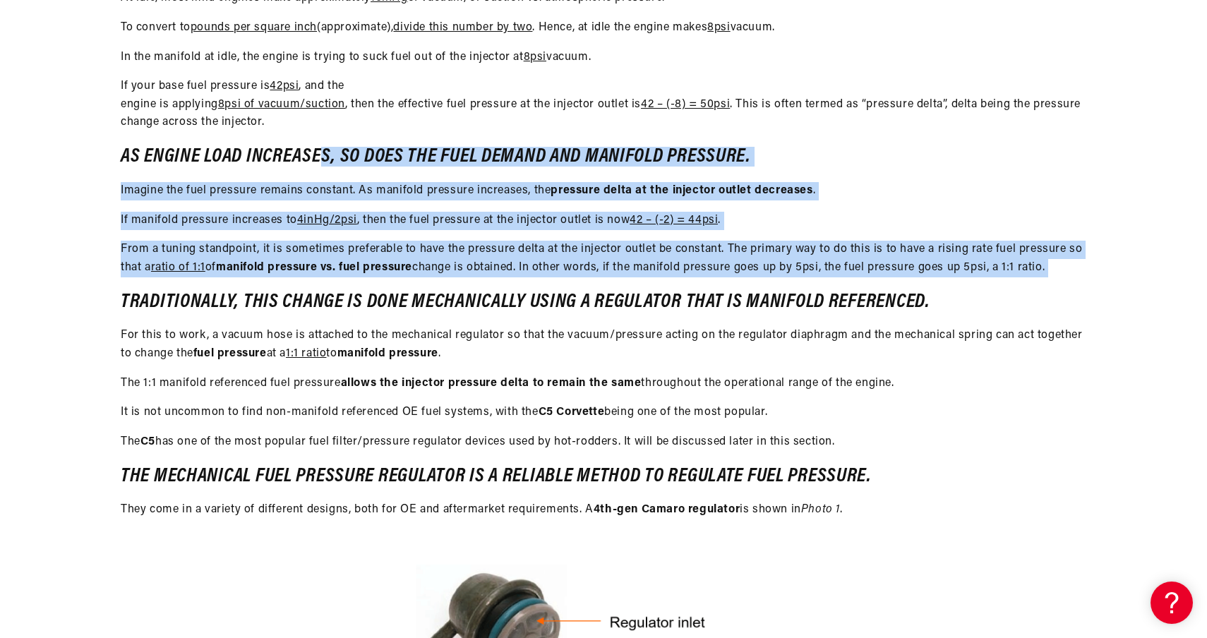
drag, startPoint x: 328, startPoint y: 158, endPoint x: 470, endPoint y: 289, distance: 193.3
click at [470, 289] on div "A fuel pressure regulator is a device that is used to control the upper limit o…" at bounding box center [604, 165] width 966 height 708
